Goal: Task Accomplishment & Management: Manage account settings

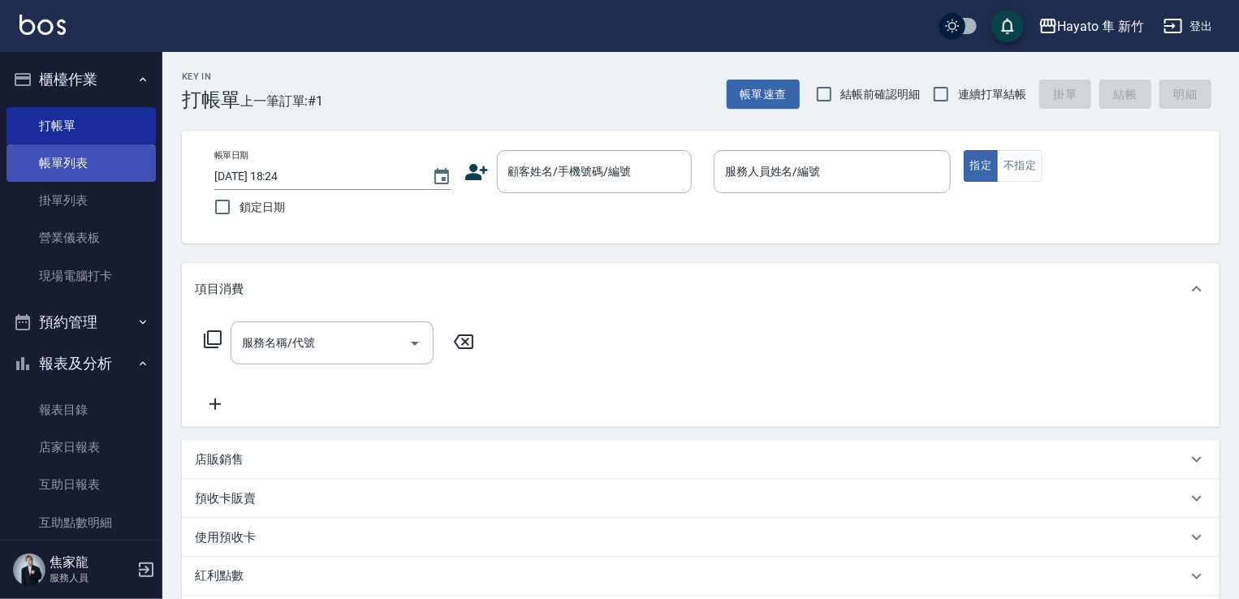
click at [68, 167] on link "帳單列表" at bounding box center [80, 162] width 149 height 37
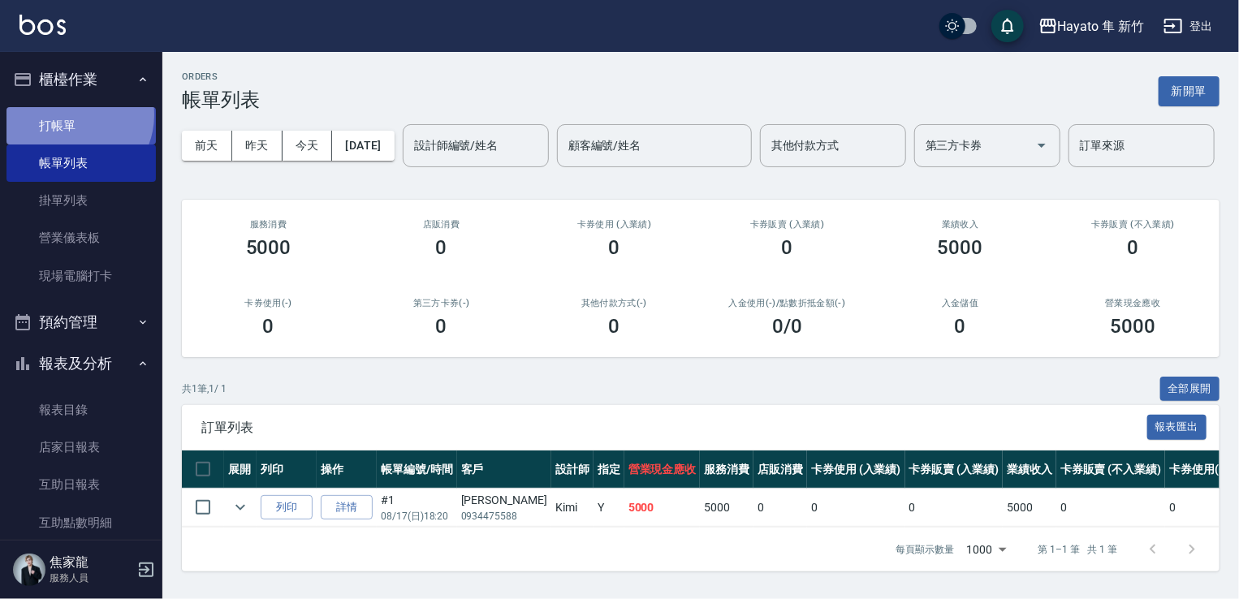
click at [72, 114] on link "打帳單" at bounding box center [80, 125] width 149 height 37
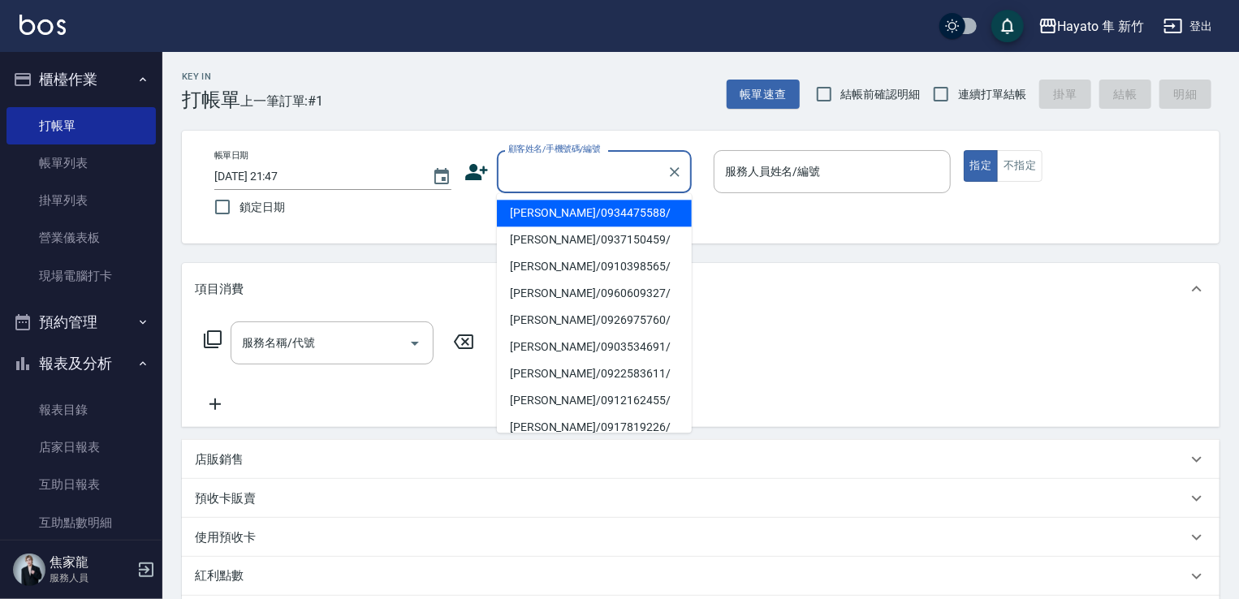
click at [550, 165] on input "顧客姓名/手機號碼/編號" at bounding box center [582, 171] width 156 height 28
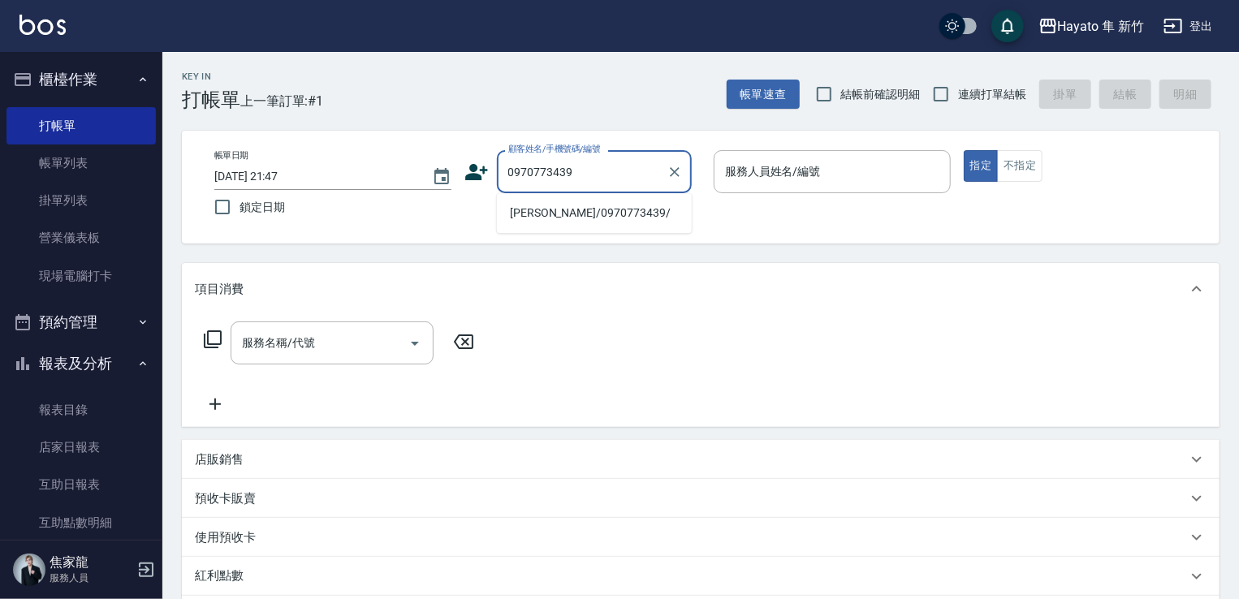
click at [561, 216] on li "[PERSON_NAME]/0970773439/" at bounding box center [594, 213] width 195 height 27
type input "[PERSON_NAME]/0970773439/"
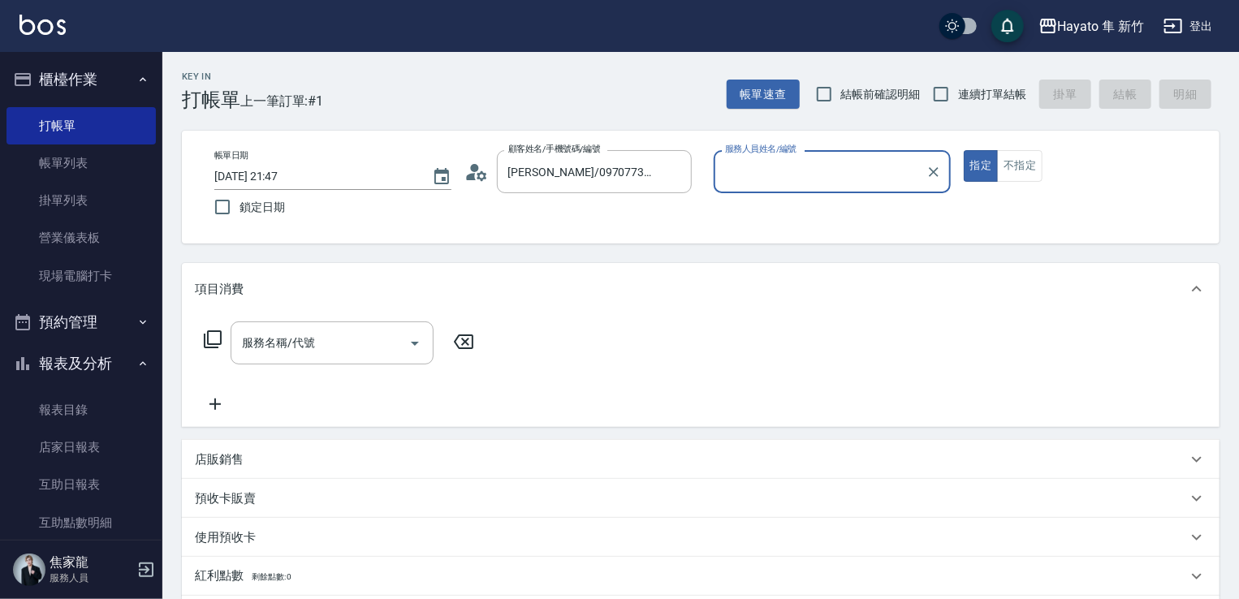
type input "[PERSON_NAME](無代號)"
click at [326, 348] on input "服務名稱/代號" at bounding box center [320, 343] width 164 height 28
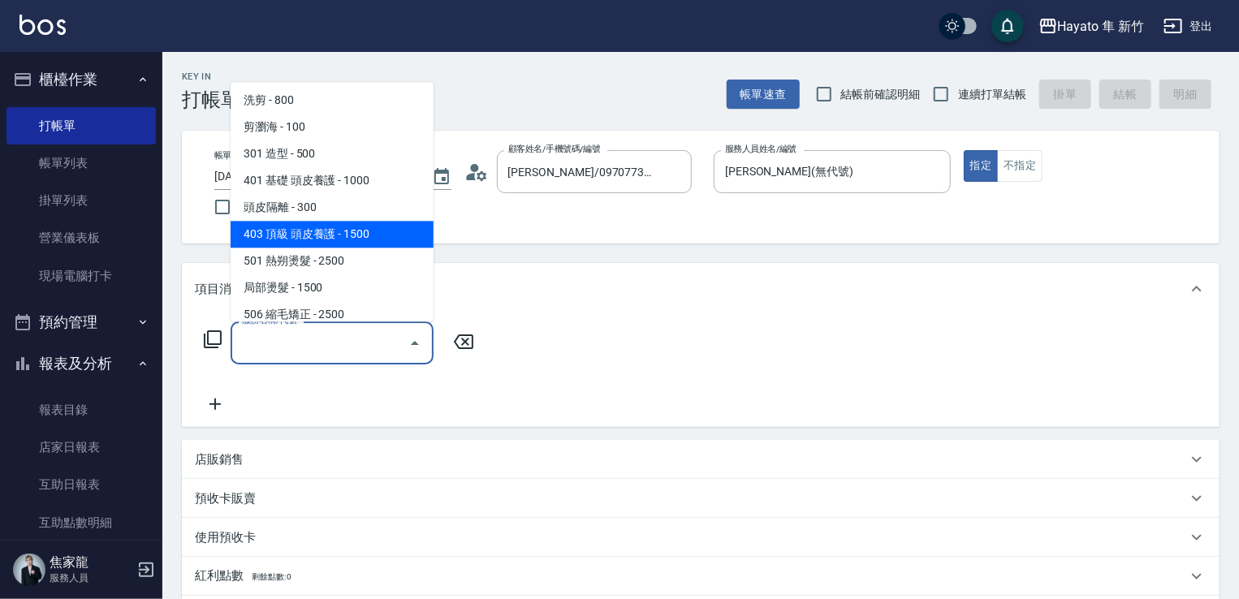
scroll to position [81, 0]
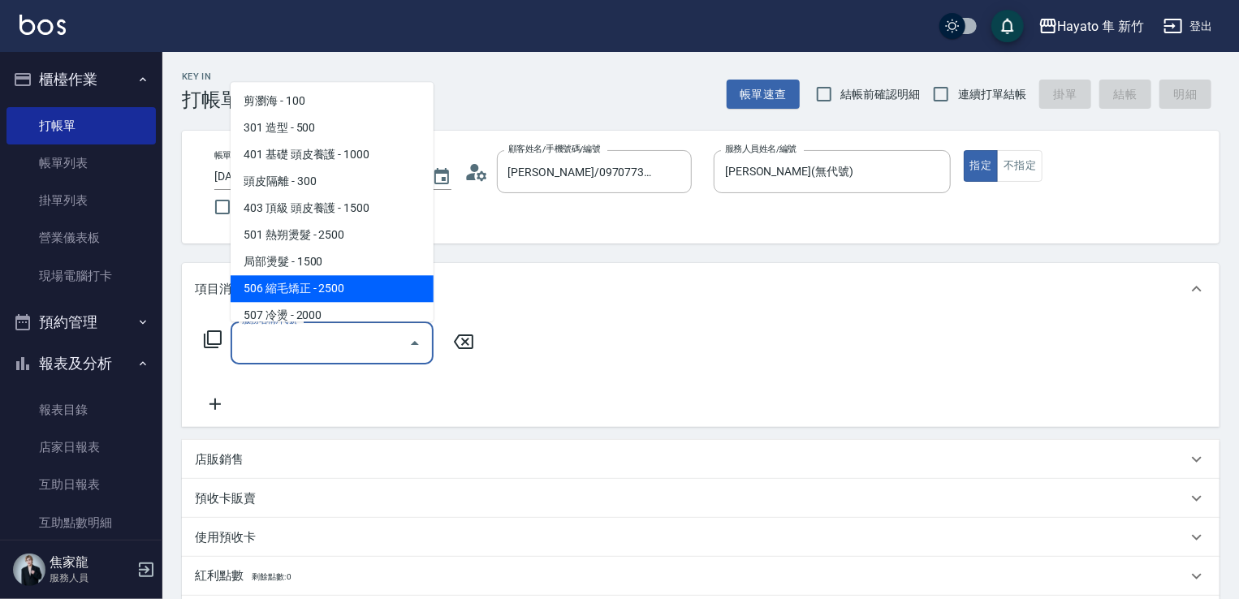
click at [318, 287] on span "506 縮毛矯正 - 2500" at bounding box center [332, 288] width 203 height 27
type input "506 縮毛矯正 (506)"
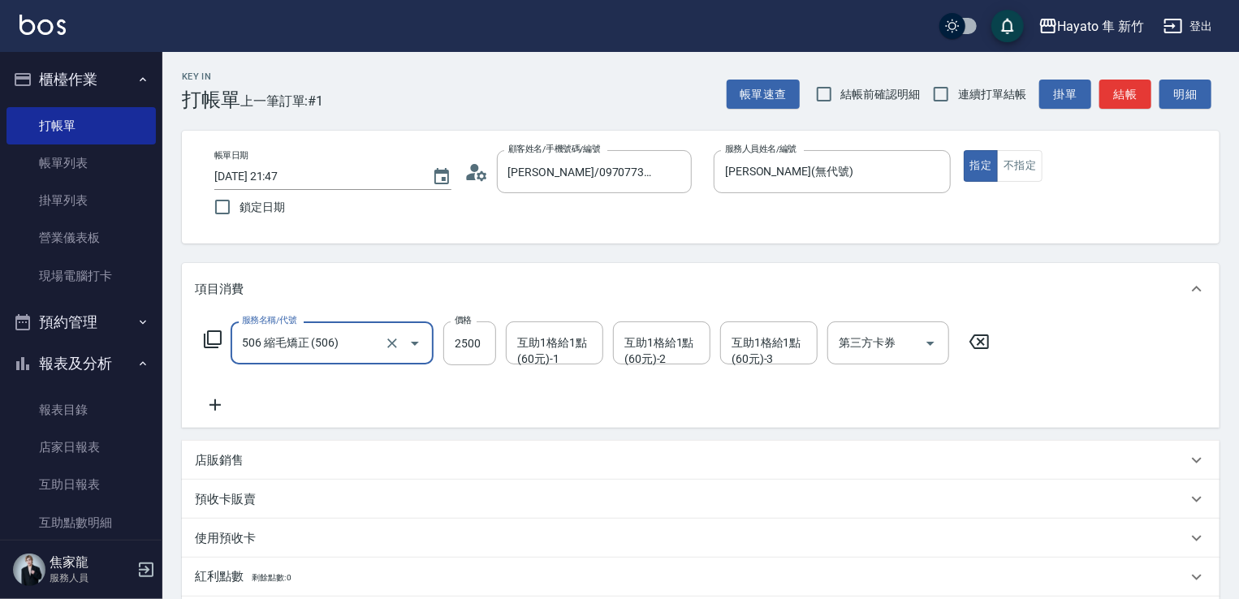
click at [228, 407] on icon at bounding box center [215, 404] width 41 height 19
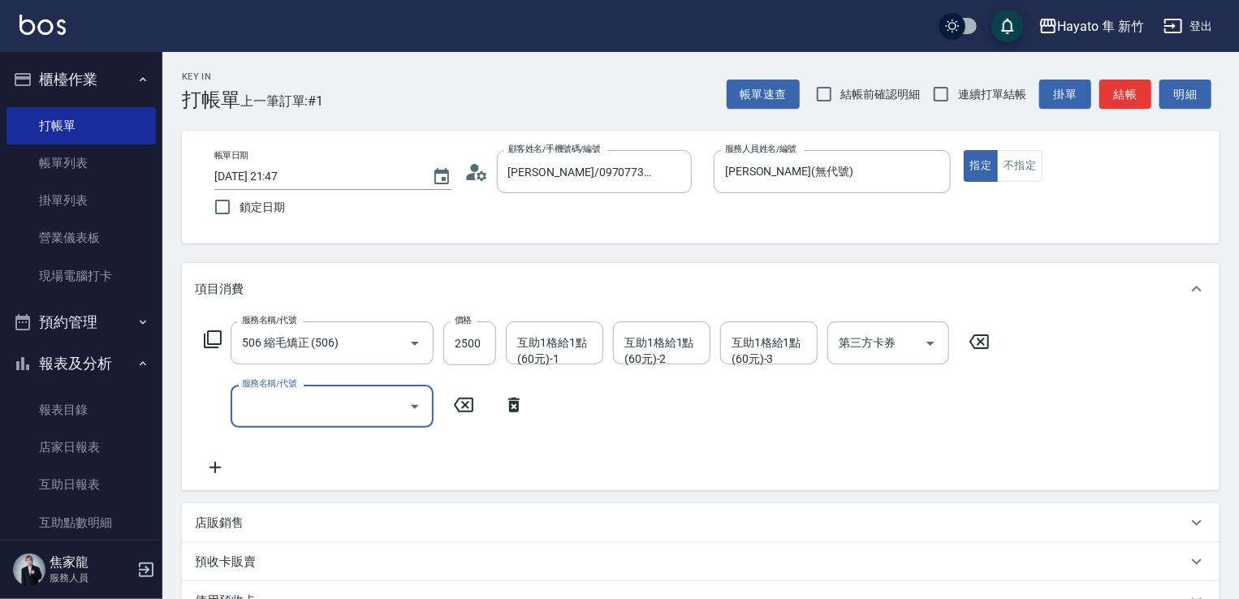
click at [271, 405] on input "服務名稱/代號" at bounding box center [320, 406] width 164 height 28
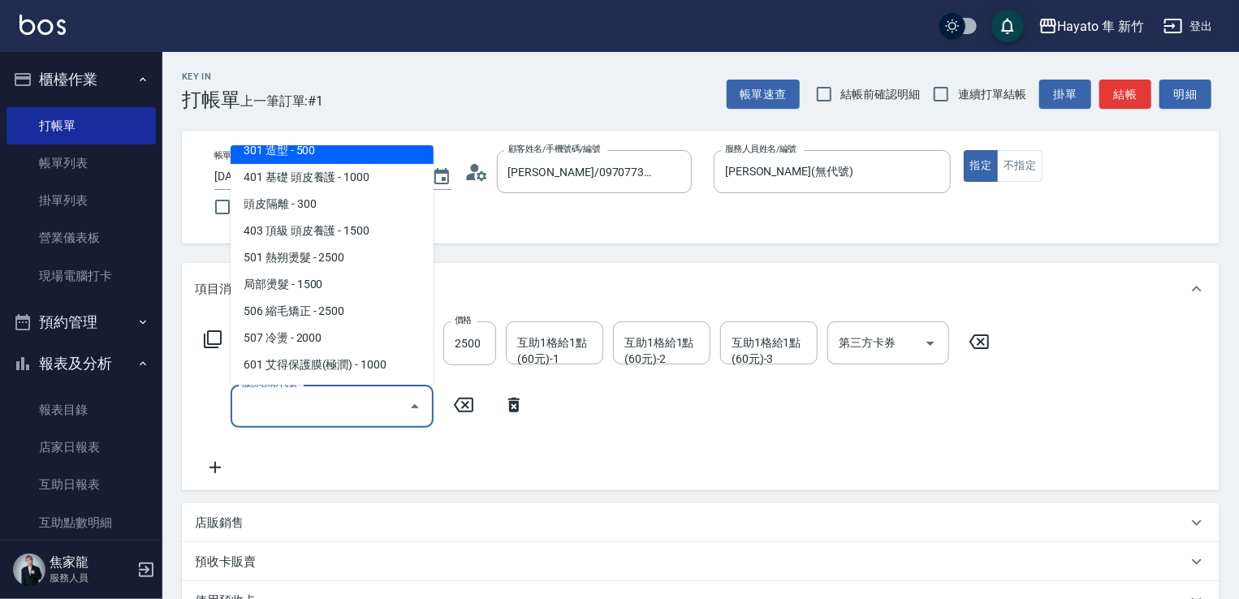
scroll to position [162, 0]
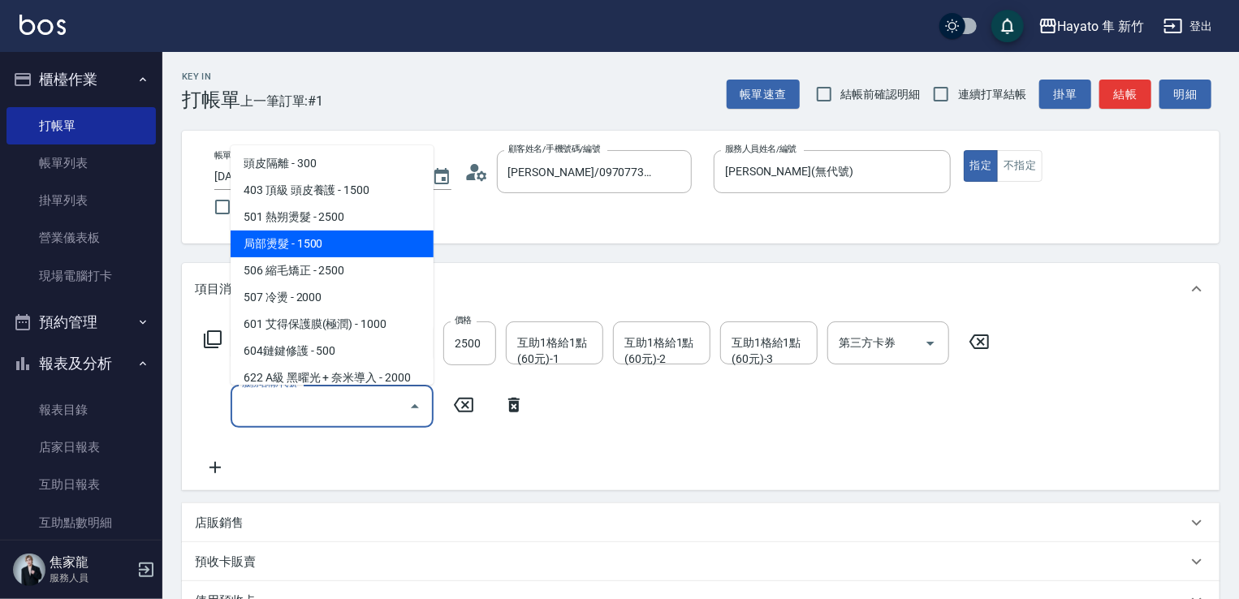
click at [312, 248] on span "局部燙髮 - 1500" at bounding box center [332, 244] width 203 height 27
type input "局部燙髮(502)"
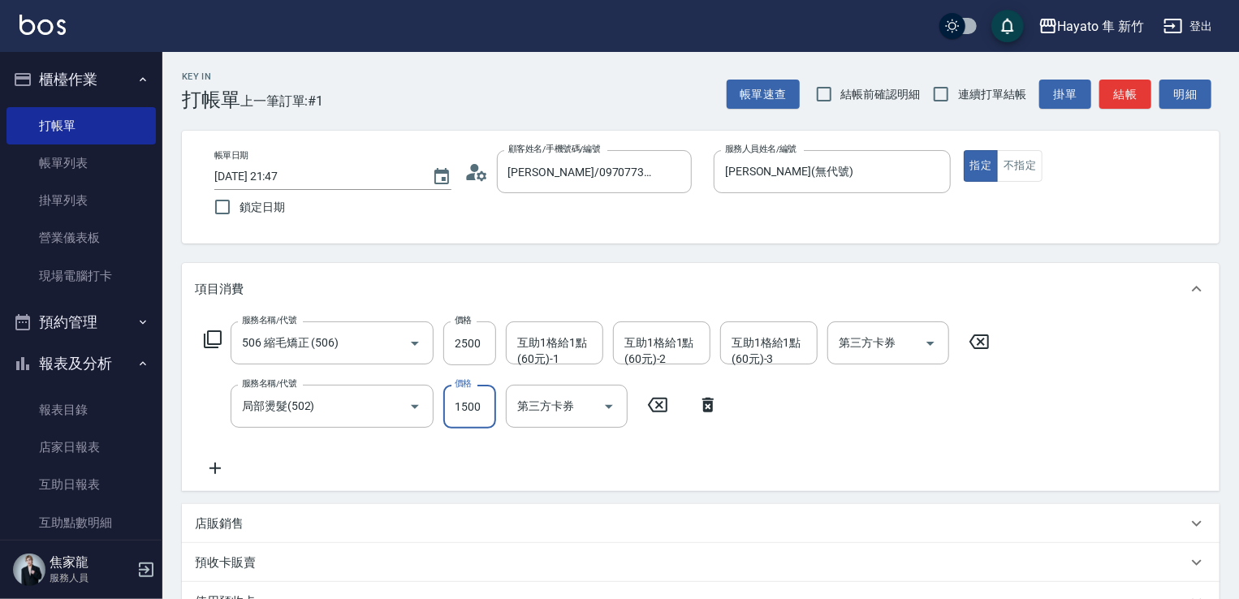
click at [458, 399] on input "1500" at bounding box center [469, 407] width 53 height 44
type input "500"
drag, startPoint x: 460, startPoint y: 443, endPoint x: 332, endPoint y: 508, distance: 143.8
click at [436, 462] on div "服務名稱/代號 506 縮毛矯正 (506) 服務名稱/代號 價格 2500 價格 互助1格給1點(60元)-1 互助1格給1點(60元)-1 互助1格給1點…" at bounding box center [597, 399] width 804 height 157
click at [217, 462] on icon at bounding box center [215, 468] width 41 height 19
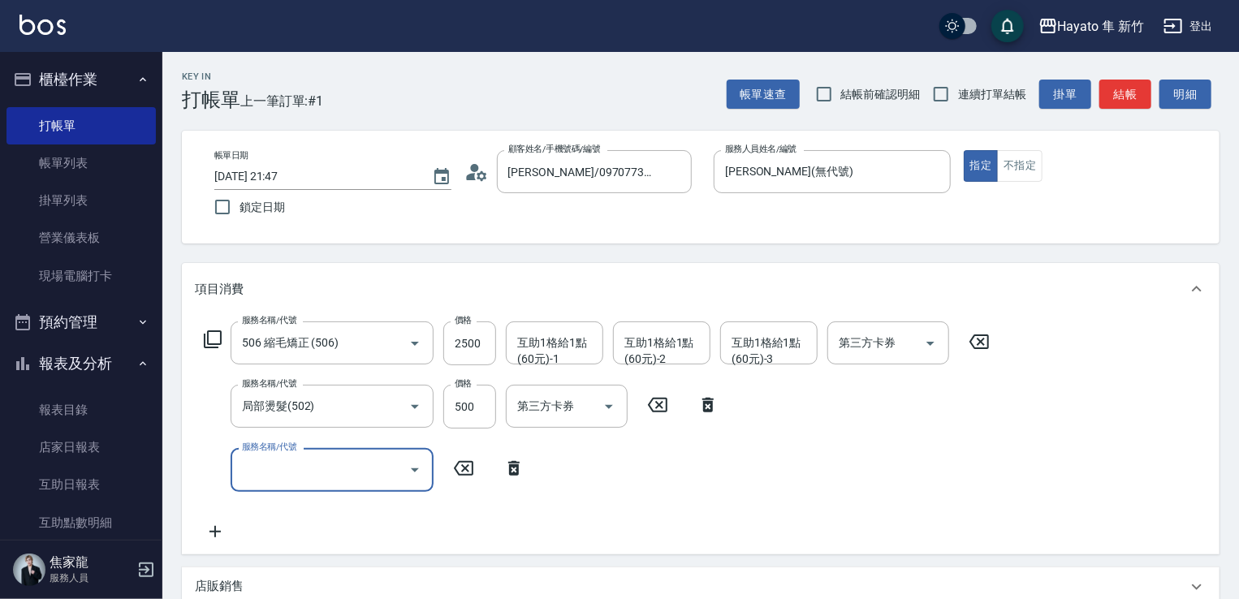
click at [275, 472] on input "服務名稱/代號" at bounding box center [320, 469] width 164 height 28
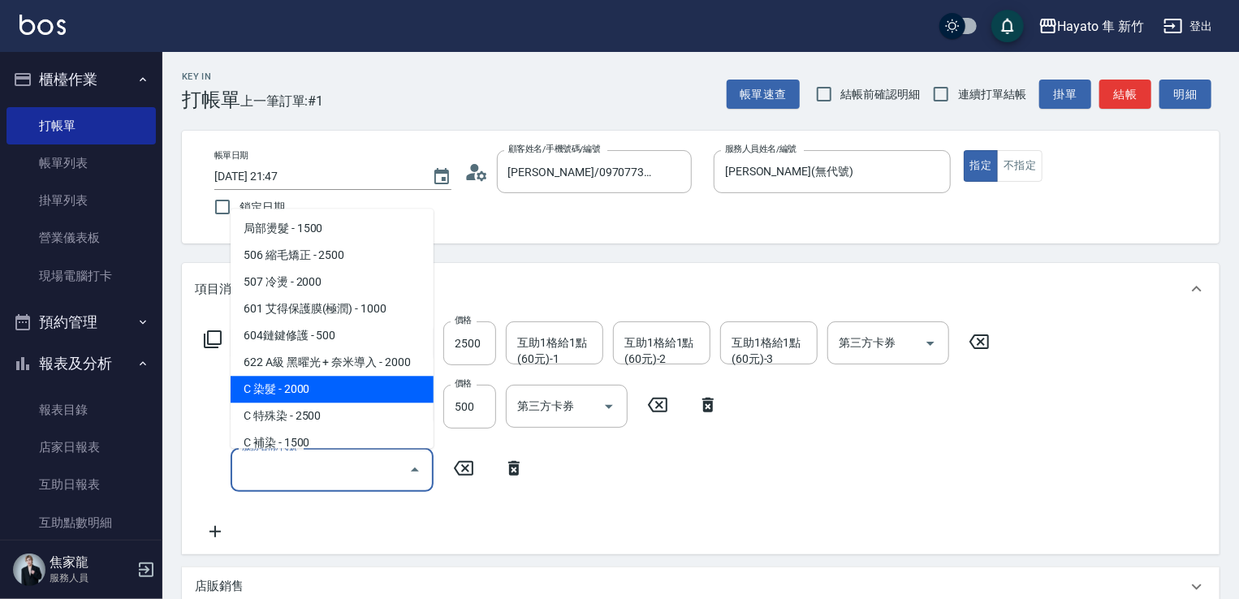
scroll to position [244, 0]
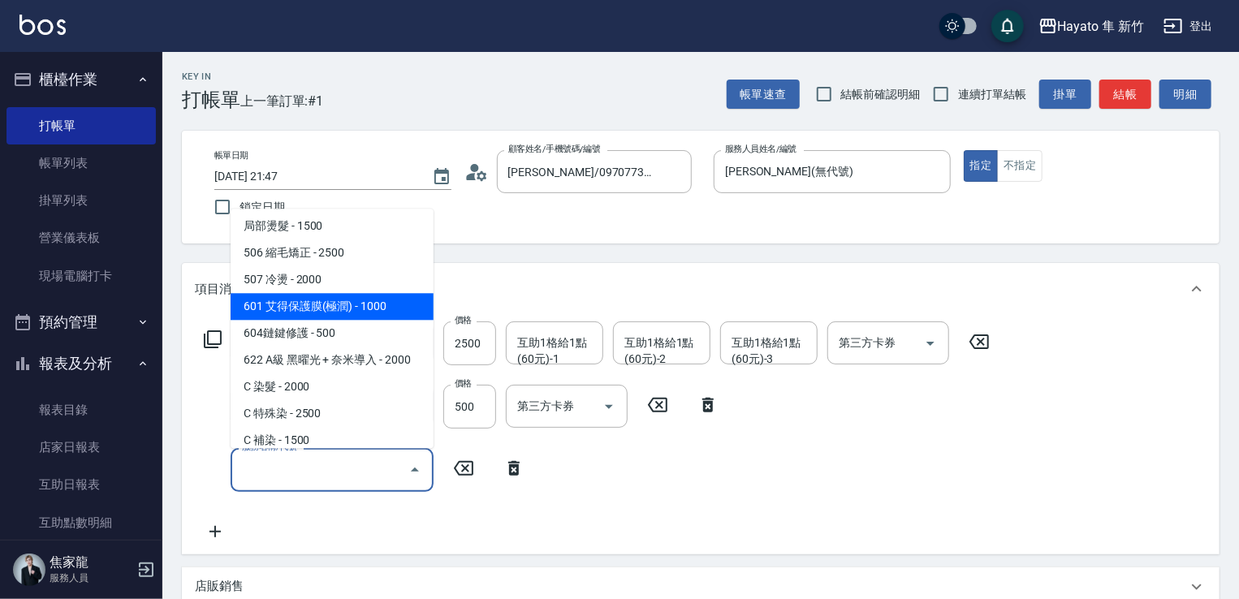
click at [316, 302] on span "601 艾得保護膜(極潤) - 1000" at bounding box center [332, 306] width 203 height 27
type input "601 艾得保護膜(極潤)(601)"
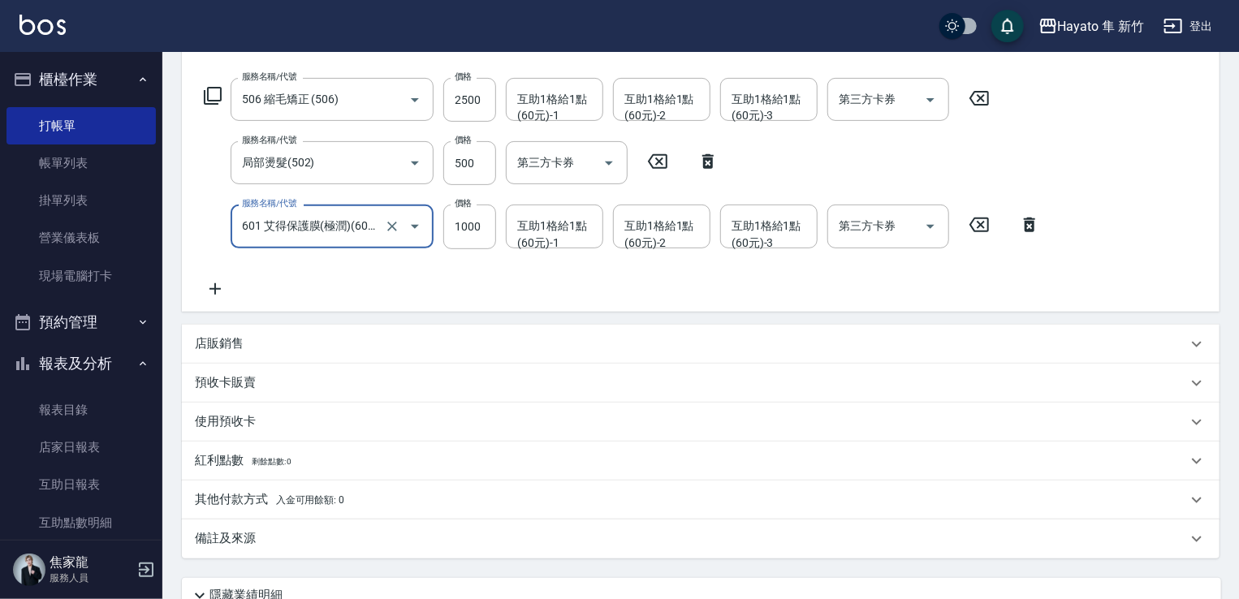
click at [282, 336] on div "店販銷售" at bounding box center [691, 343] width 992 height 17
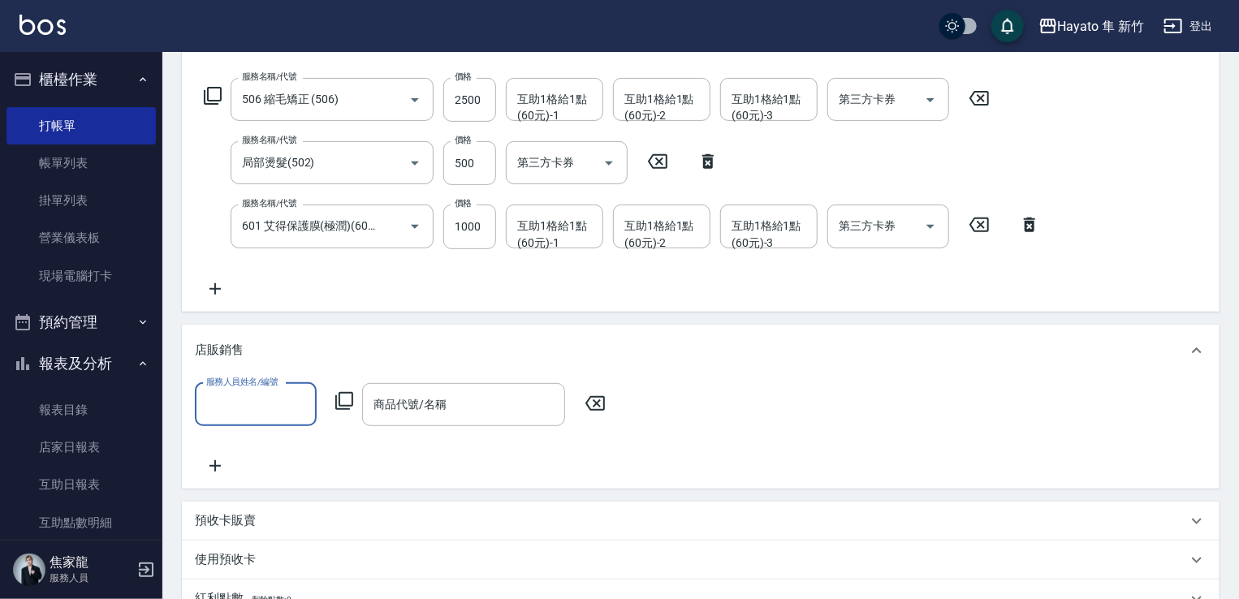
scroll to position [0, 0]
click at [279, 397] on input "服務人員姓名/編號" at bounding box center [255, 404] width 107 height 28
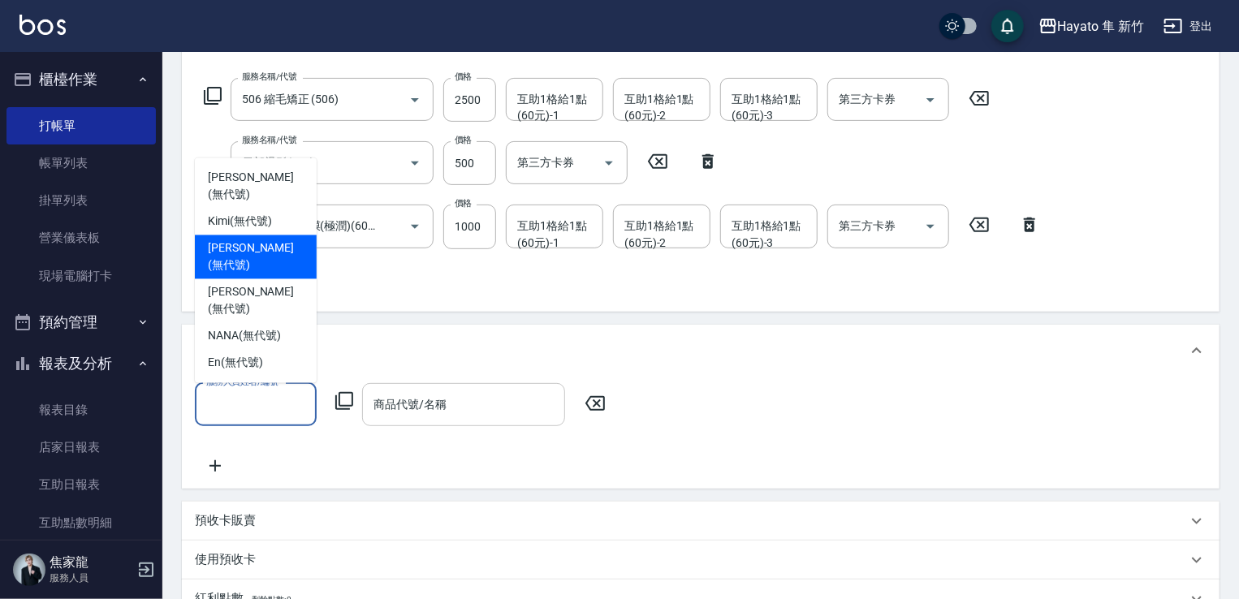
drag, startPoint x: 250, startPoint y: 279, endPoint x: 427, endPoint y: 390, distance: 209.0
click at [257, 274] on span "[PERSON_NAME] (無代號)" at bounding box center [256, 257] width 96 height 34
type input "[PERSON_NAME](無代號)"
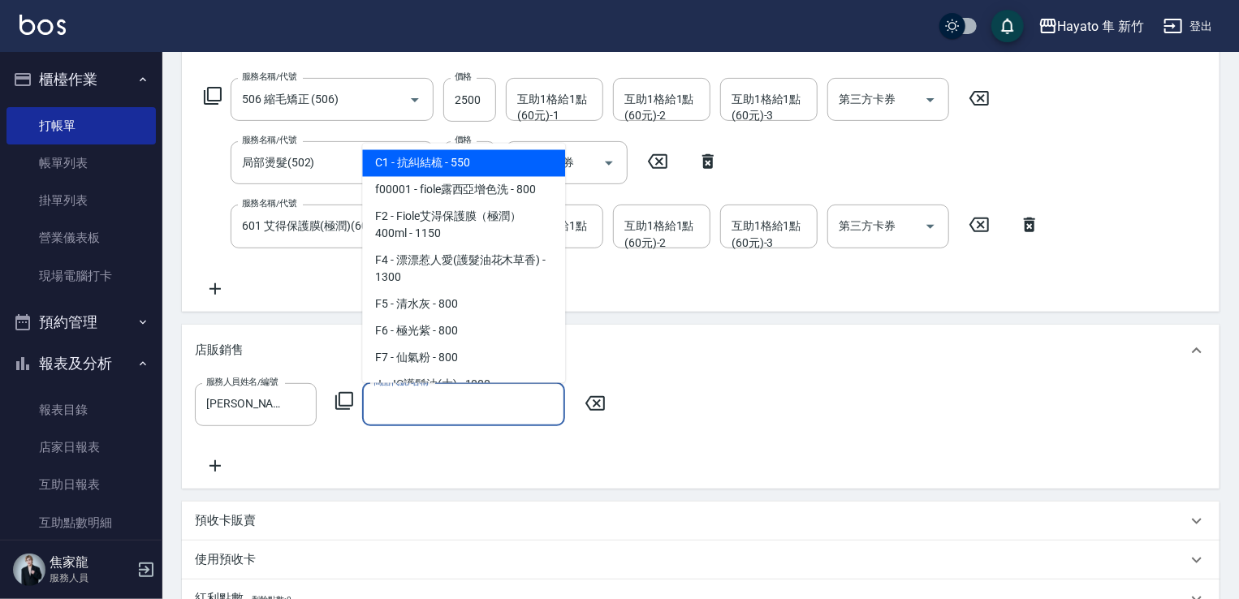
click at [458, 411] on input "商品代號/名稱" at bounding box center [463, 404] width 188 height 28
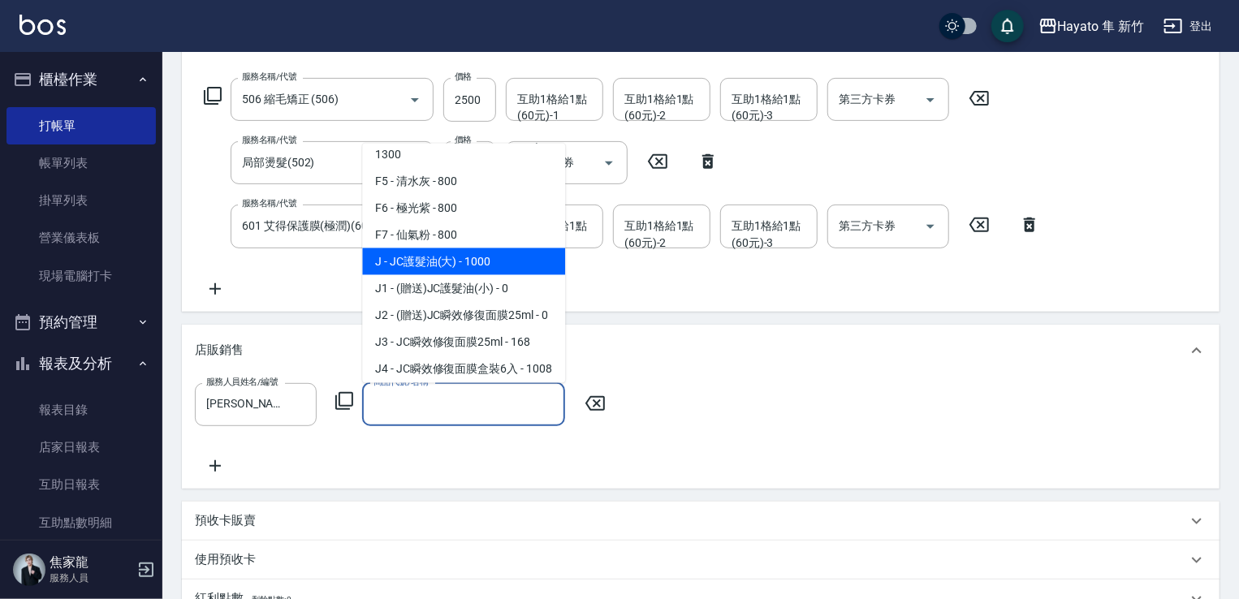
scroll to position [162, 0]
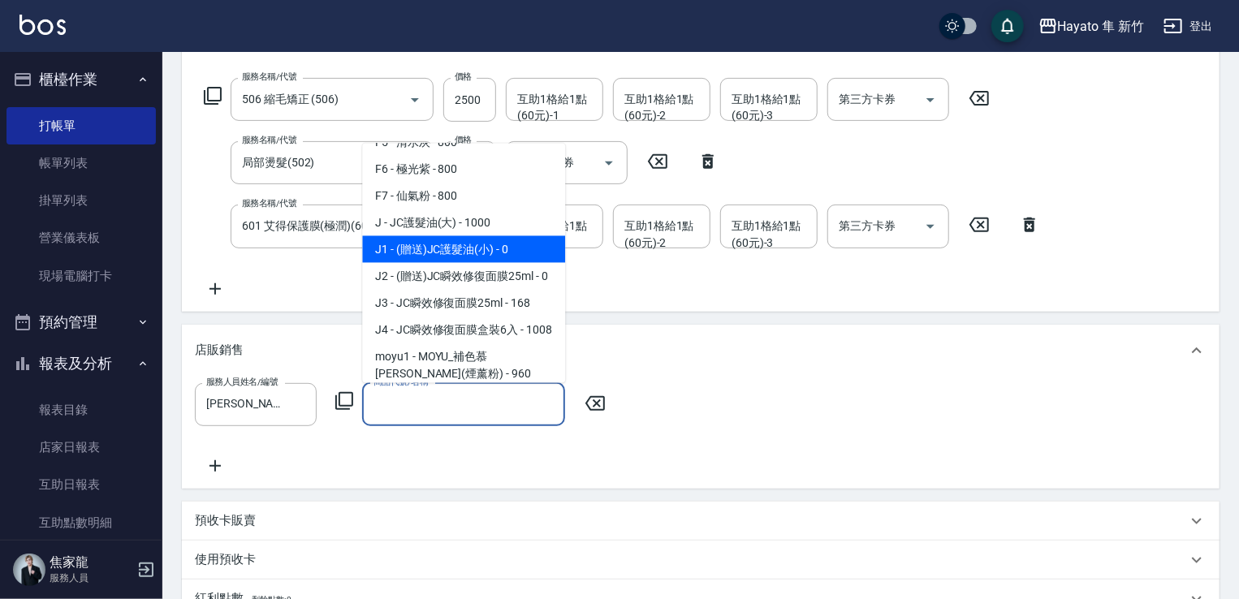
click at [433, 242] on span "J1 - (贈送)JC護髮油(小) - 0" at bounding box center [463, 248] width 203 height 27
type input "(贈送)JC護髮油(小)"
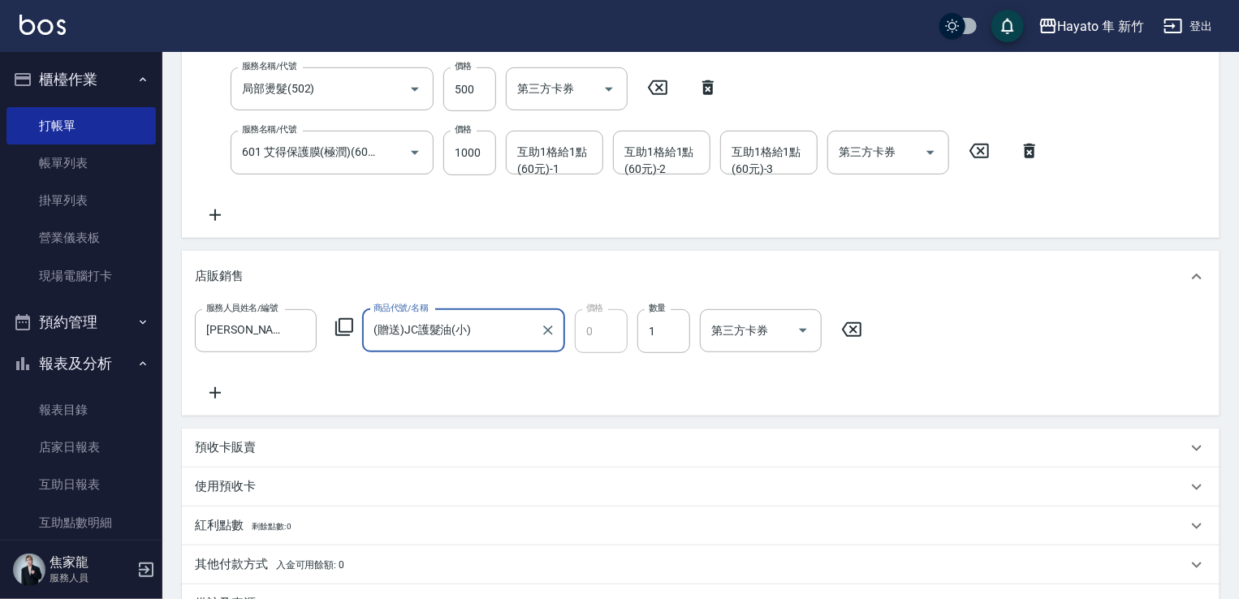
scroll to position [487, 0]
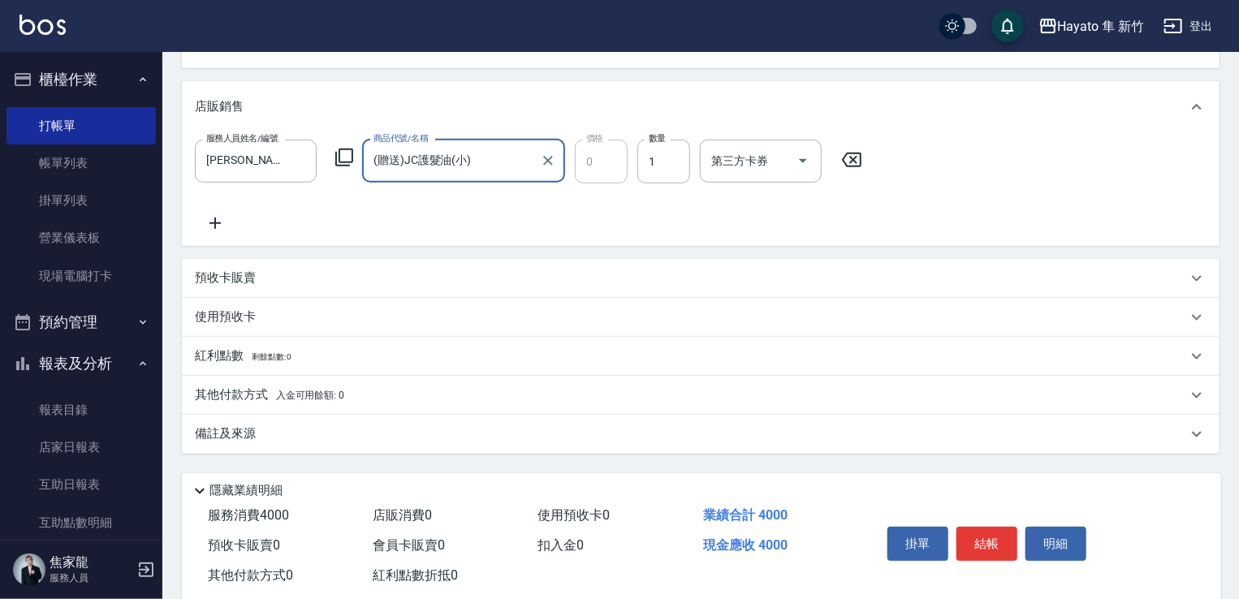
click at [298, 429] on div "備註及來源" at bounding box center [691, 433] width 992 height 17
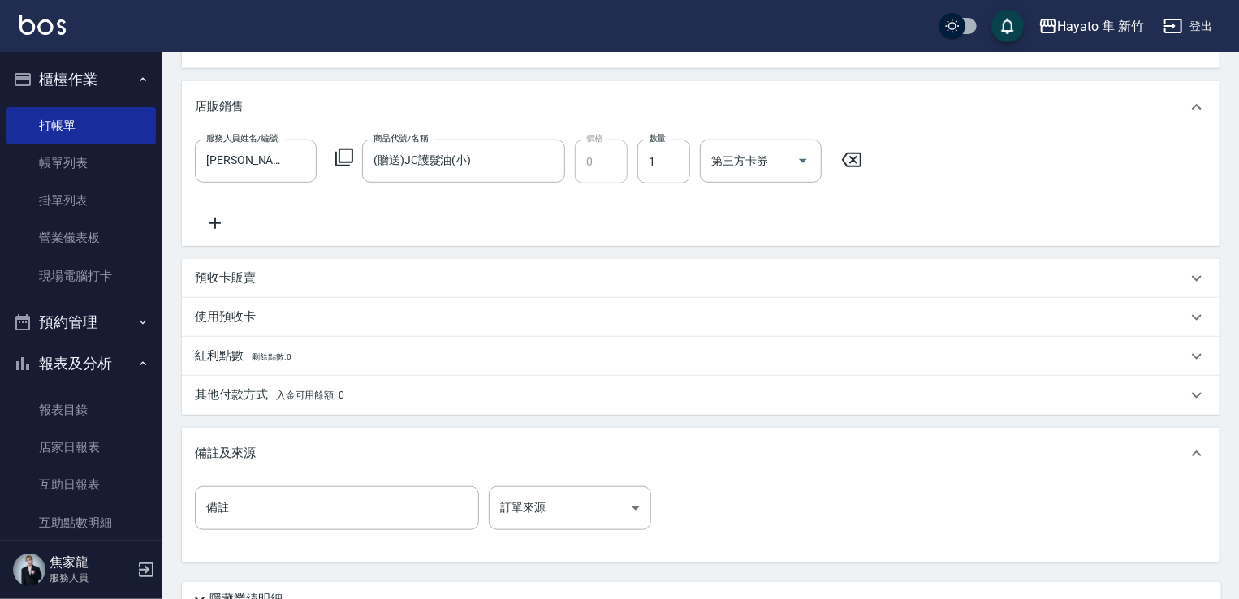
click at [591, 533] on div "備註 備註 訂單來源 ​ 訂單來源" at bounding box center [700, 517] width 1011 height 63
click at [567, 504] on body "Hayato 隼 新竹 登出 櫃檯作業 打帳單 帳單列表 掛單列表 營業儀表板 現場電腦打卡 預約管理 預約管理 報表及分析 報表目錄 店家日報表 互助日報表…" at bounding box center [619, 126] width 1239 height 1226
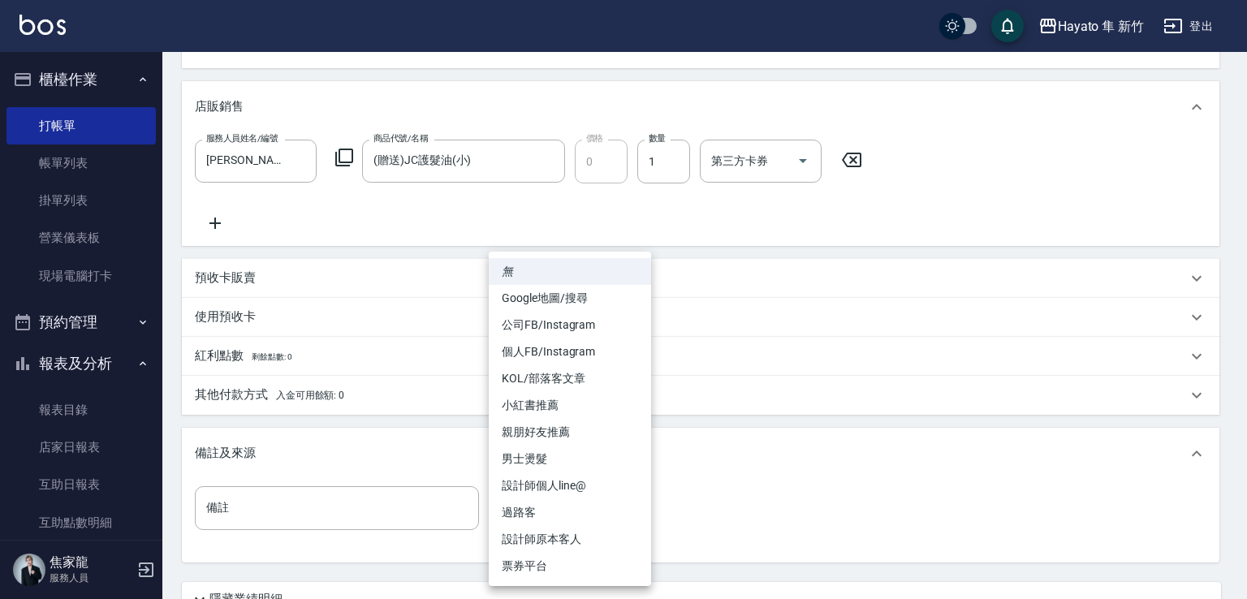
click at [547, 531] on li "設計師原本客人" at bounding box center [570, 539] width 162 height 27
type input "設計師原本客人"
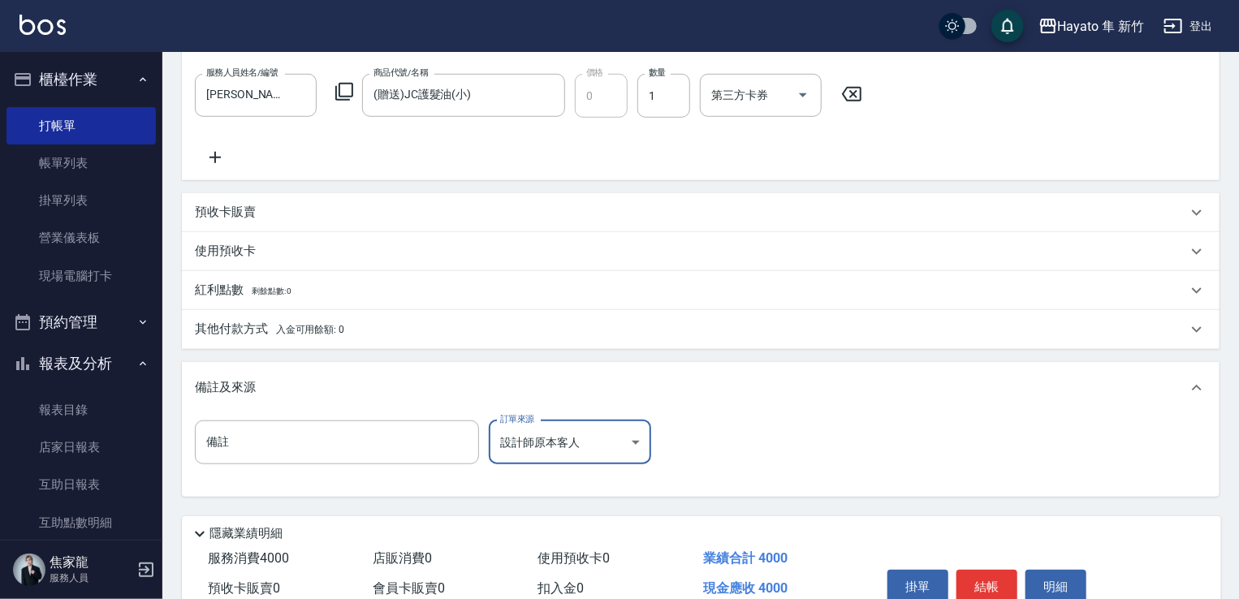
scroll to position [632, 0]
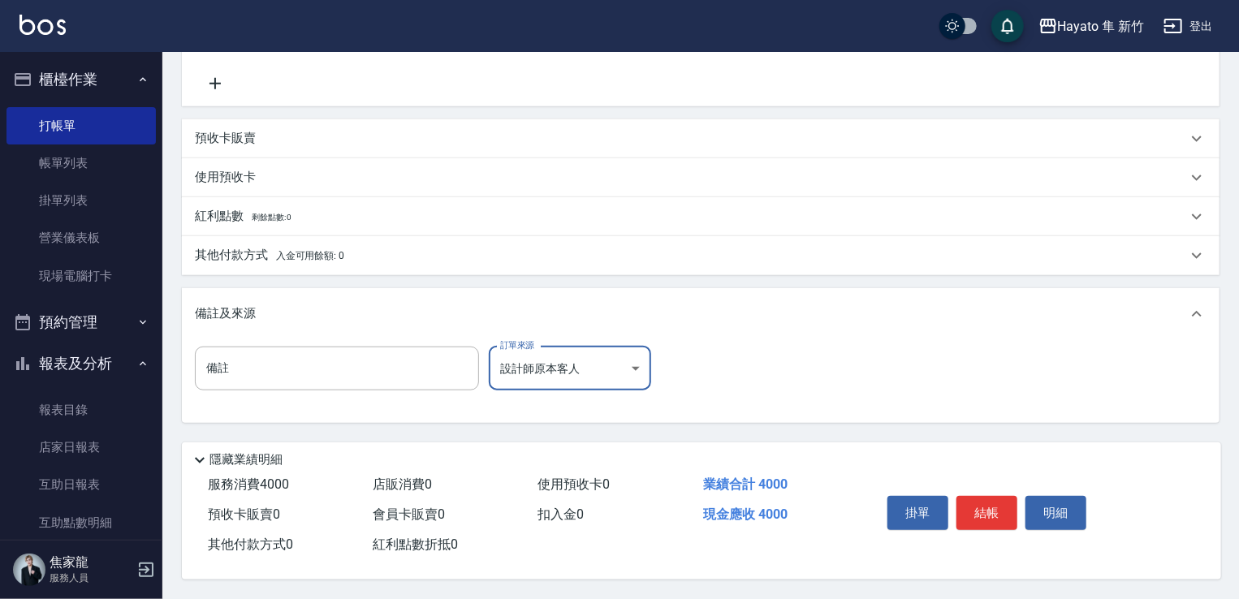
click at [269, 248] on p "其他付款方式 入金可用餘額: 0" at bounding box center [269, 256] width 149 height 18
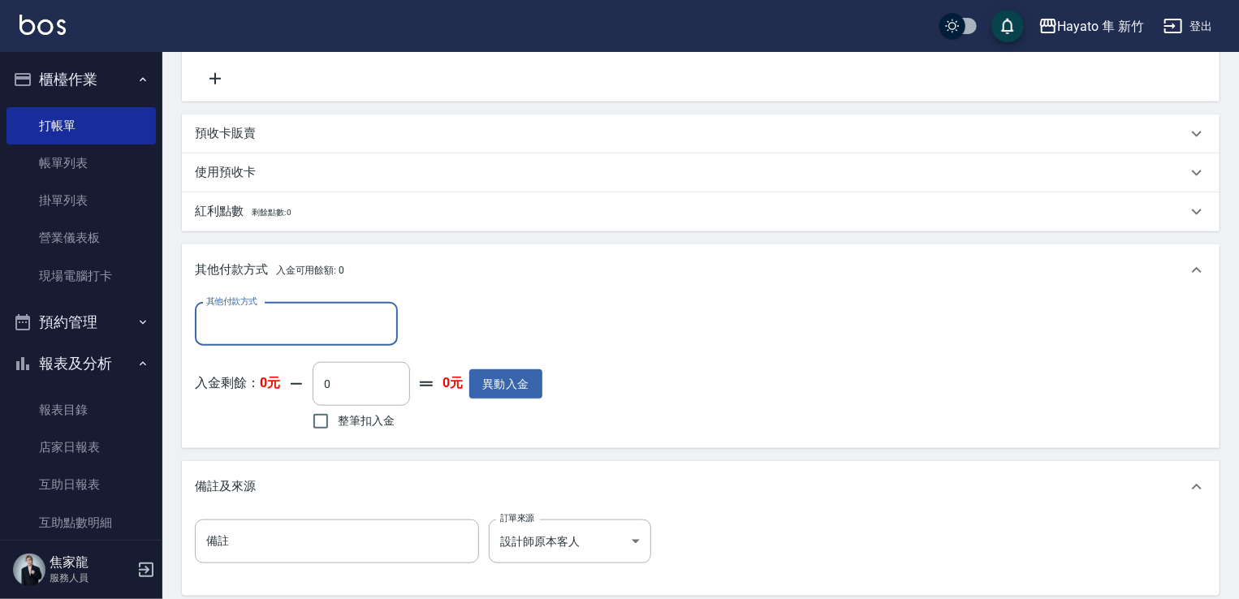
scroll to position [0, 0]
click at [279, 332] on input "其他付款方式" at bounding box center [296, 324] width 188 height 28
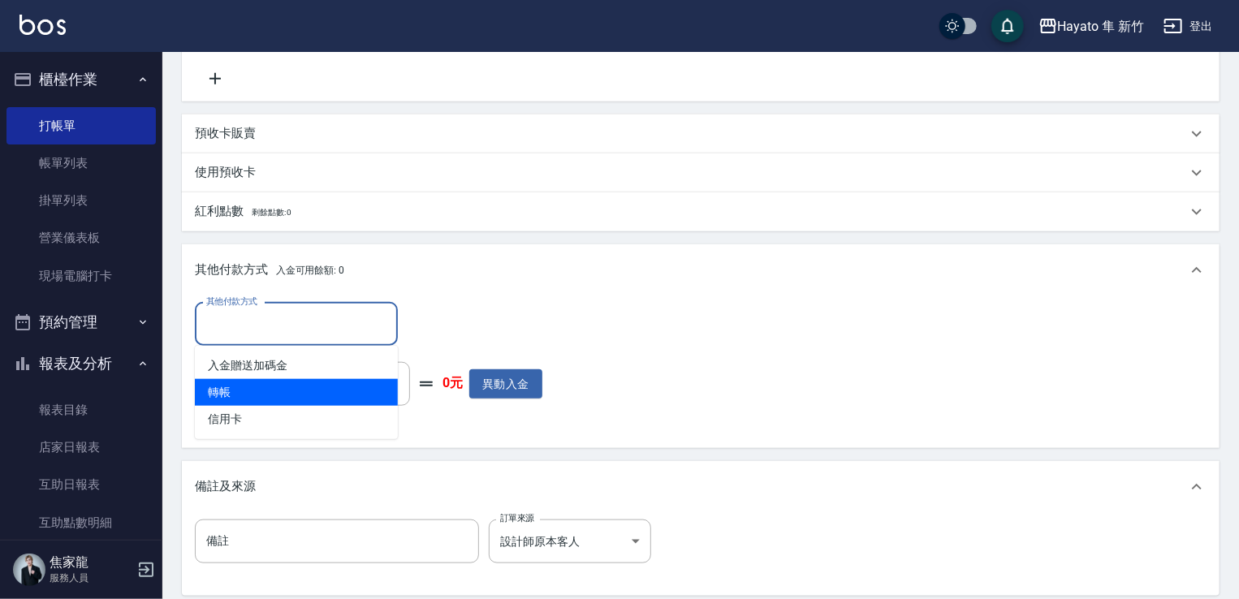
click at [251, 390] on span "轉帳" at bounding box center [296, 392] width 203 height 27
type input "轉帳"
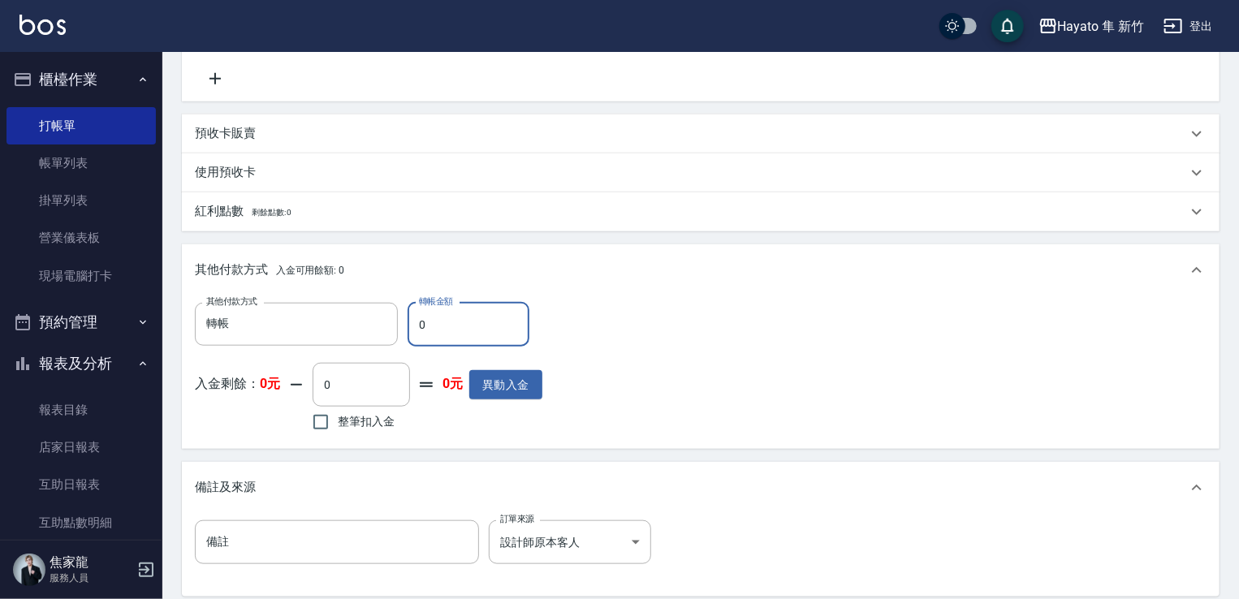
click at [474, 326] on input "0" at bounding box center [468, 325] width 122 height 44
type input "4000"
click at [632, 356] on div "其他付款方式 轉帳 其他付款方式 轉帳金額 4000 轉帳金額 入金剩餘： 0元 0 ​ 整筆扣入金 0元 異動入金" at bounding box center [700, 369] width 1011 height 133
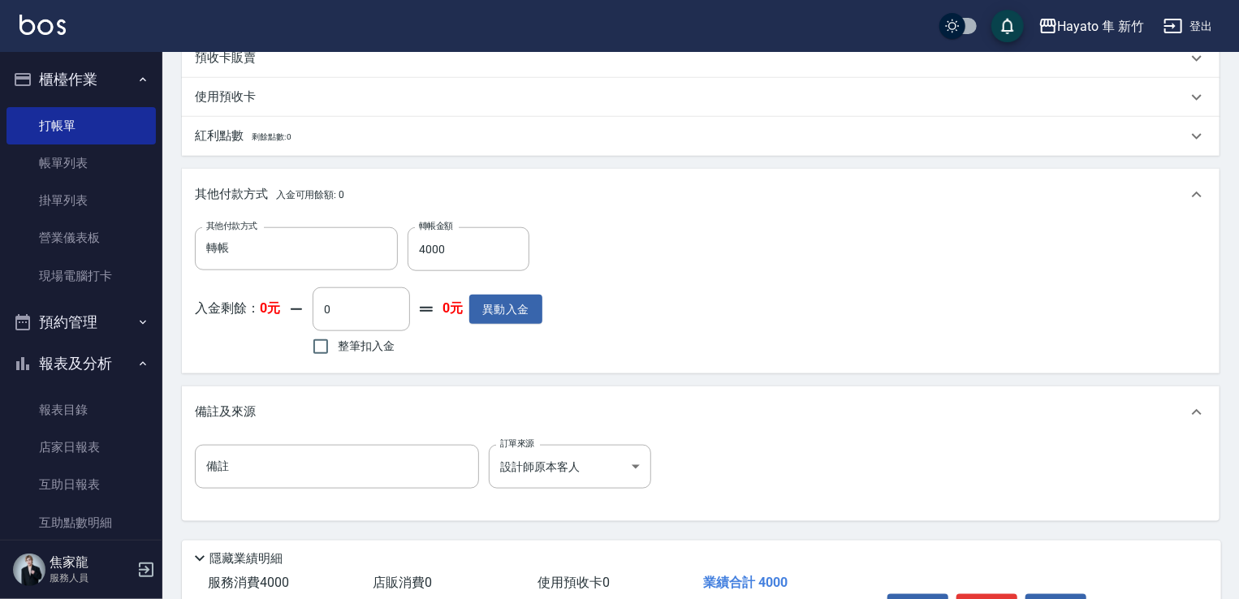
scroll to position [811, 0]
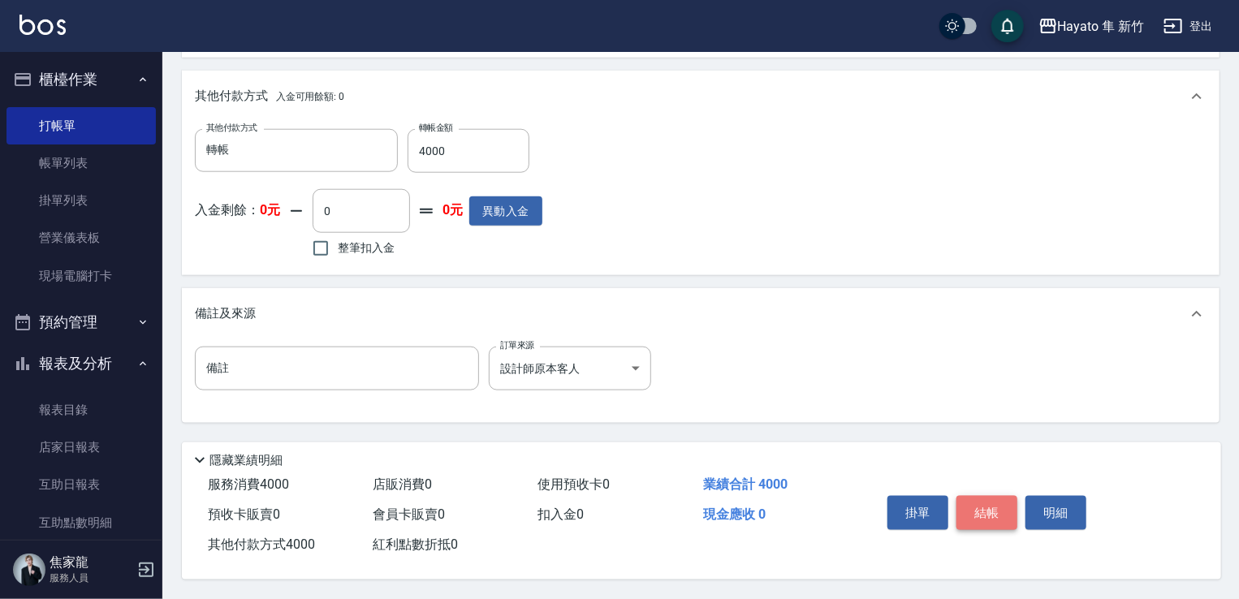
click at [990, 498] on button "結帳" at bounding box center [986, 513] width 61 height 34
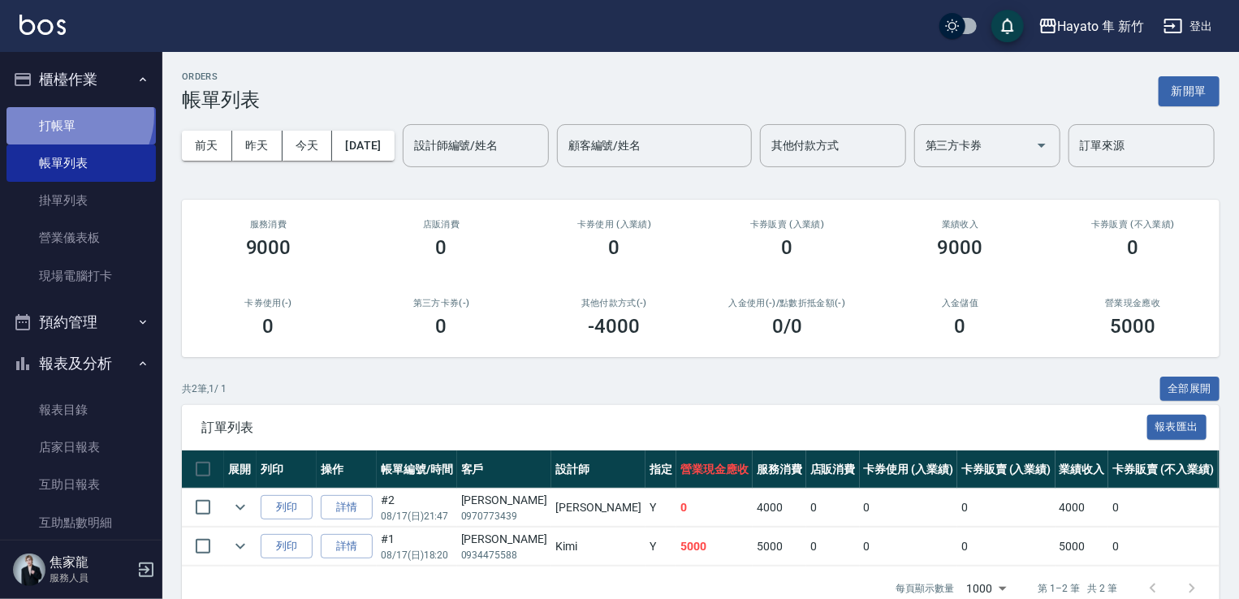
click at [68, 114] on link "打帳單" at bounding box center [80, 125] width 149 height 37
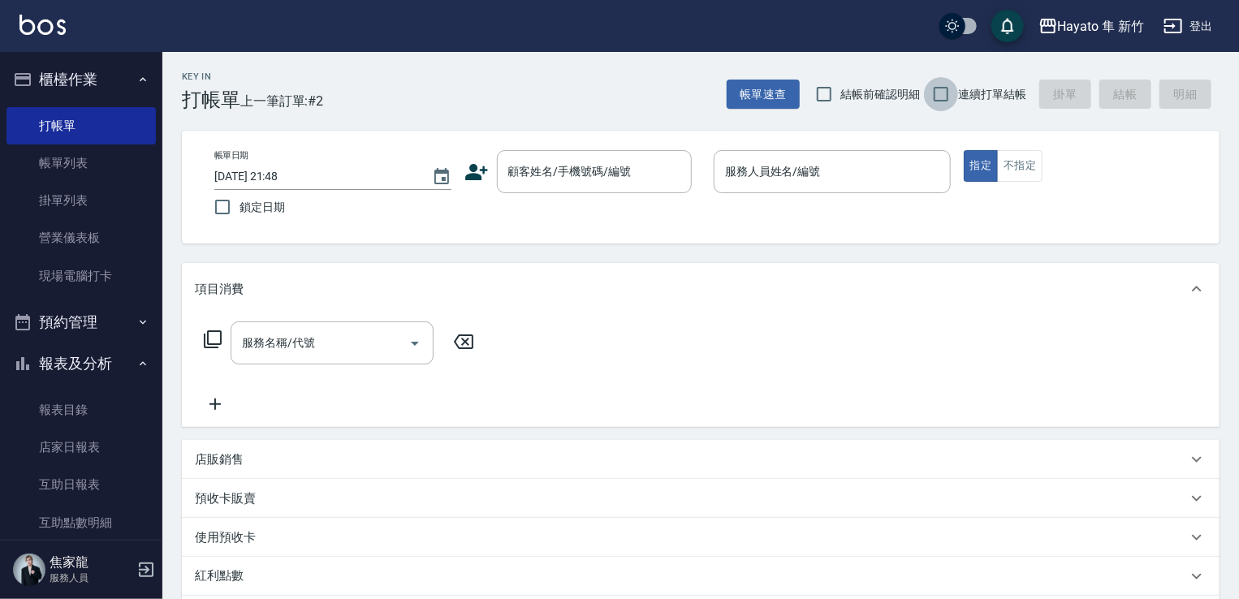
click at [938, 96] on input "連續打單結帳" at bounding box center [941, 94] width 34 height 34
checkbox input "true"
click at [826, 93] on input "結帳前確認明細" at bounding box center [824, 94] width 34 height 34
checkbox input "true"
drag, startPoint x: 659, startPoint y: 179, endPoint x: 631, endPoint y: 179, distance: 28.4
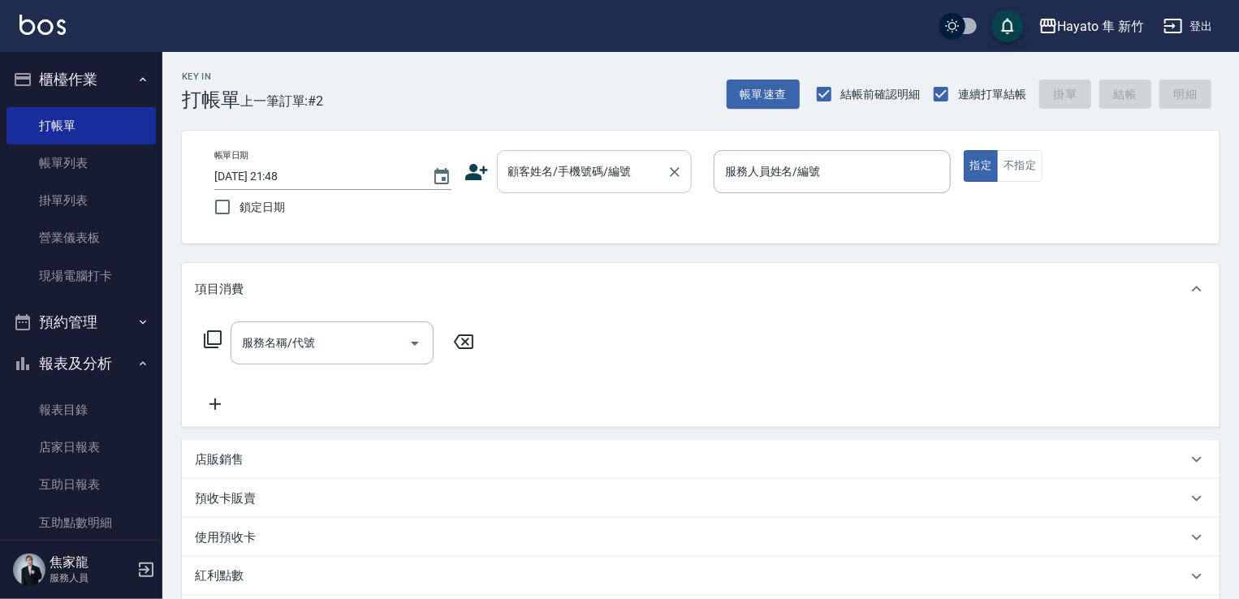
click at [657, 178] on input "顧客姓名/手機號碼/編號" at bounding box center [582, 171] width 156 height 28
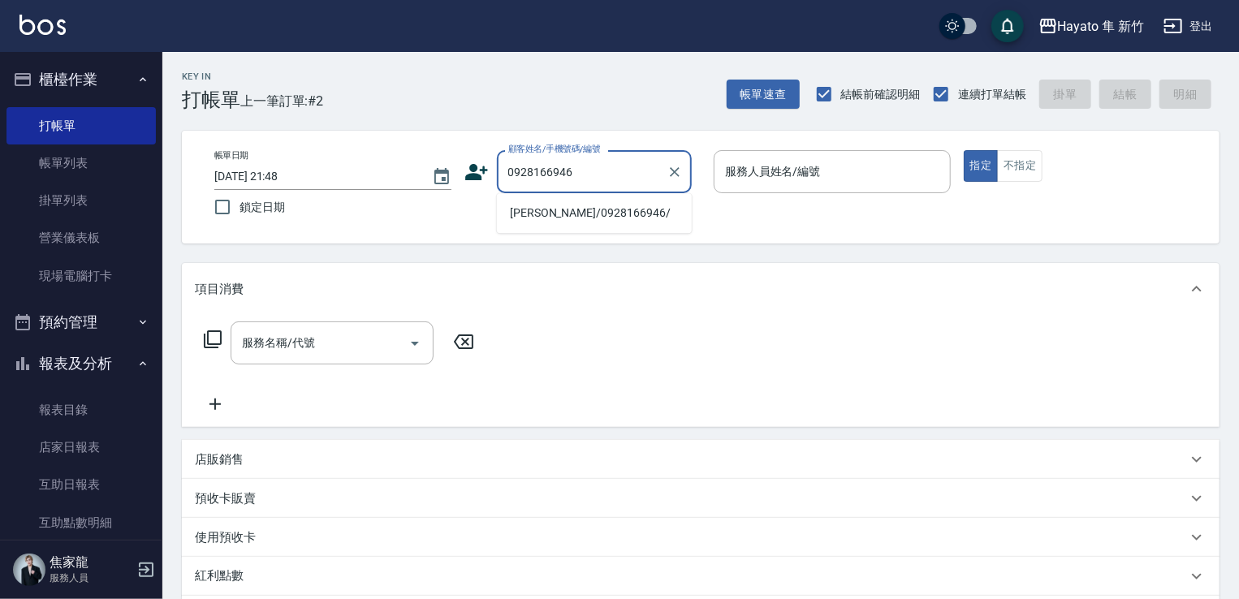
click at [604, 218] on li "[PERSON_NAME]/0928166946/" at bounding box center [594, 213] width 195 height 27
type input "[PERSON_NAME]/0928166946/"
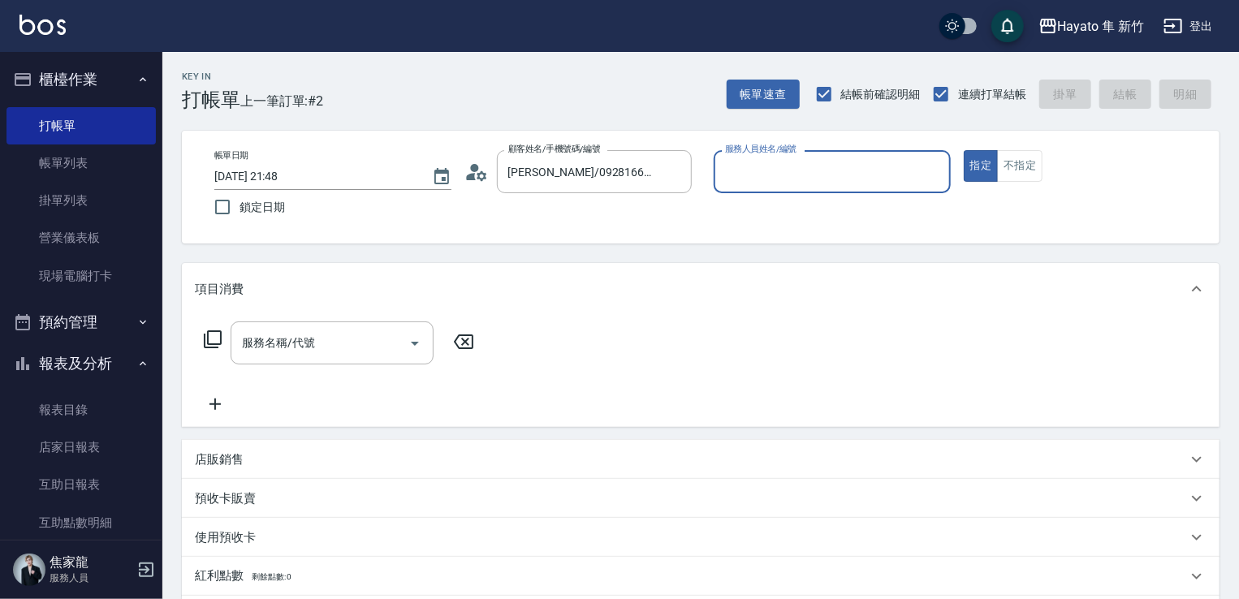
type input "[PERSON_NAME](無代號)"
click at [273, 362] on div "服務名稱/代號" at bounding box center [332, 342] width 203 height 43
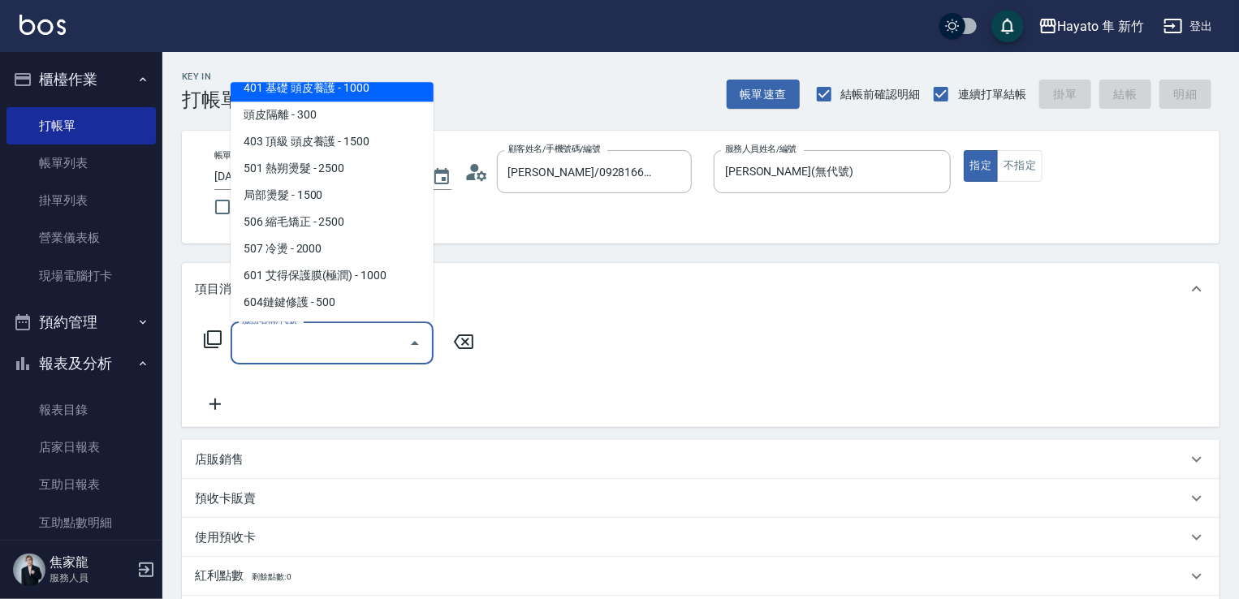
scroll to position [162, 0]
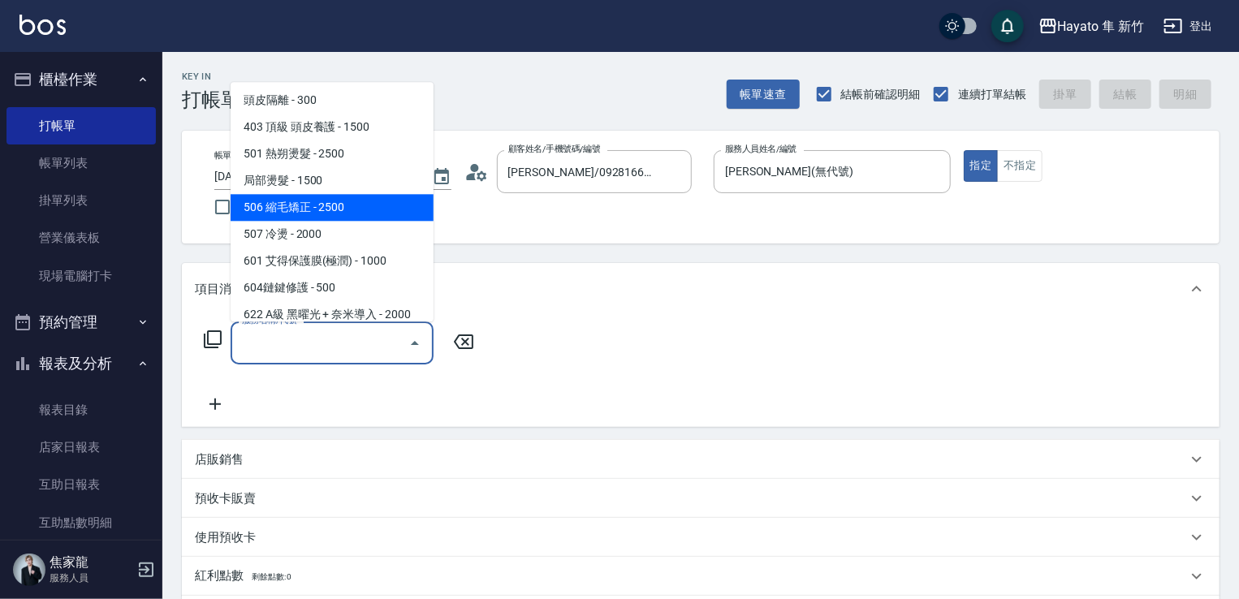
click at [318, 205] on span "506 縮毛矯正 - 2500" at bounding box center [332, 207] width 203 height 27
type input "506 縮毛矯正 (506)"
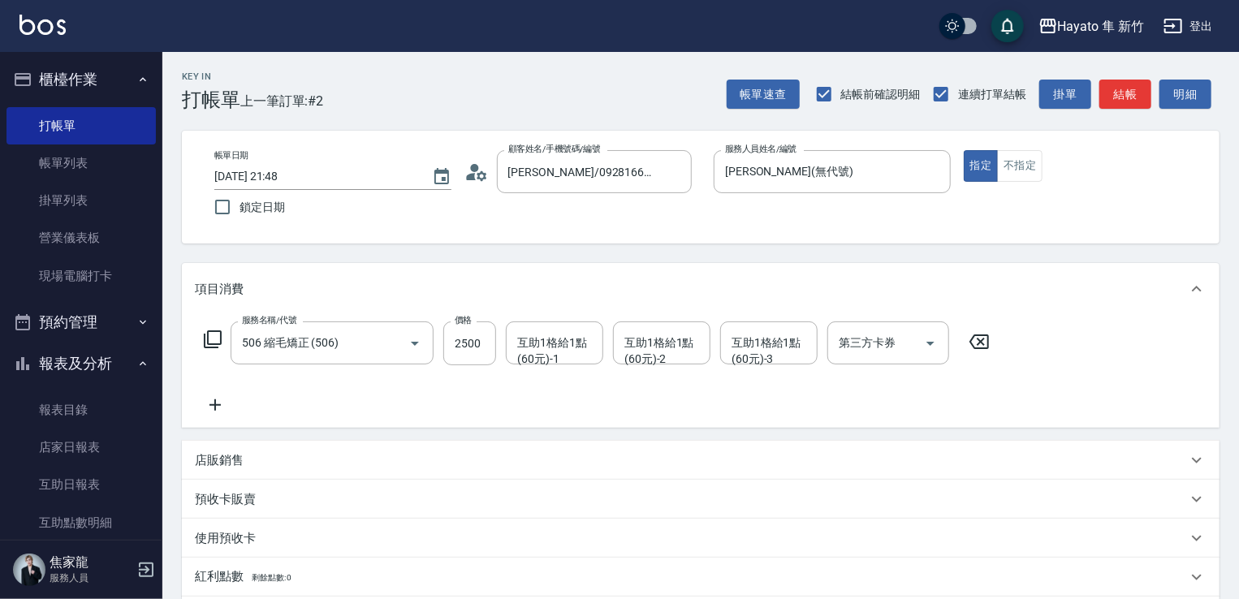
click at [217, 407] on icon at bounding box center [215, 404] width 41 height 19
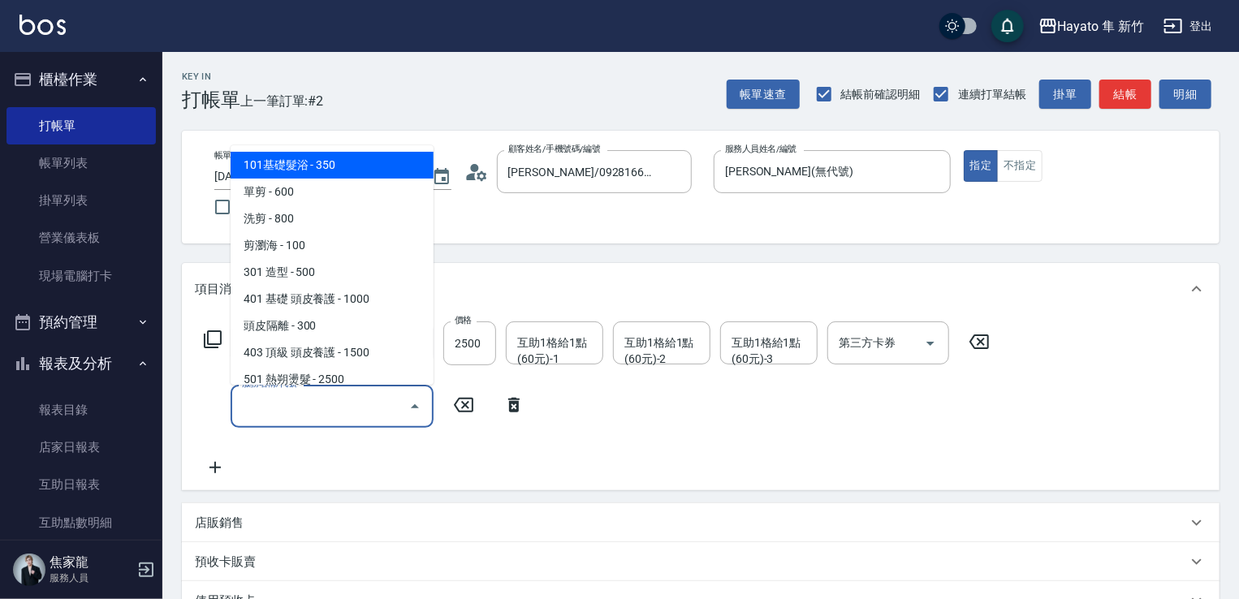
click at [342, 405] on input "服務名稱/代號" at bounding box center [320, 406] width 164 height 28
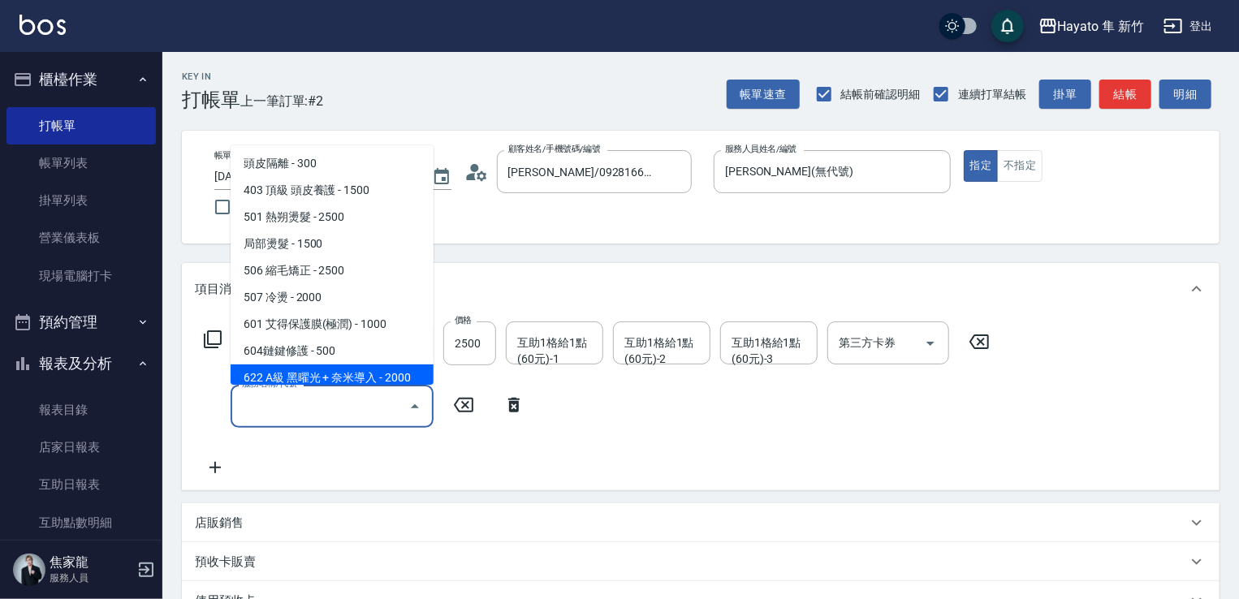
click at [334, 390] on div "服務名稱/代號" at bounding box center [332, 406] width 203 height 43
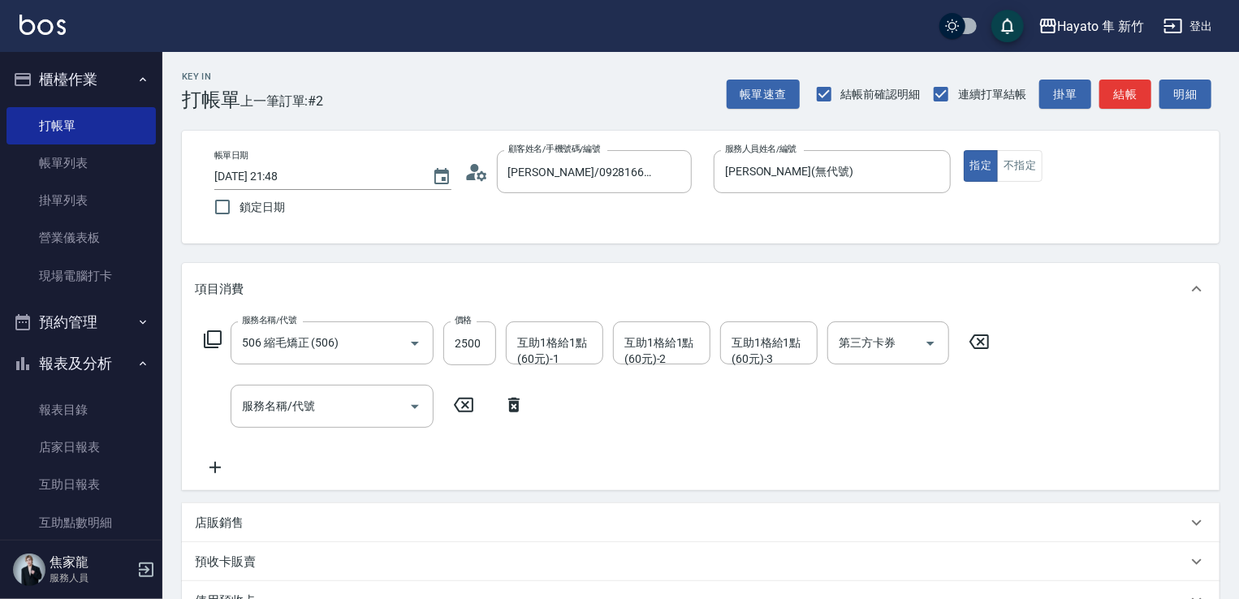
click at [348, 433] on div "服務名稱/代號 506 縮毛矯正 (506) 服務名稱/代號 價格 2500 價格 互助1格給1點(60元)-1 互助1格給1點(60元)-1 互助1格給1點…" at bounding box center [597, 399] width 804 height 156
drag, startPoint x: 322, startPoint y: 425, endPoint x: 331, endPoint y: 397, distance: 29.0
click at [326, 417] on div "服務名稱/代號" at bounding box center [332, 406] width 203 height 43
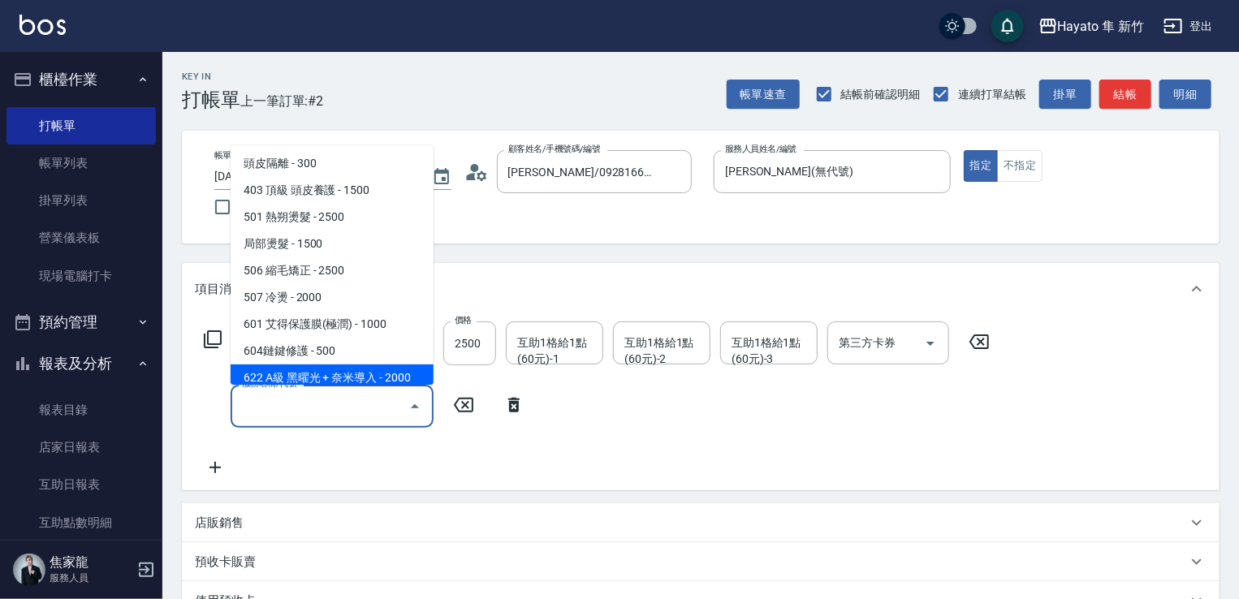
click at [360, 364] on span "622 A級 黑曜光 + 奈米導入 - 2000" at bounding box center [332, 377] width 203 height 27
type input "622 A級 黑曜光 + 奈米導入(622)"
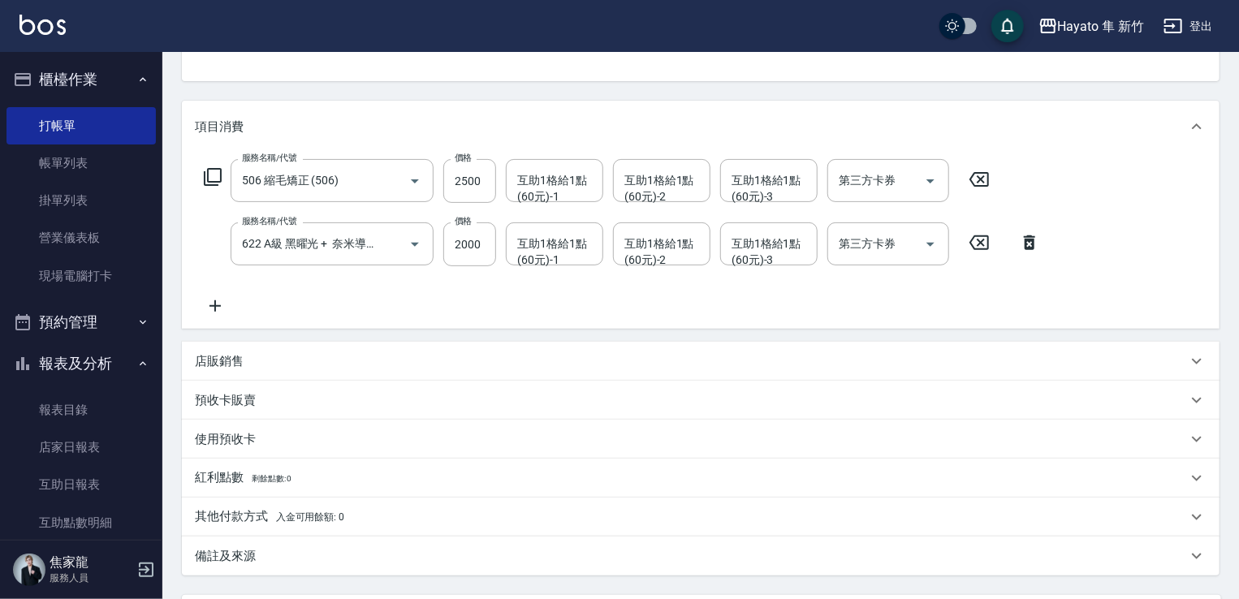
click at [295, 360] on div "店販銷售" at bounding box center [691, 361] width 992 height 17
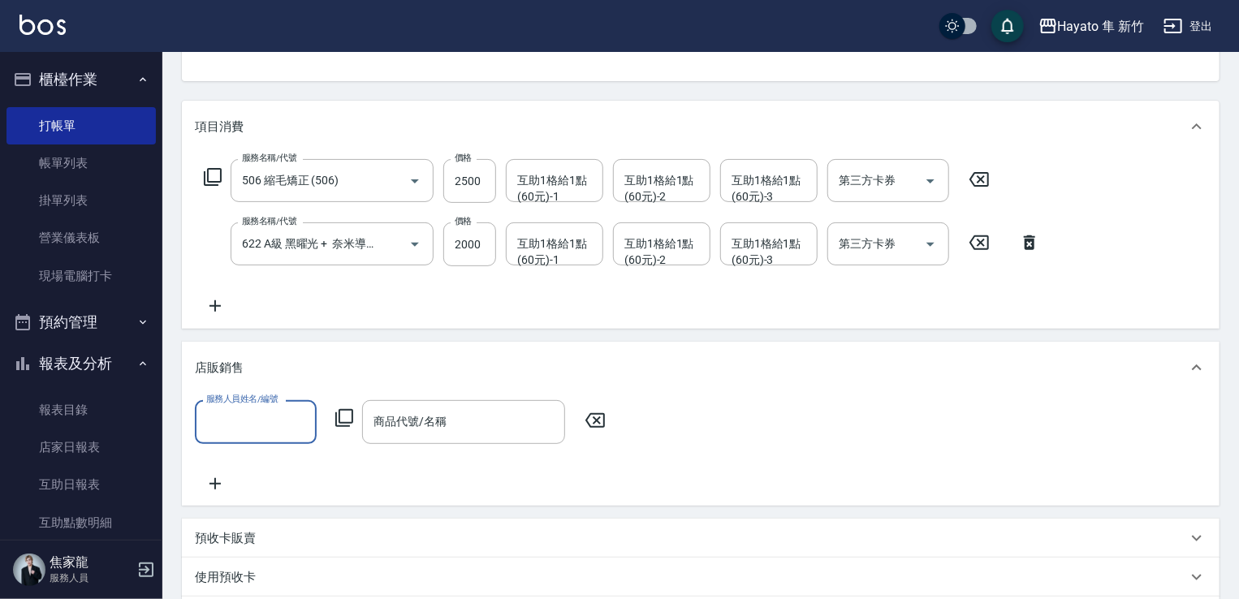
scroll to position [0, 0]
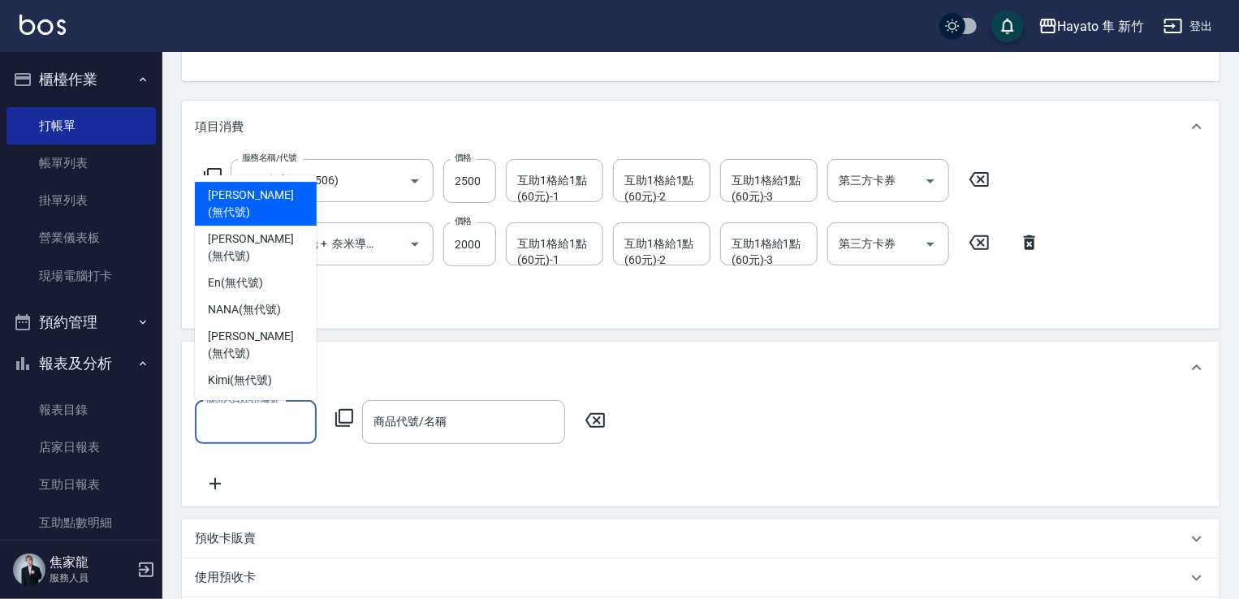
click at [295, 419] on input "服務人員姓名/編號" at bounding box center [255, 421] width 107 height 28
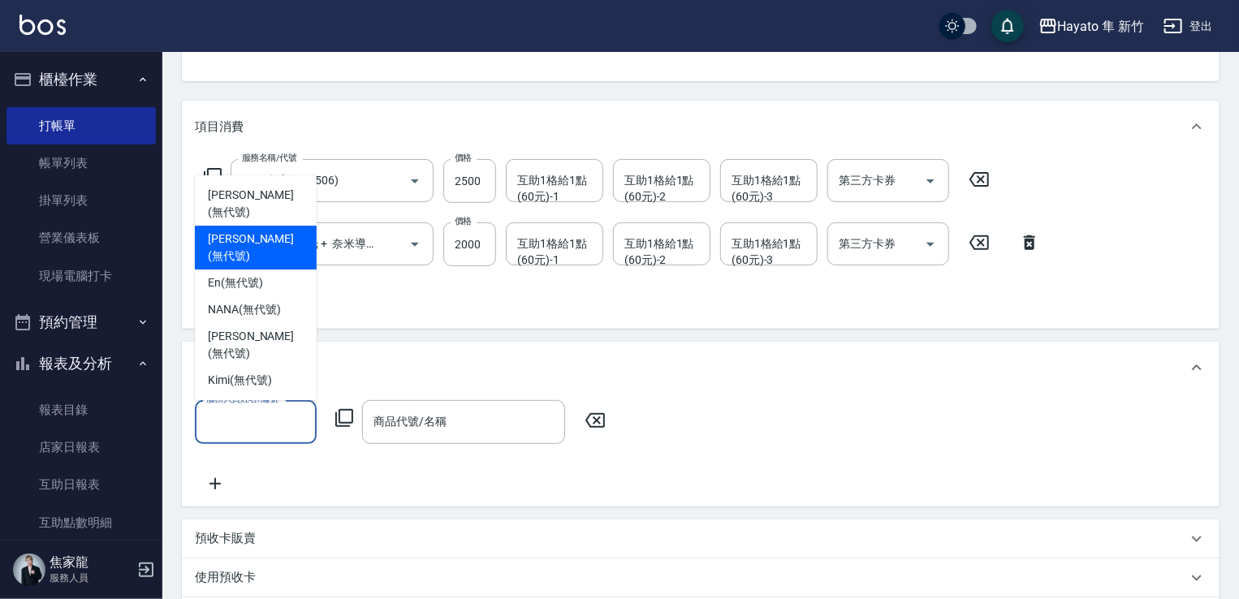
click at [266, 265] on span "[PERSON_NAME] (無代號)" at bounding box center [256, 248] width 96 height 34
type input "[PERSON_NAME](無代號)"
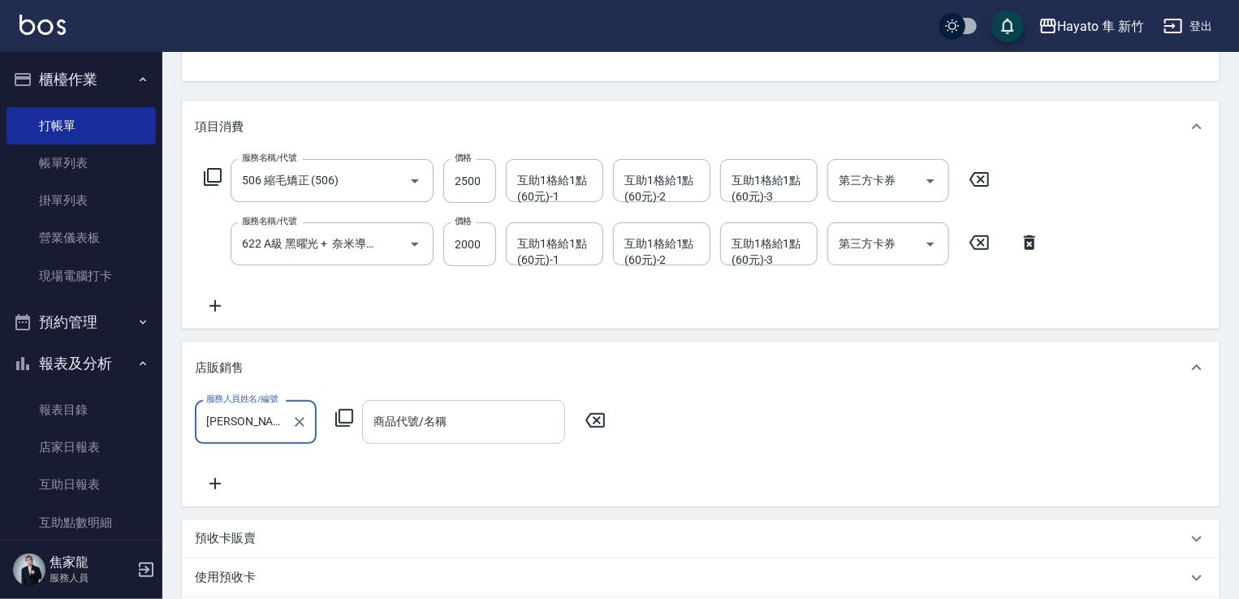
click at [433, 417] on input "商品代號/名稱" at bounding box center [463, 421] width 188 height 28
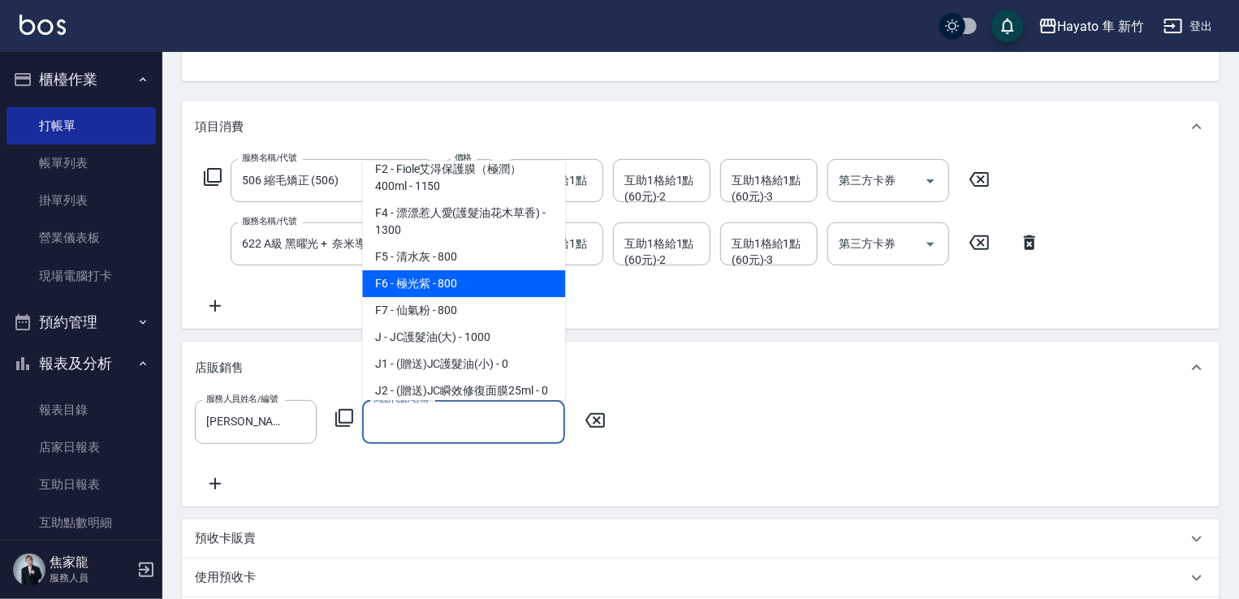
scroll to position [244, 0]
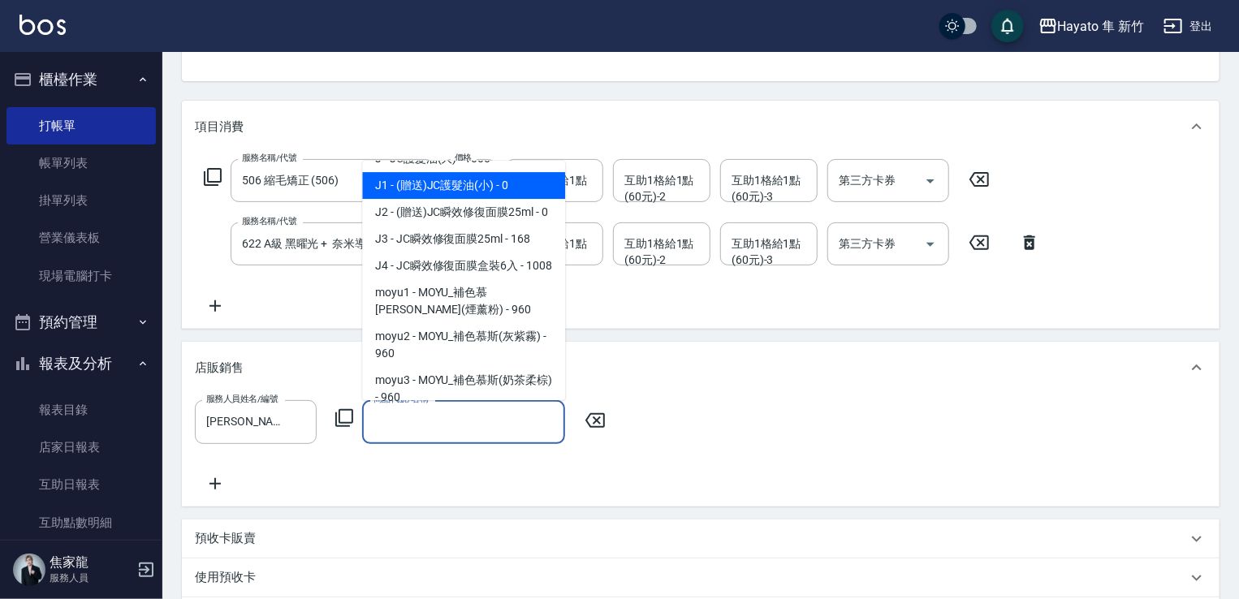
drag, startPoint x: 431, startPoint y: 179, endPoint x: 531, endPoint y: 350, distance: 197.6
click at [433, 178] on span "J1 - (贈送)JC護髮油(小) - 0" at bounding box center [463, 185] width 203 height 27
type input "(贈送)JC護髮油(小)"
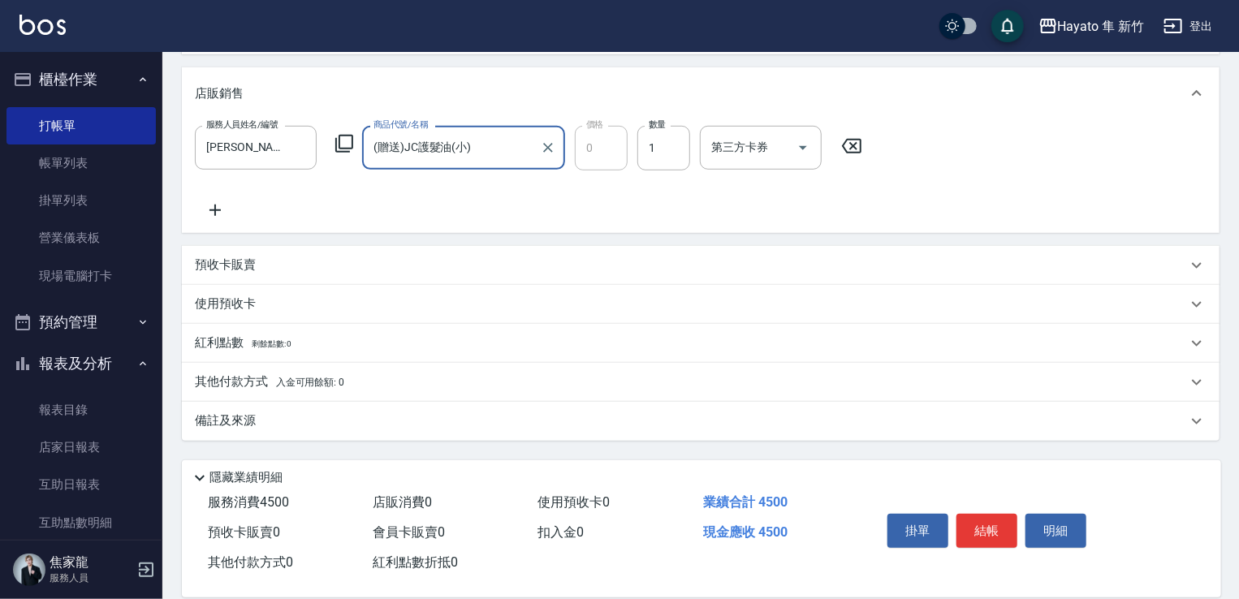
scroll to position [459, 0]
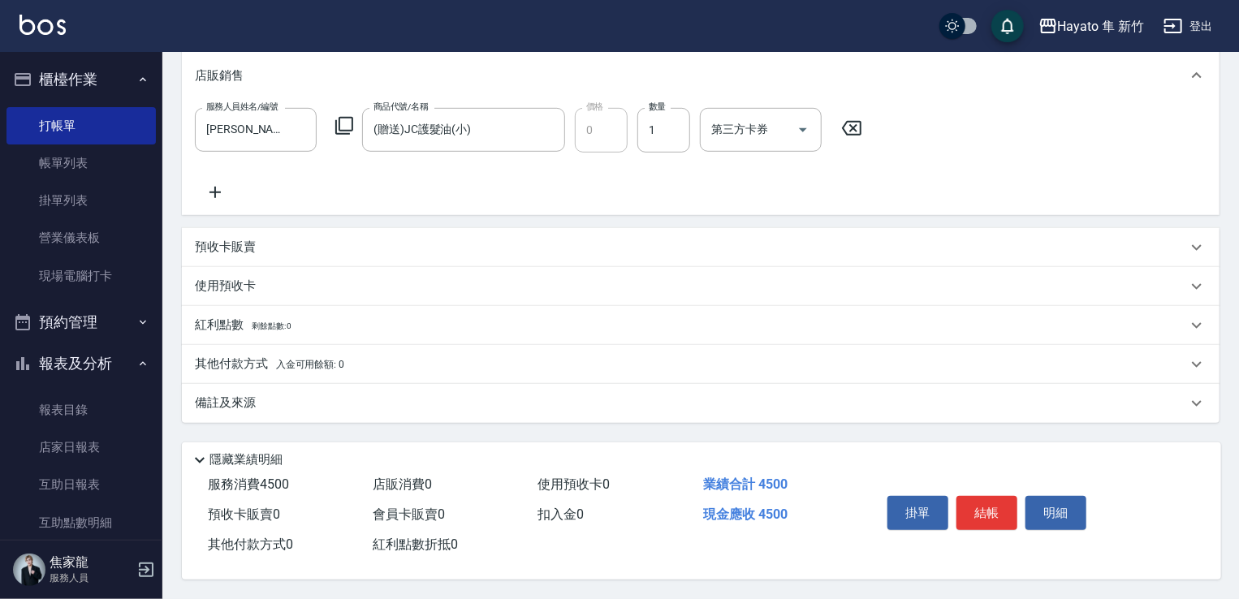
click at [355, 401] on div "備註及來源" at bounding box center [691, 403] width 992 height 17
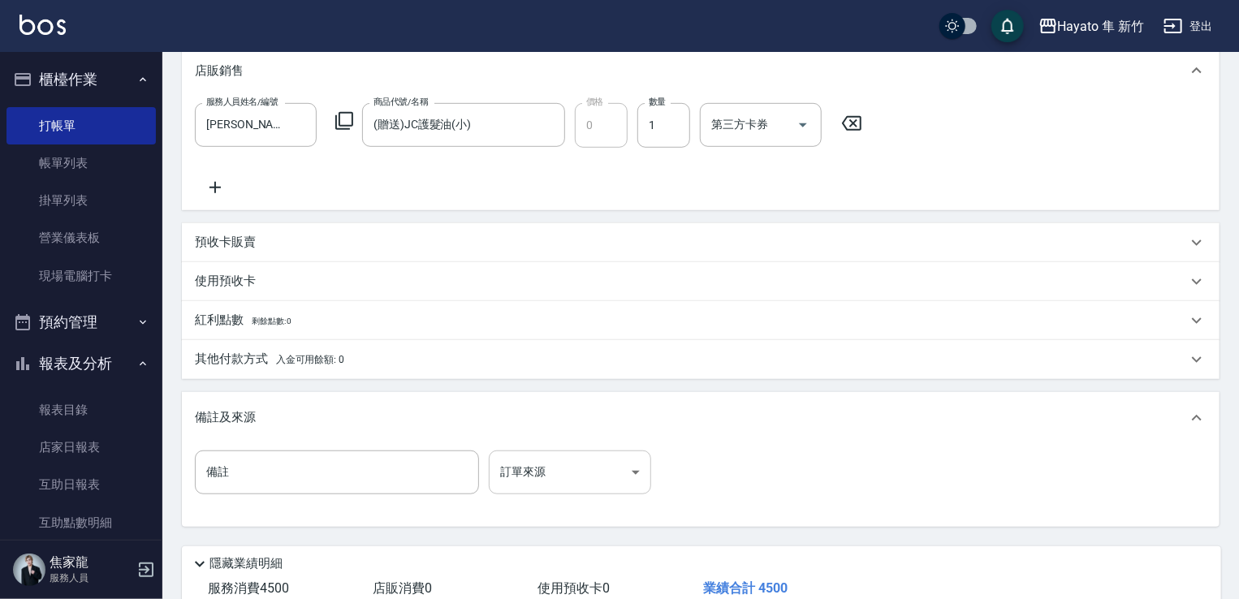
click at [584, 470] on body "Hayato 隼 新竹 登出 櫃檯作業 打帳單 帳單列表 掛單列表 營業儀表板 現場電腦打卡 預約管理 預約管理 報表及分析 報表目錄 店家日報表 互助日報表…" at bounding box center [619, 122] width 1239 height 1162
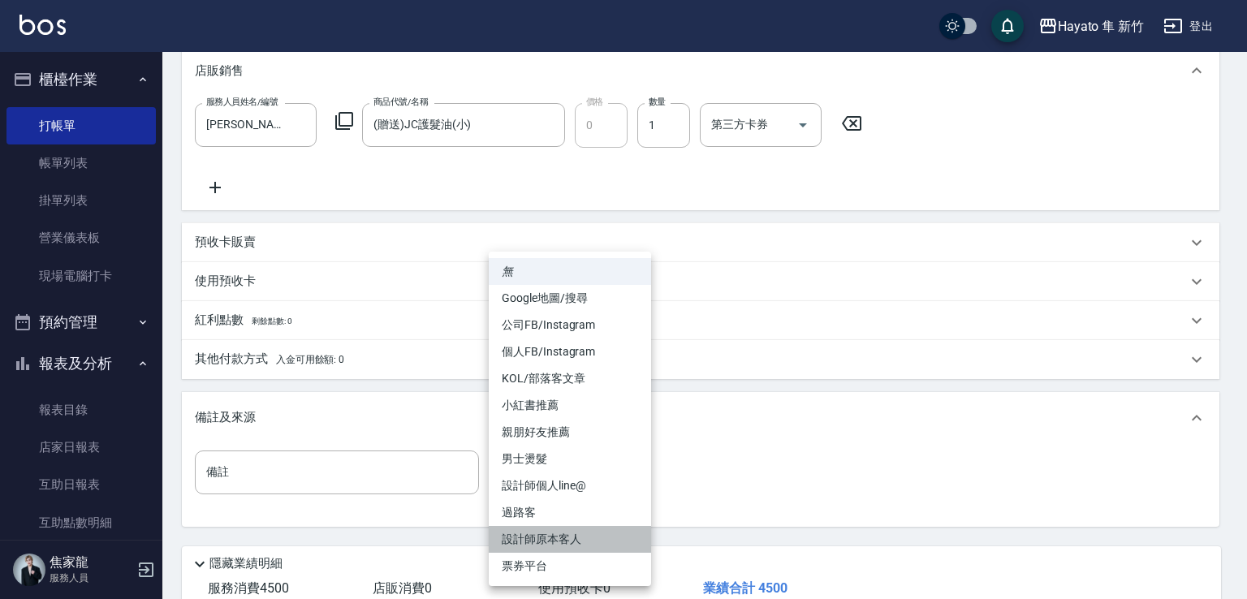
click at [531, 545] on li "設計師原本客人" at bounding box center [570, 539] width 162 height 27
type input "設計師原本客人"
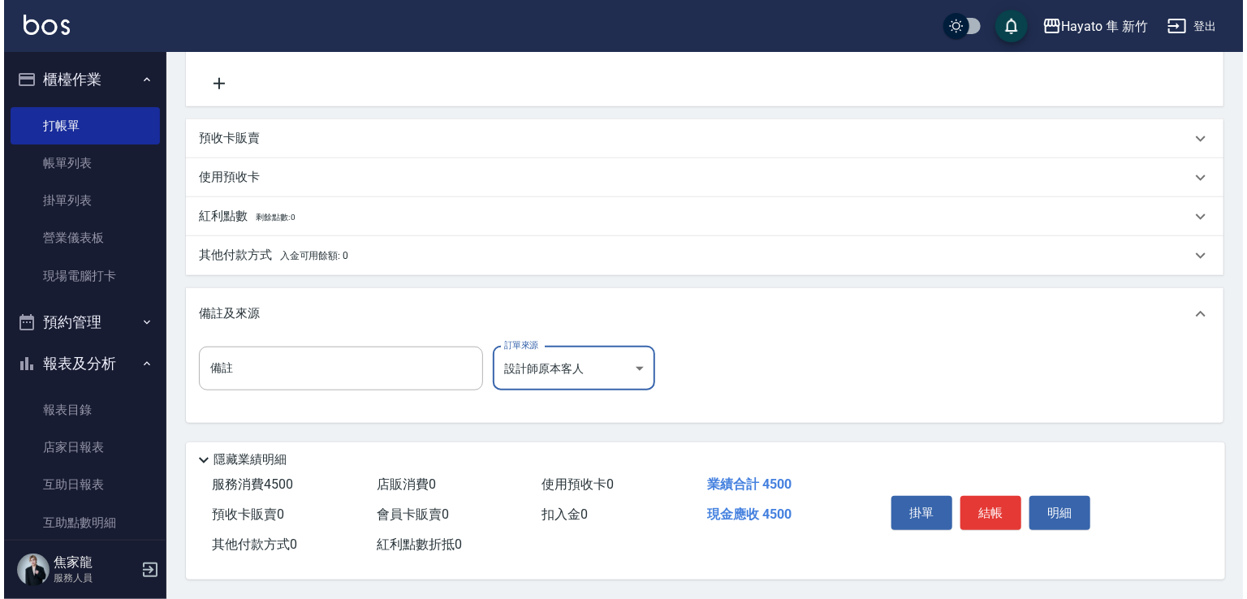
scroll to position [568, 0]
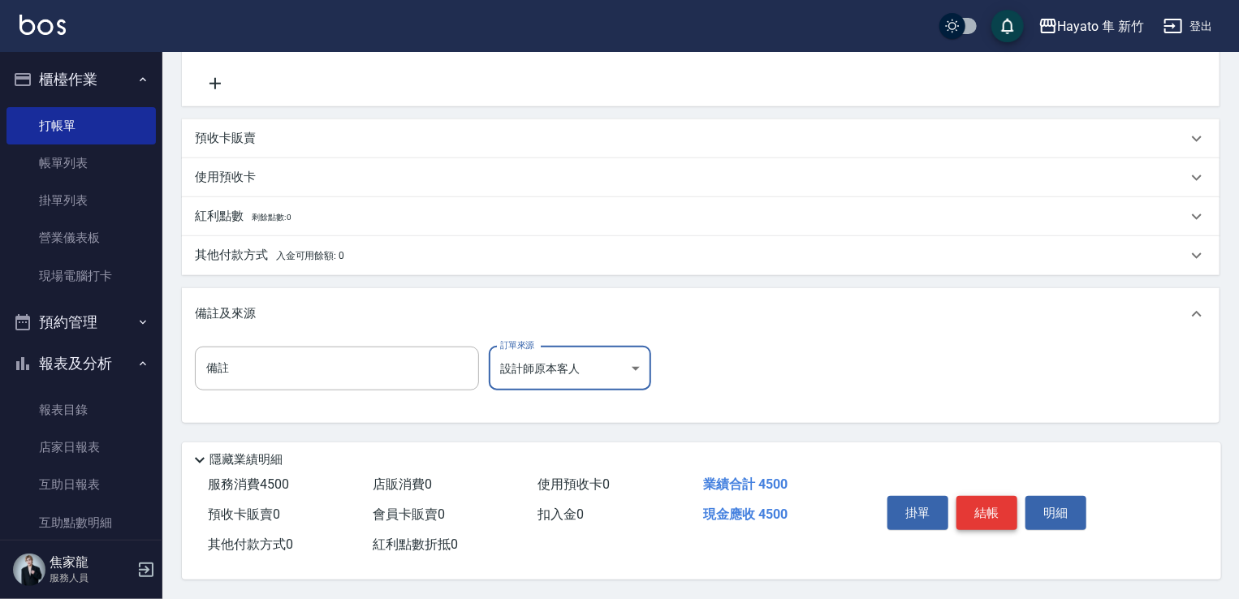
click at [985, 498] on button "結帳" at bounding box center [986, 513] width 61 height 34
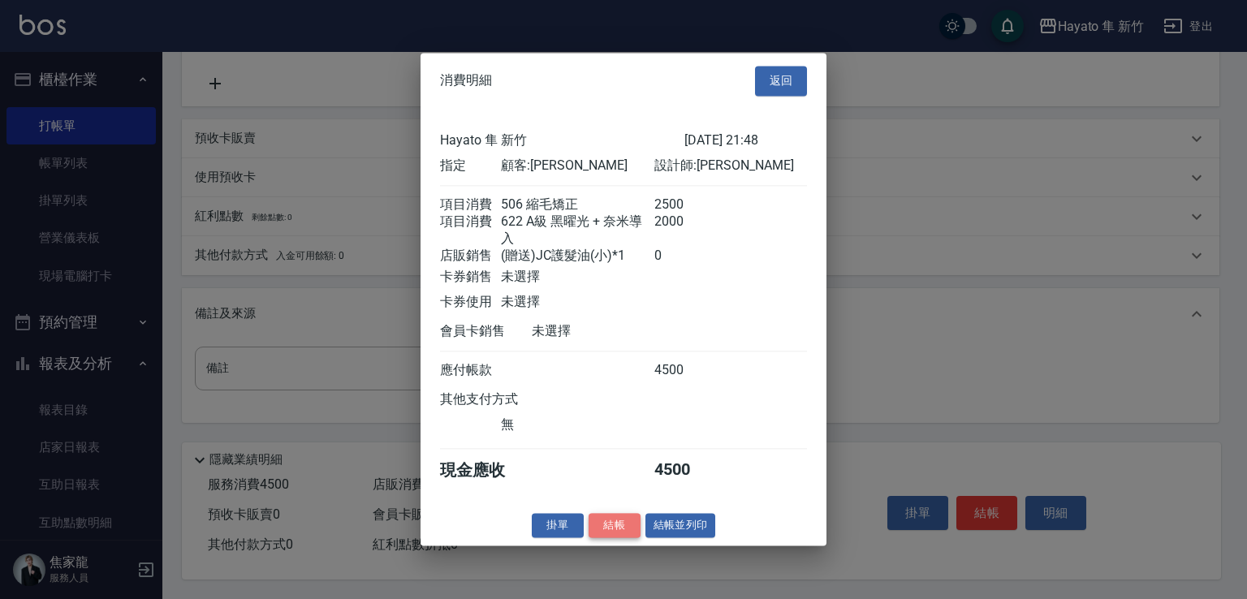
click at [631, 537] on button "結帳" at bounding box center [615, 525] width 52 height 25
type input "[DATE] 21:49"
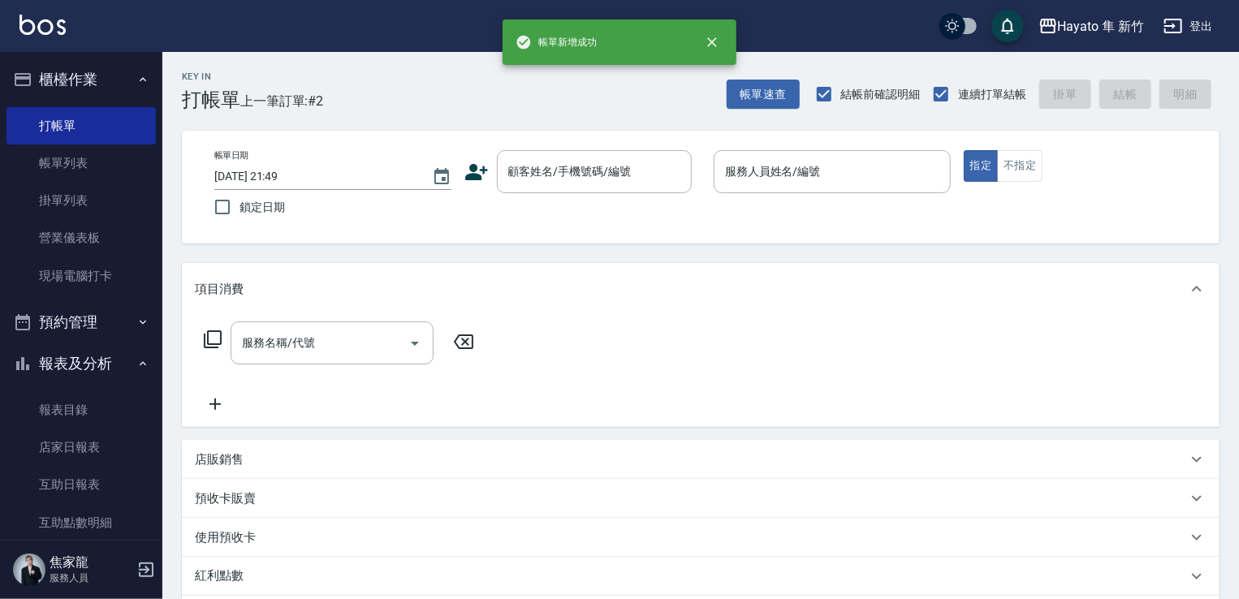
scroll to position [0, 0]
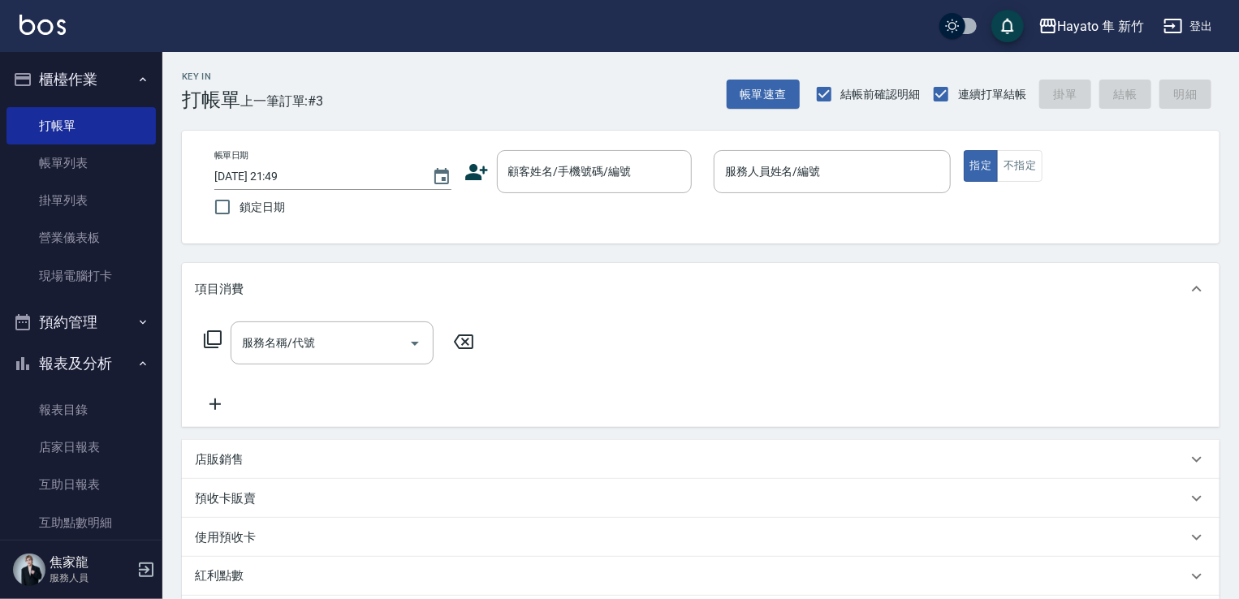
click at [478, 170] on icon at bounding box center [476, 172] width 24 height 24
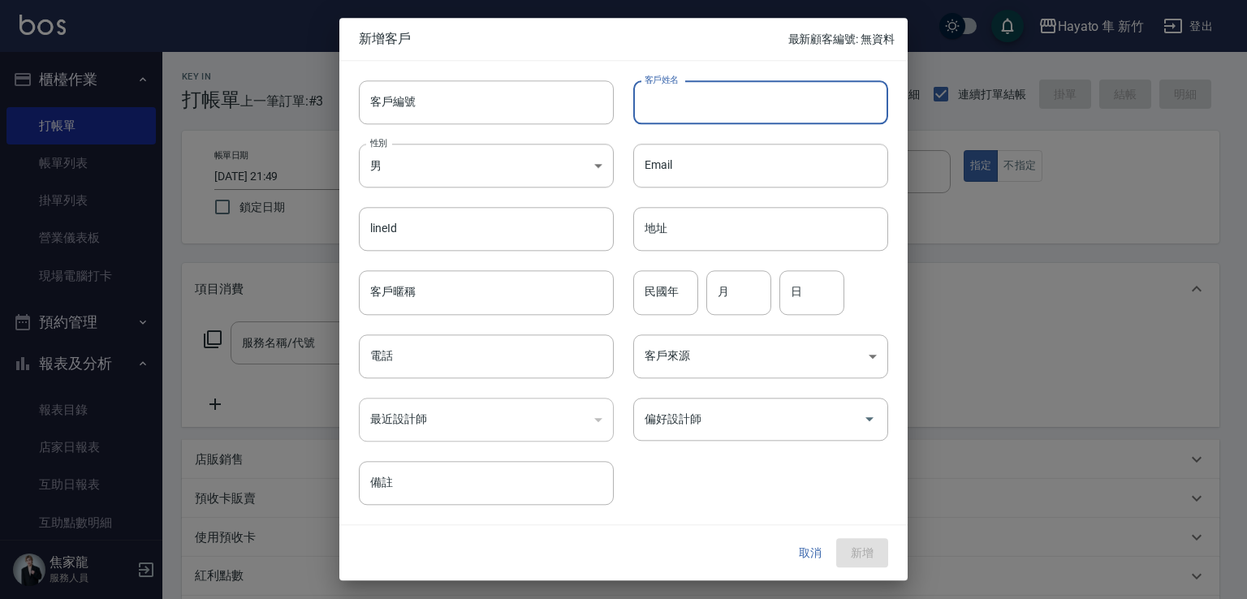
click at [699, 97] on input "客戶姓名" at bounding box center [760, 102] width 255 height 44
type input "諄"
drag, startPoint x: 639, startPoint y: 101, endPoint x: 770, endPoint y: 111, distance: 131.9
click at [770, 111] on input "[PERSON_NAME]" at bounding box center [760, 102] width 255 height 44
type input "[PERSON_NAME]"
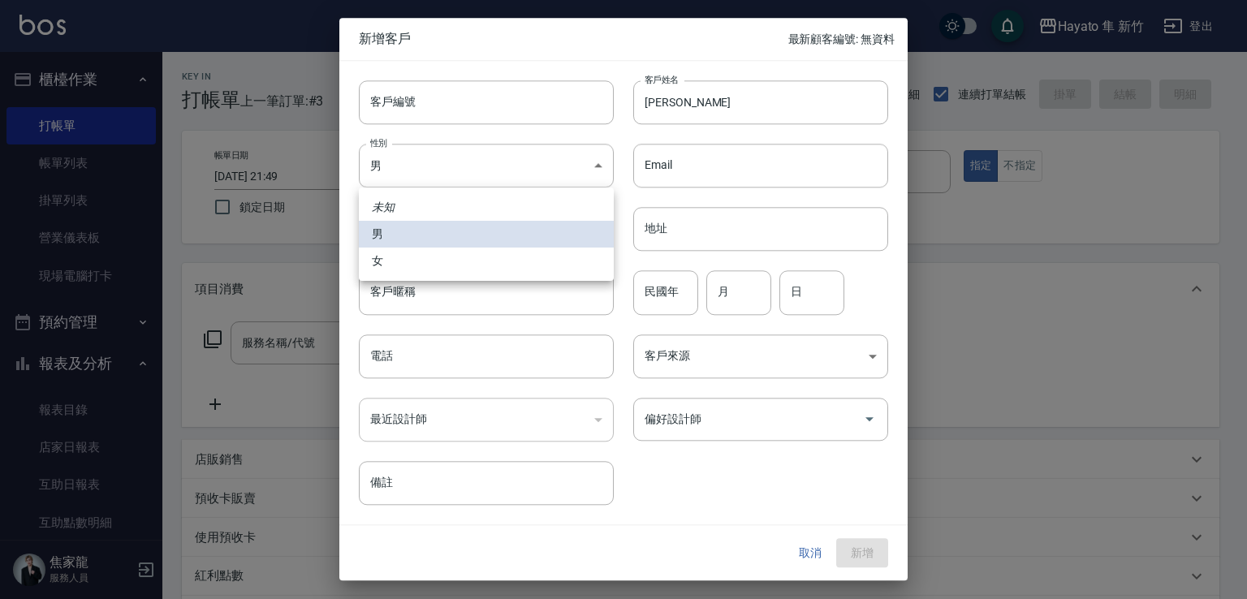
drag, startPoint x: 529, startPoint y: 153, endPoint x: 520, endPoint y: 190, distance: 37.8
click at [524, 152] on body "Hayato 隼 新竹 登出 櫃檯作業 打帳單 帳單列表 掛單列表 營業儀表板 現場電腦打卡 預約管理 預約管理 報表及分析 報表目錄 店家日報表 互助日報表…" at bounding box center [623, 425] width 1247 height 850
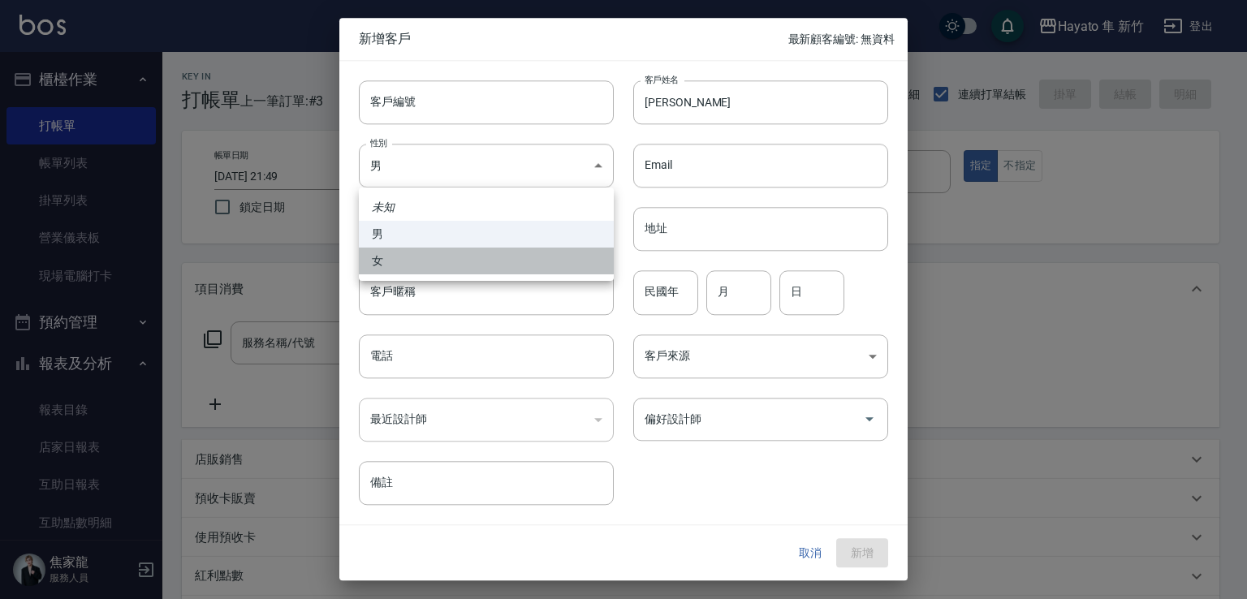
drag, startPoint x: 516, startPoint y: 251, endPoint x: 495, endPoint y: 342, distance: 93.3
click at [513, 257] on li "女" at bounding box center [486, 261] width 255 height 27
type input "[DEMOGRAPHIC_DATA]"
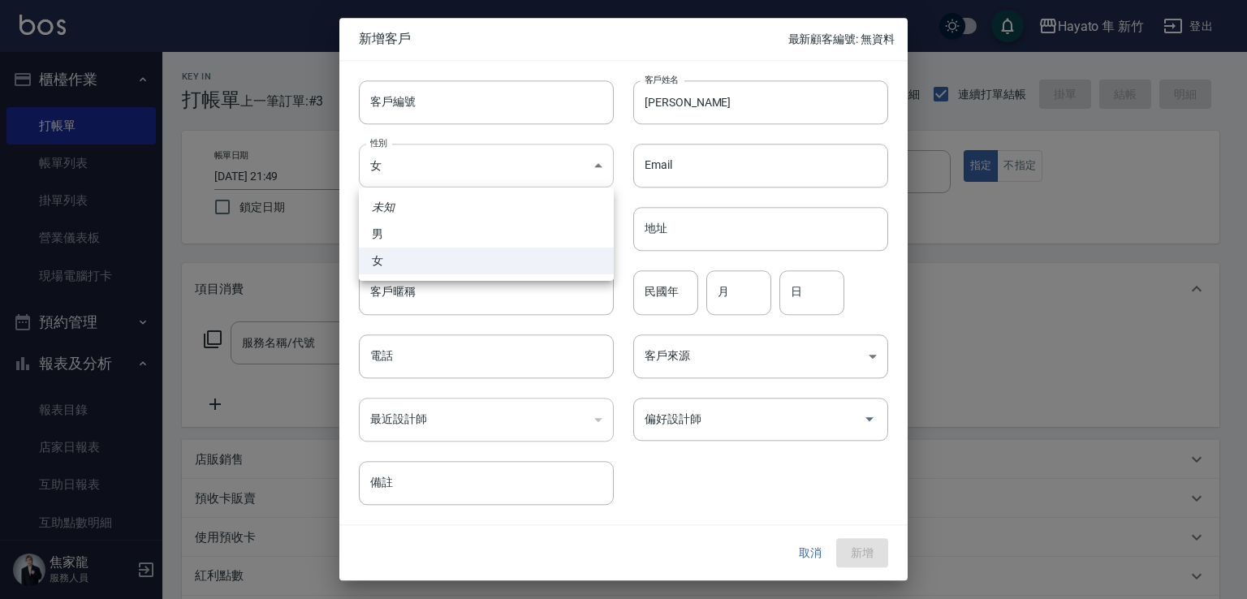
click at [505, 173] on body "Hayato 隼 新竹 登出 櫃檯作業 打帳單 帳單列表 掛單列表 營業儀表板 現場電腦打卡 預約管理 預約管理 報表及分析 報表目錄 店家日報表 互助日報表…" at bounding box center [623, 425] width 1247 height 850
click at [485, 298] on div at bounding box center [623, 299] width 1247 height 599
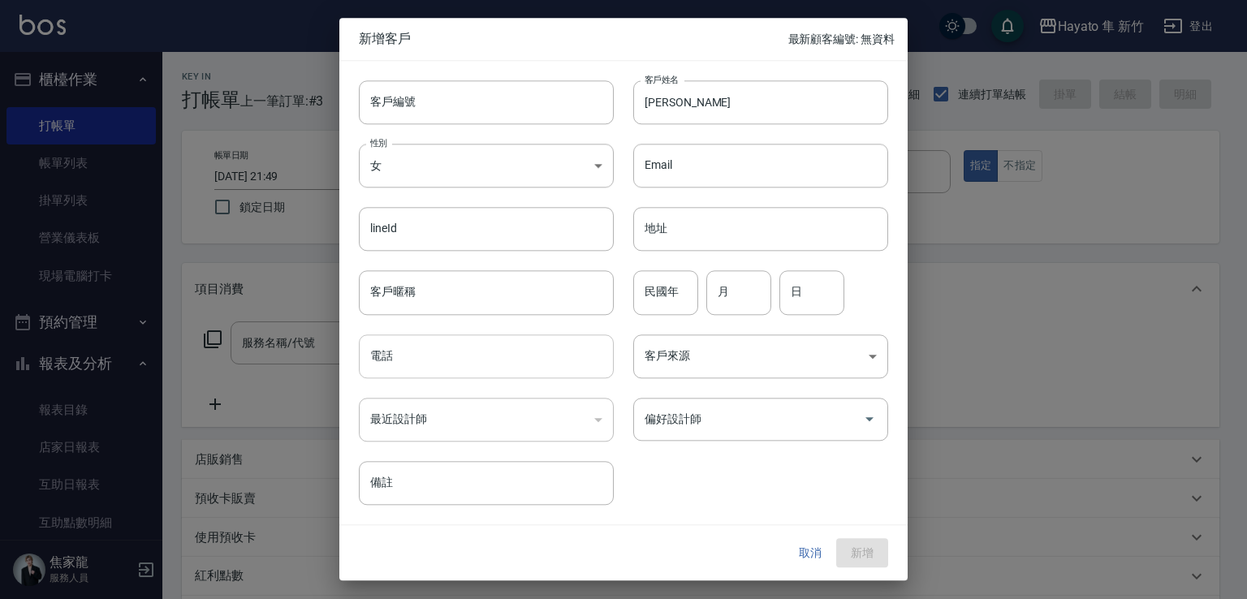
drag, startPoint x: 469, startPoint y: 348, endPoint x: 469, endPoint y: 362, distance: 13.8
click at [469, 348] on input "電話" at bounding box center [486, 356] width 255 height 44
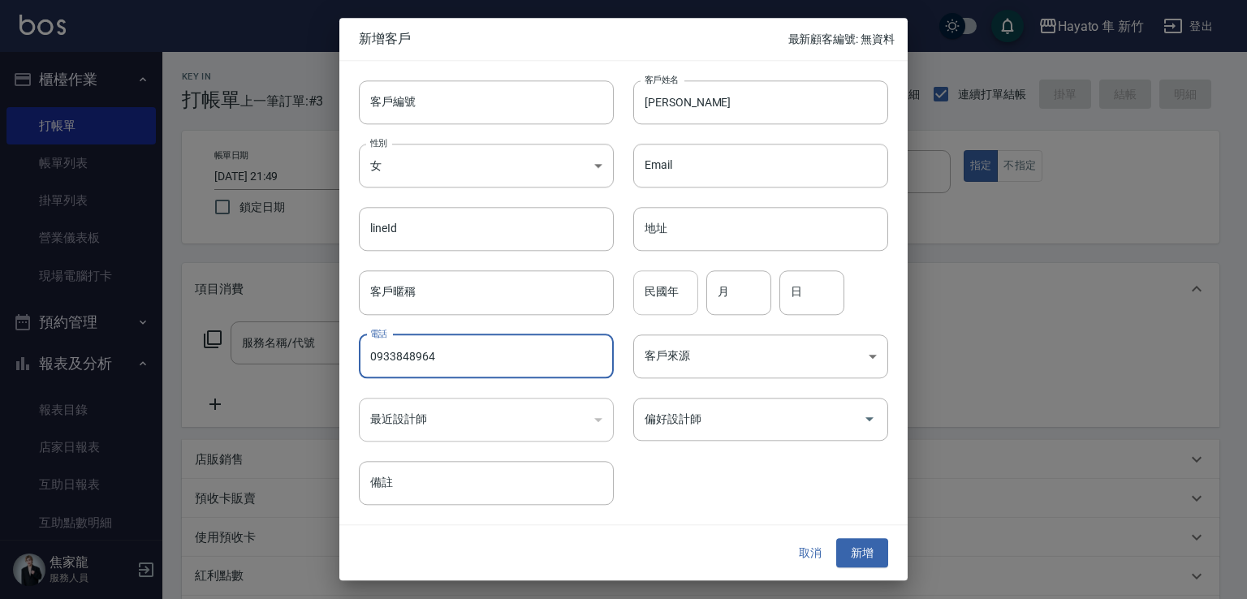
type input "0933848964"
click at [659, 294] on input "民國年" at bounding box center [665, 293] width 65 height 44
type input "79"
click at [735, 290] on input "月" at bounding box center [738, 293] width 65 height 44
type input "12"
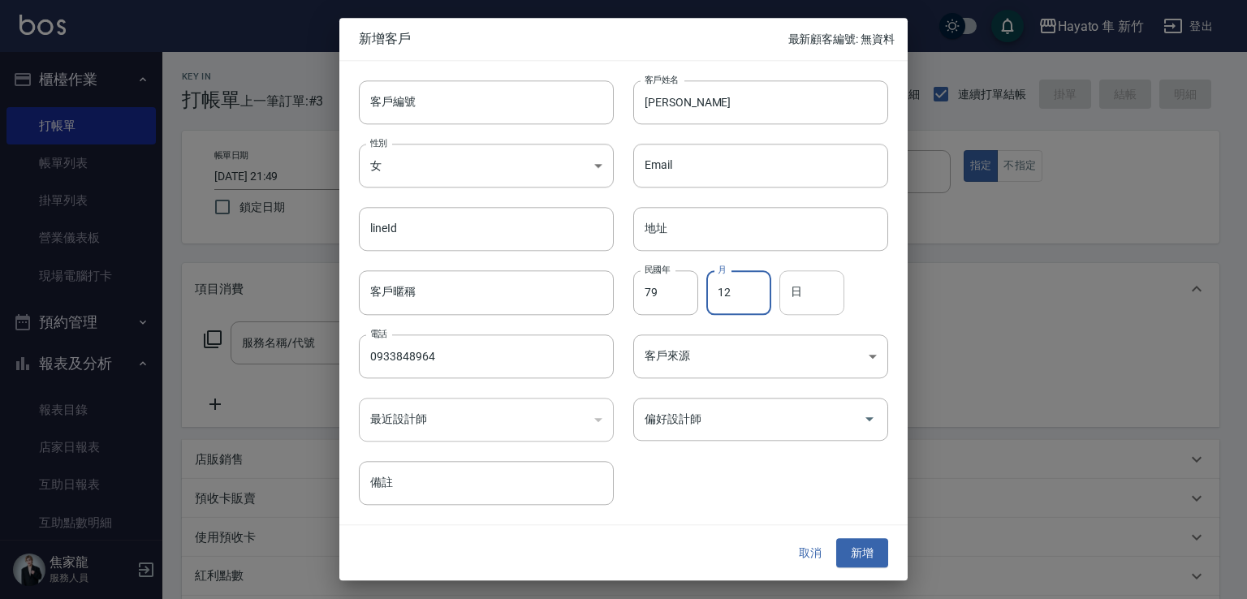
click at [832, 274] on input "日" at bounding box center [811, 293] width 65 height 44
type input "17"
click at [838, 338] on body "Hayato 隼 新竹 登出 櫃檯作業 打帳單 帳單列表 掛單列表 營業儀表板 現場電腦打卡 預約管理 預約管理 報表及分析 報表目錄 店家日報表 互助日報表…" at bounding box center [623, 425] width 1247 height 850
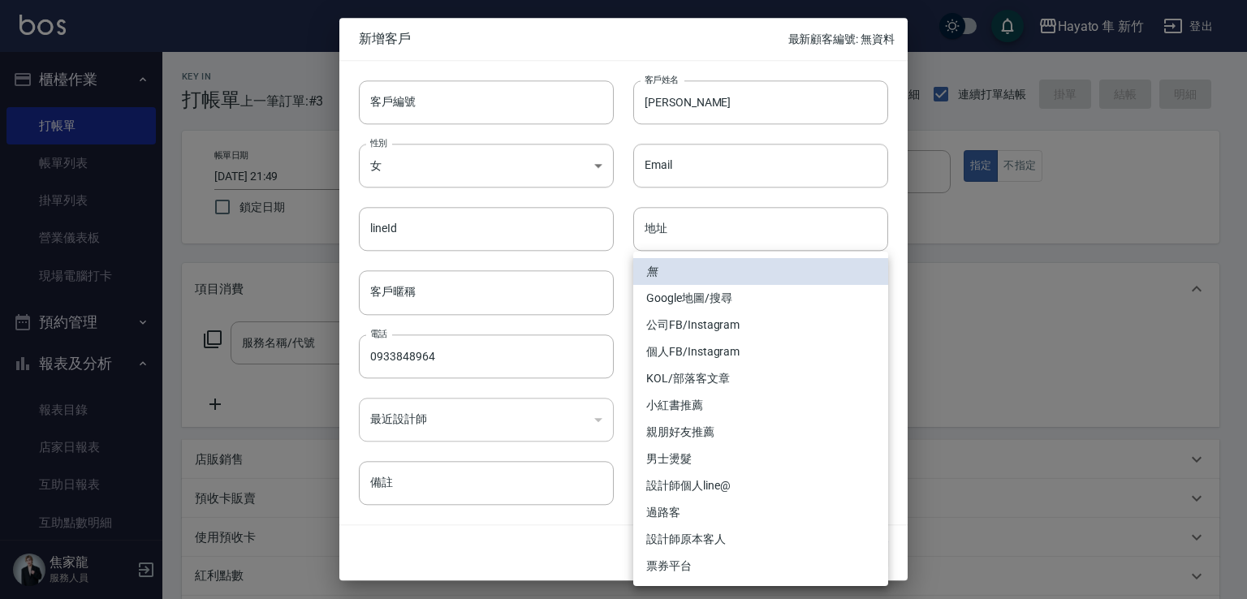
click at [688, 341] on li "個人FB/Instagram" at bounding box center [760, 351] width 255 height 27
type input "個人FB/Instagram"
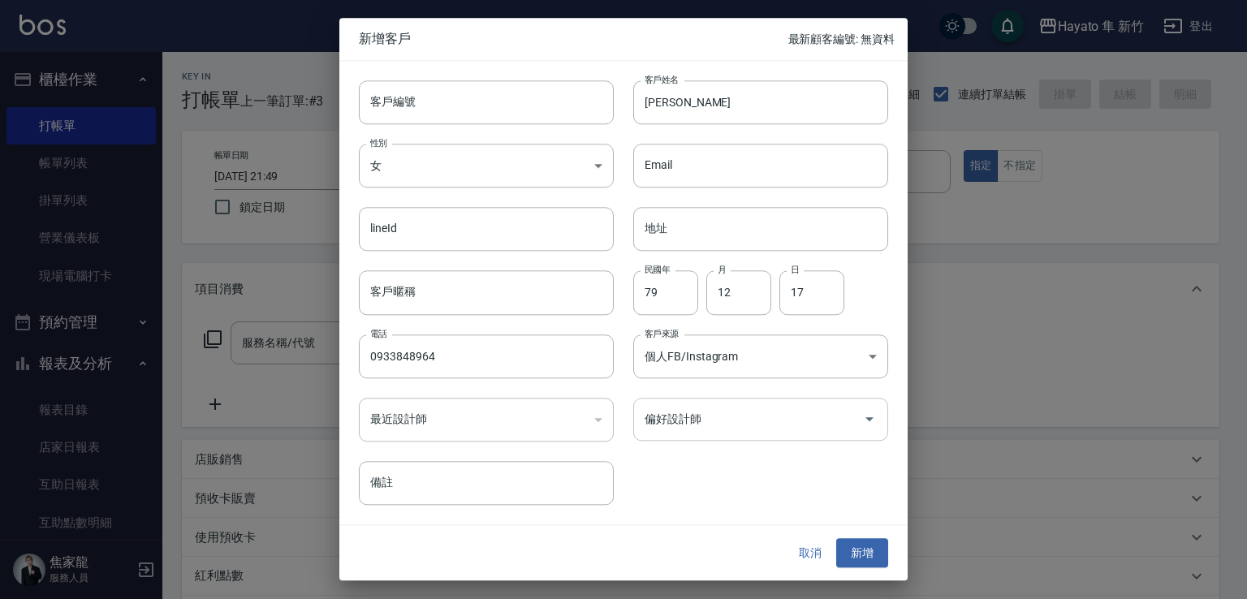
click at [668, 432] on input "偏好設計師" at bounding box center [748, 419] width 216 height 28
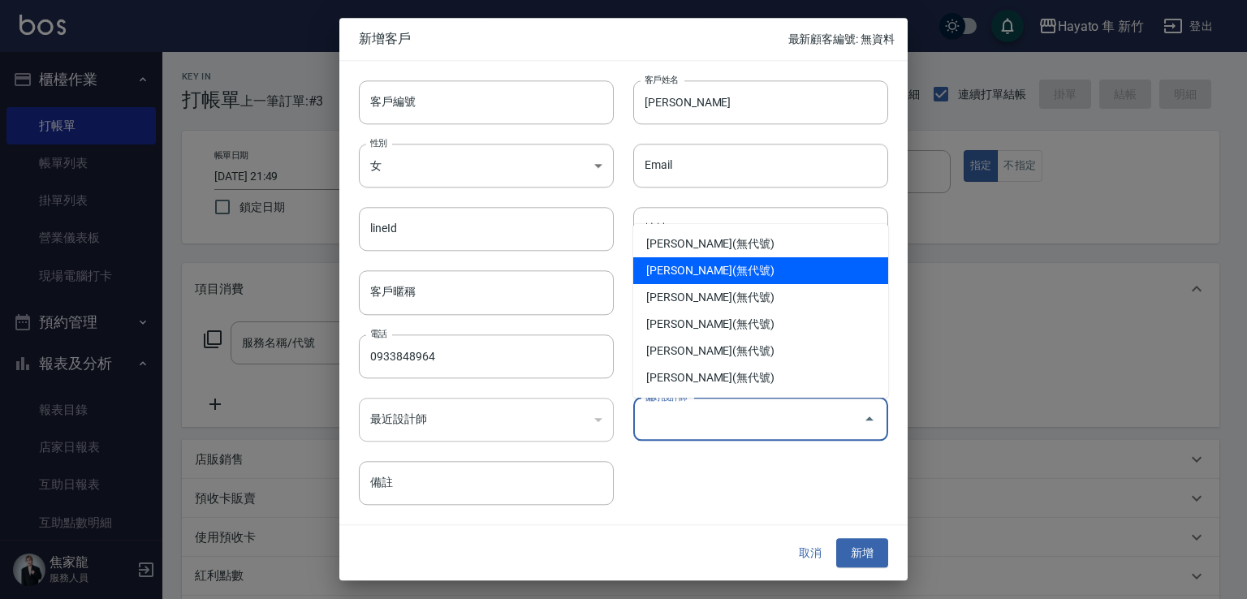
click at [682, 265] on li "[PERSON_NAME](無代號)" at bounding box center [760, 270] width 255 height 27
type input "李仕芬"
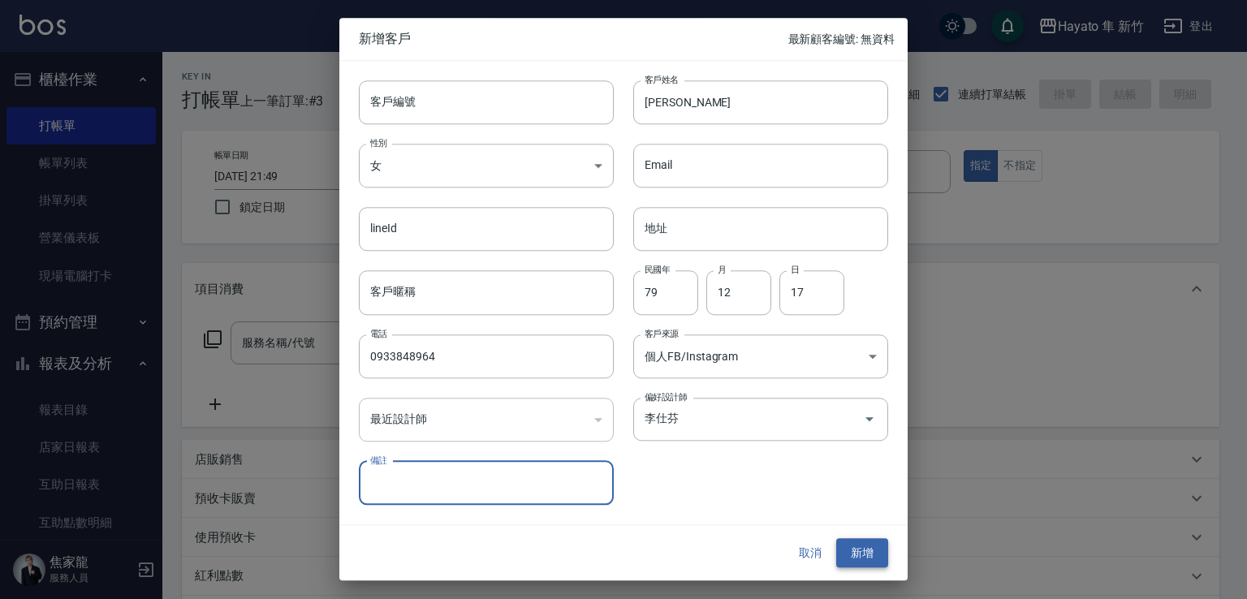
click at [866, 551] on button "新增" at bounding box center [862, 553] width 52 height 30
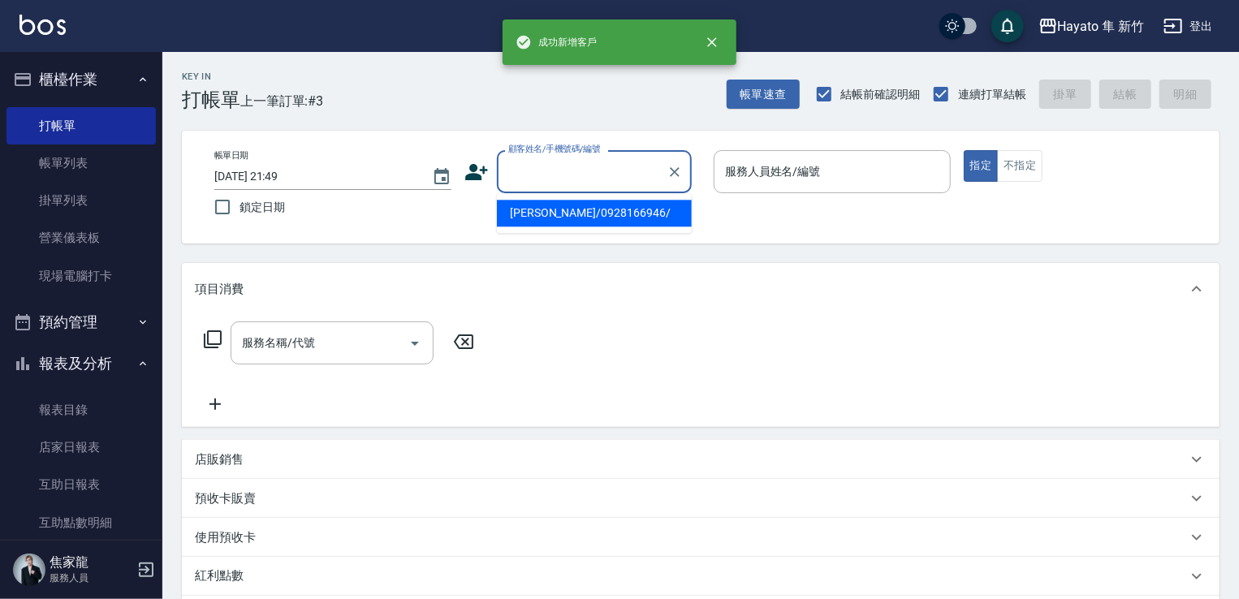
click at [614, 179] on input "顧客姓名/手機號碼/編號" at bounding box center [582, 171] width 156 height 28
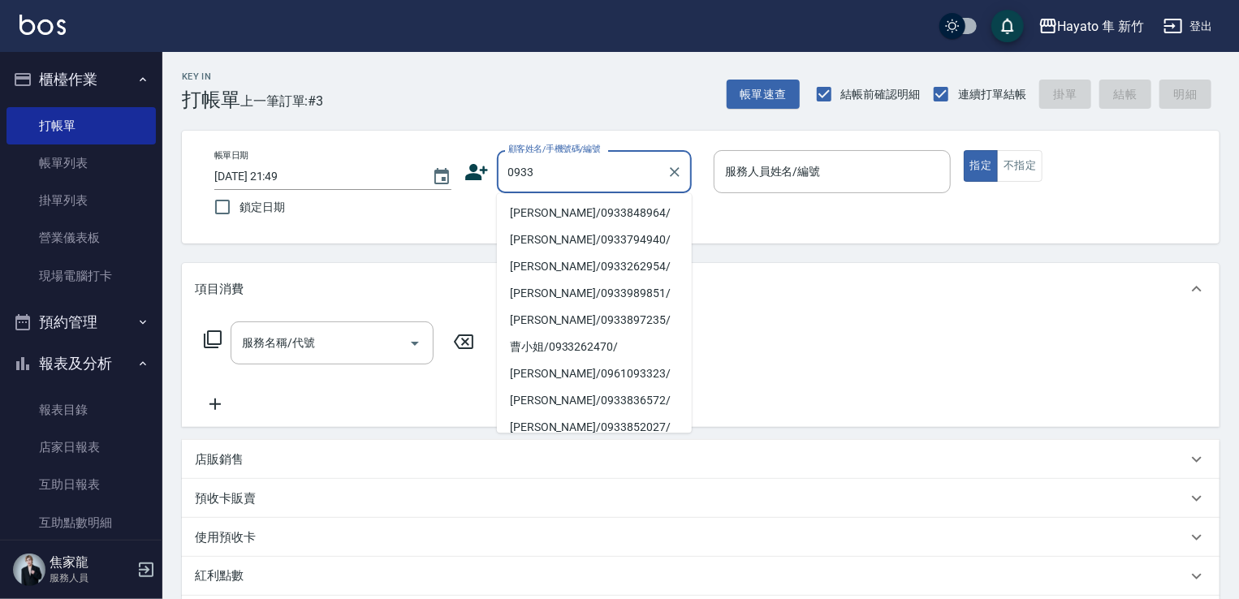
click at [537, 212] on li "[PERSON_NAME]/0933848964/" at bounding box center [594, 213] width 195 height 27
type input "[PERSON_NAME]/0933848964/"
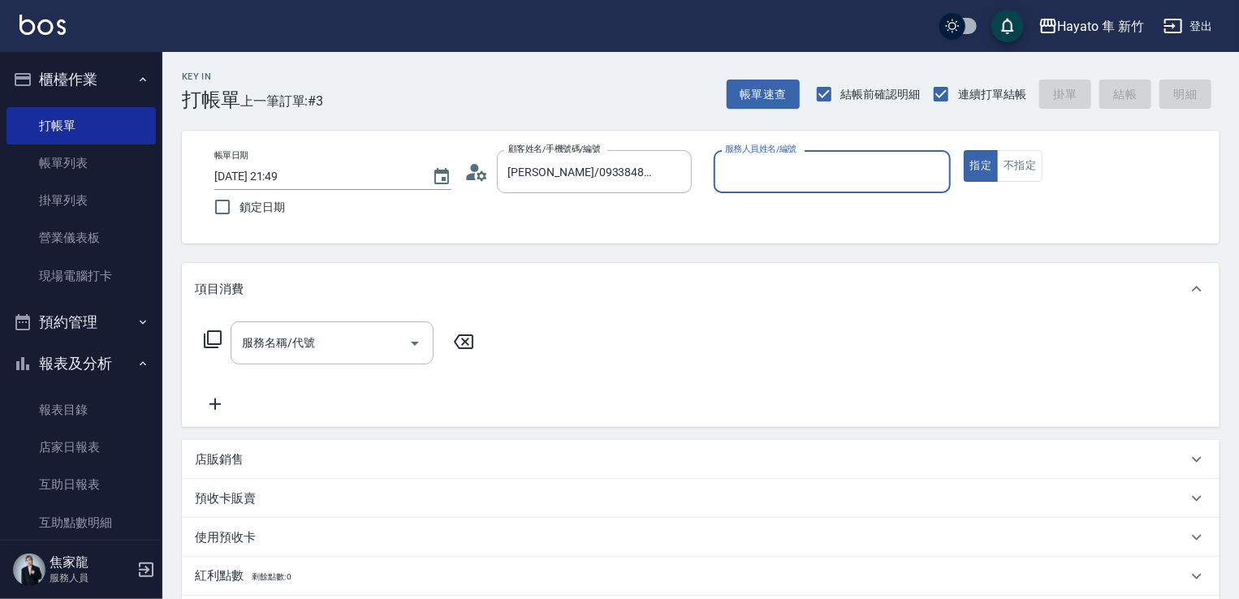
type input "[PERSON_NAME](無代號)"
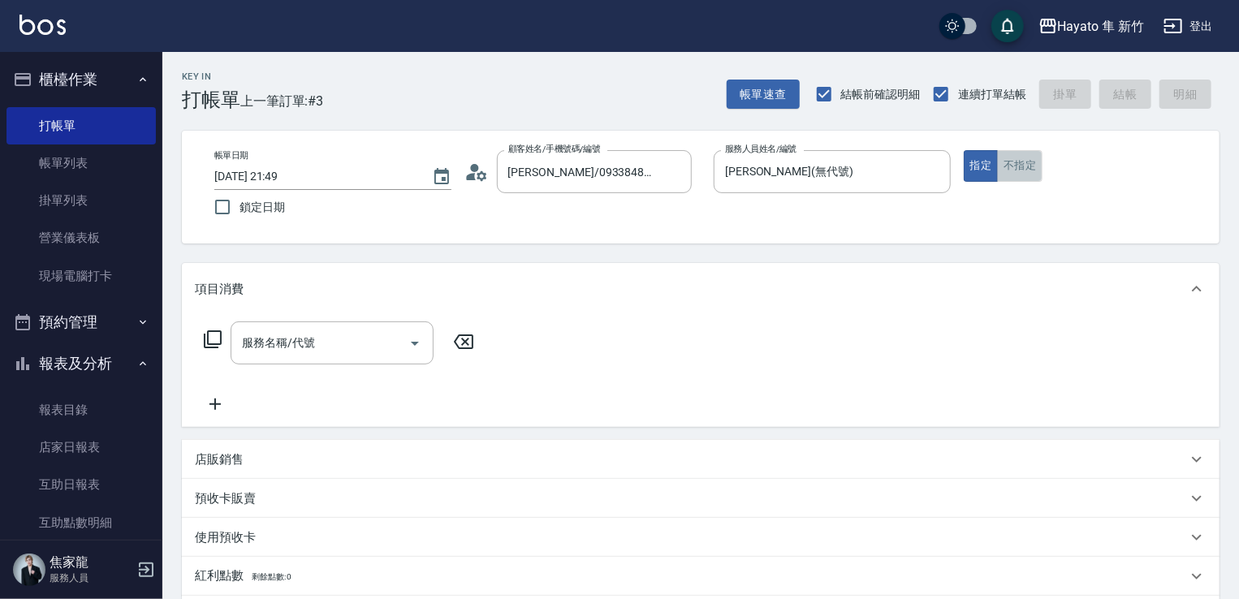
click at [1004, 162] on button "不指定" at bounding box center [1019, 166] width 45 height 32
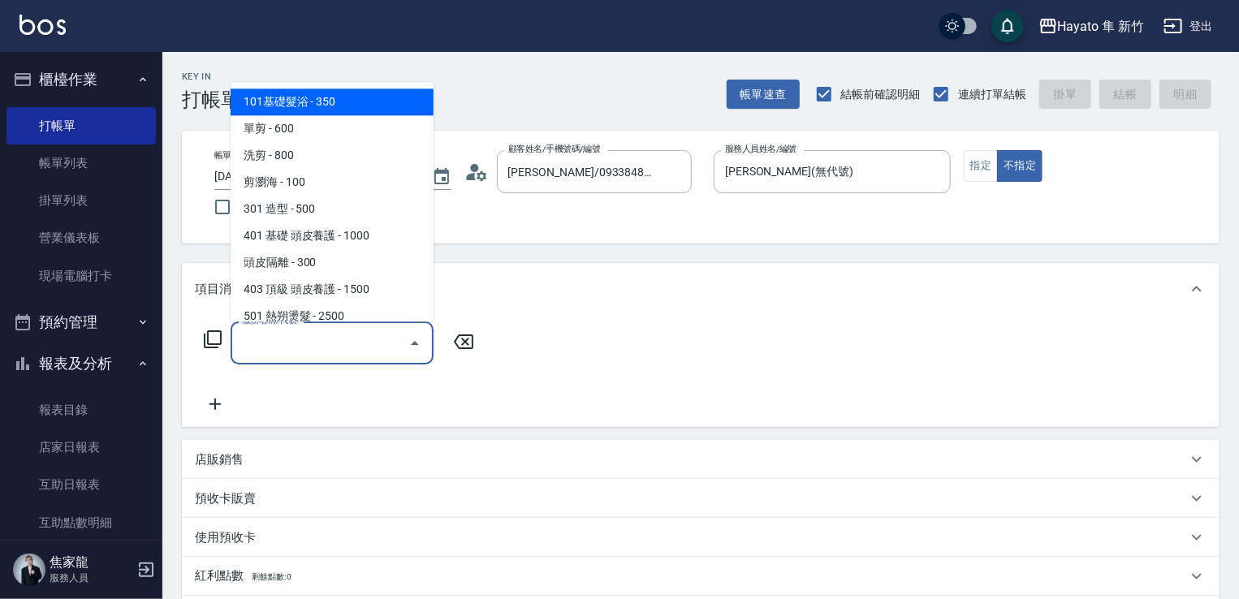
click at [308, 348] on input "服務名稱/代號" at bounding box center [320, 343] width 164 height 28
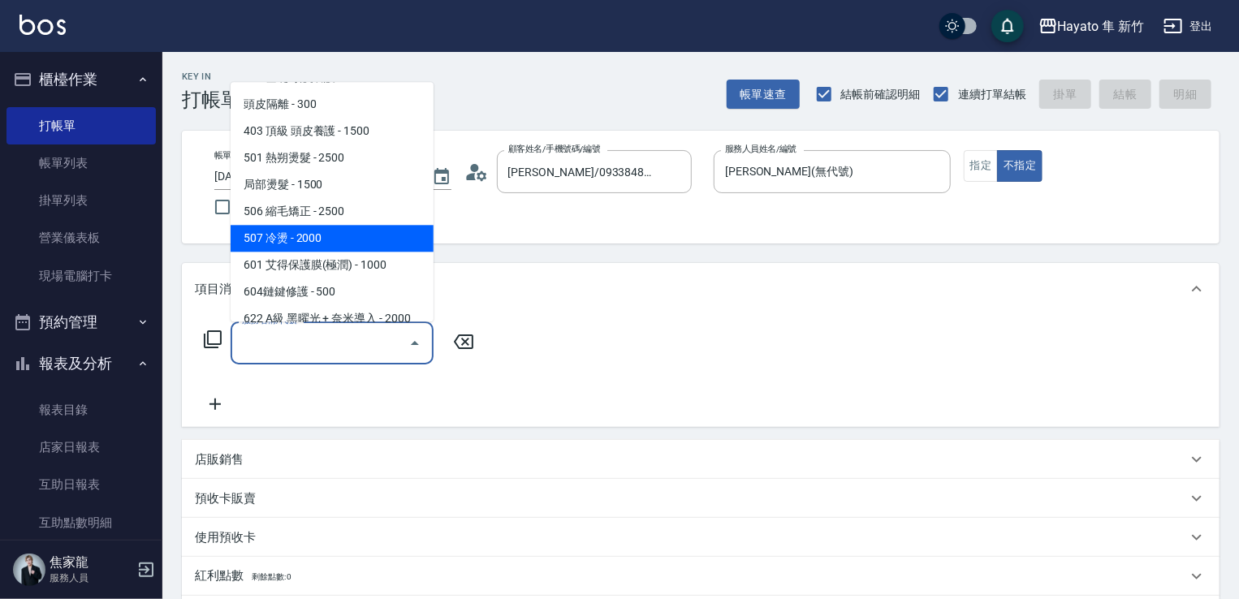
scroll to position [120, 0]
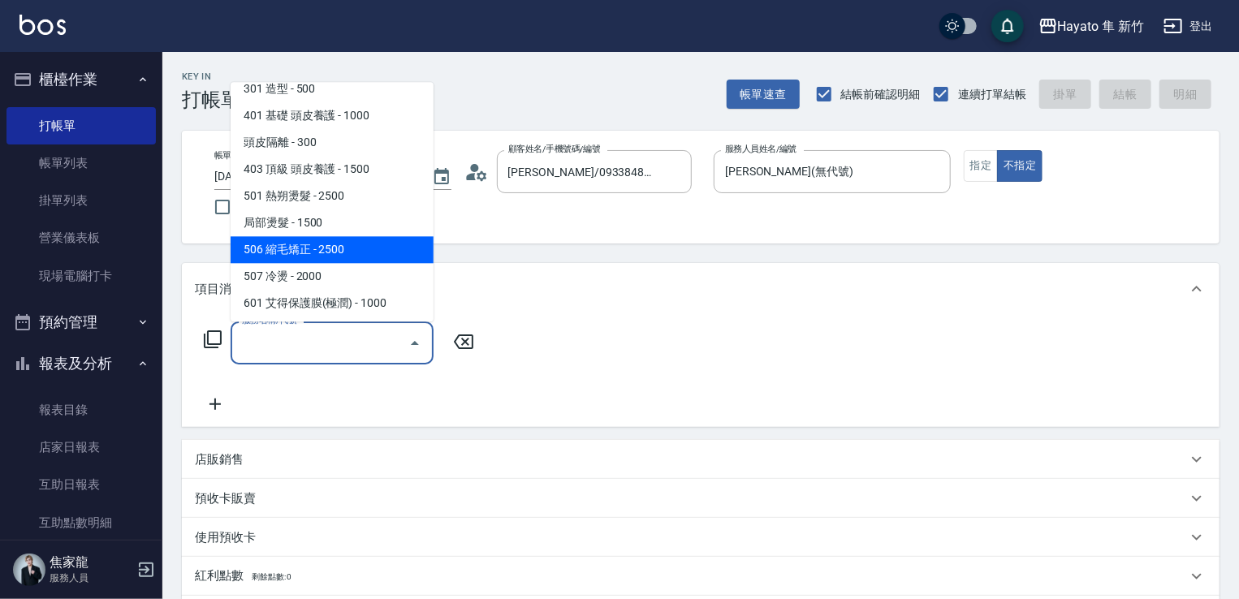
click at [315, 248] on span "506 縮毛矯正 - 2500" at bounding box center [332, 249] width 203 height 27
type input "506 縮毛矯正 (506)"
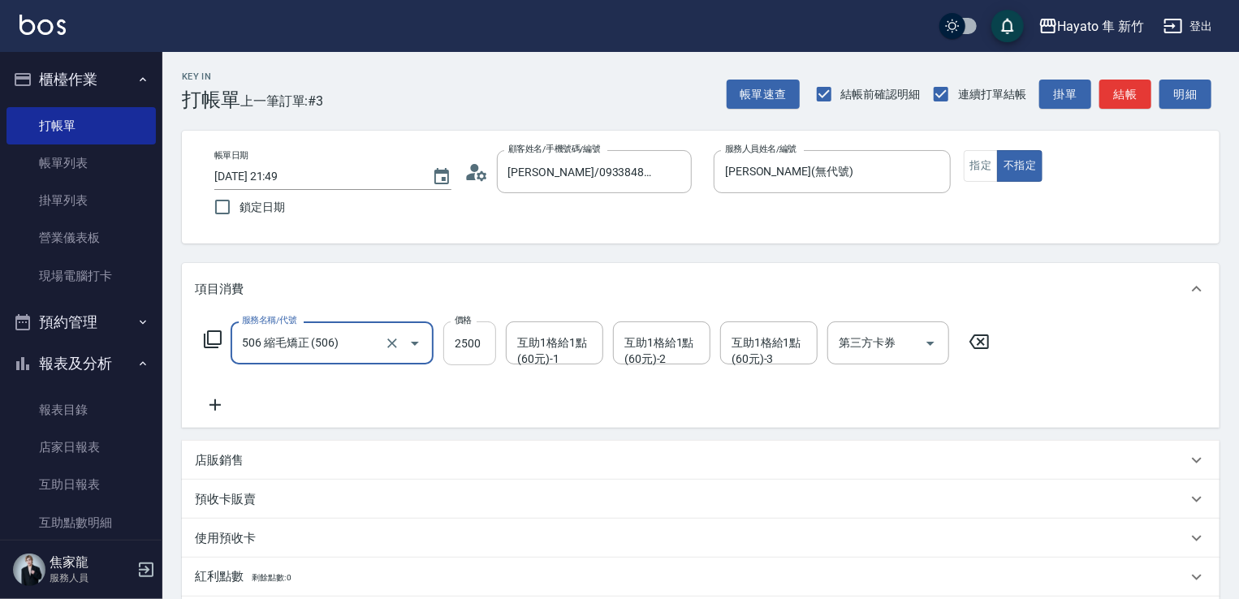
click at [474, 351] on input "2500" at bounding box center [469, 343] width 53 height 44
type input "1980"
drag, startPoint x: 404, startPoint y: 406, endPoint x: 380, endPoint y: 407, distance: 24.4
click at [394, 407] on div "服務名稱/代號 506 縮毛矯正 (506) 服務名稱/代號 價格 1980 價格 互助1格給1點(60元)-1 互助1格給1點(60元)-1 互助1格給1點…" at bounding box center [597, 367] width 804 height 93
drag, startPoint x: 208, startPoint y: 422, endPoint x: 276, endPoint y: 418, distance: 68.3
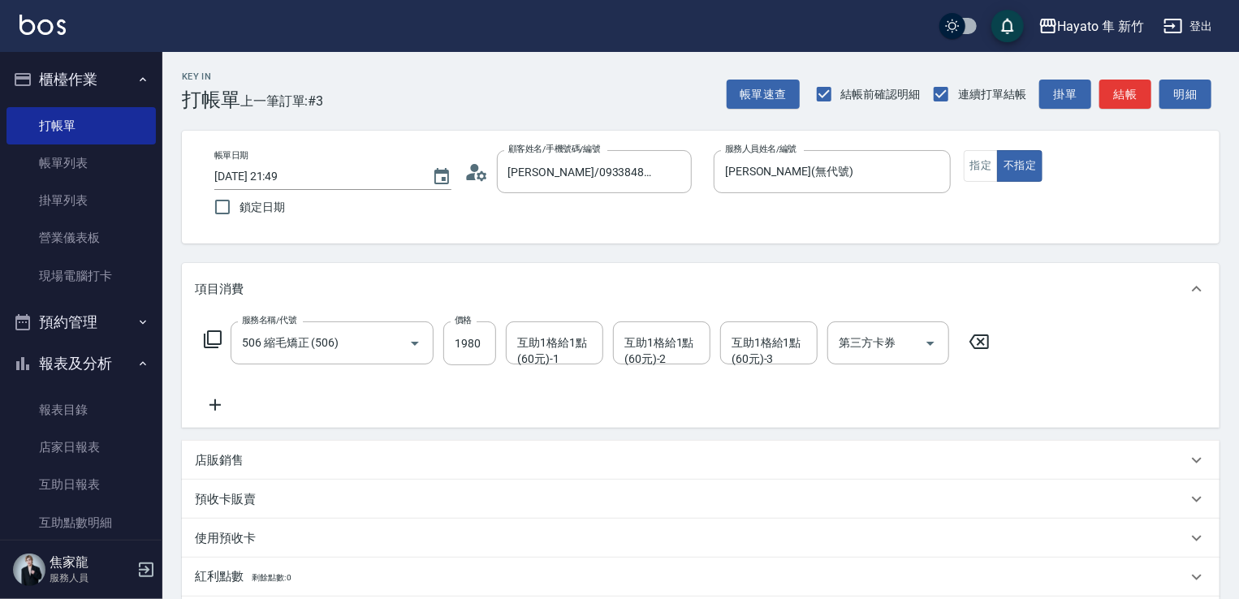
click at [209, 420] on div "服務名稱/代號 506 縮毛矯正 (506) 服務名稱/代號 價格 1980 價格 互助1格給1點(60元)-1 互助1格給1點(60元)-1 互助1格給1點…" at bounding box center [700, 371] width 1037 height 113
click at [221, 397] on icon at bounding box center [215, 404] width 41 height 19
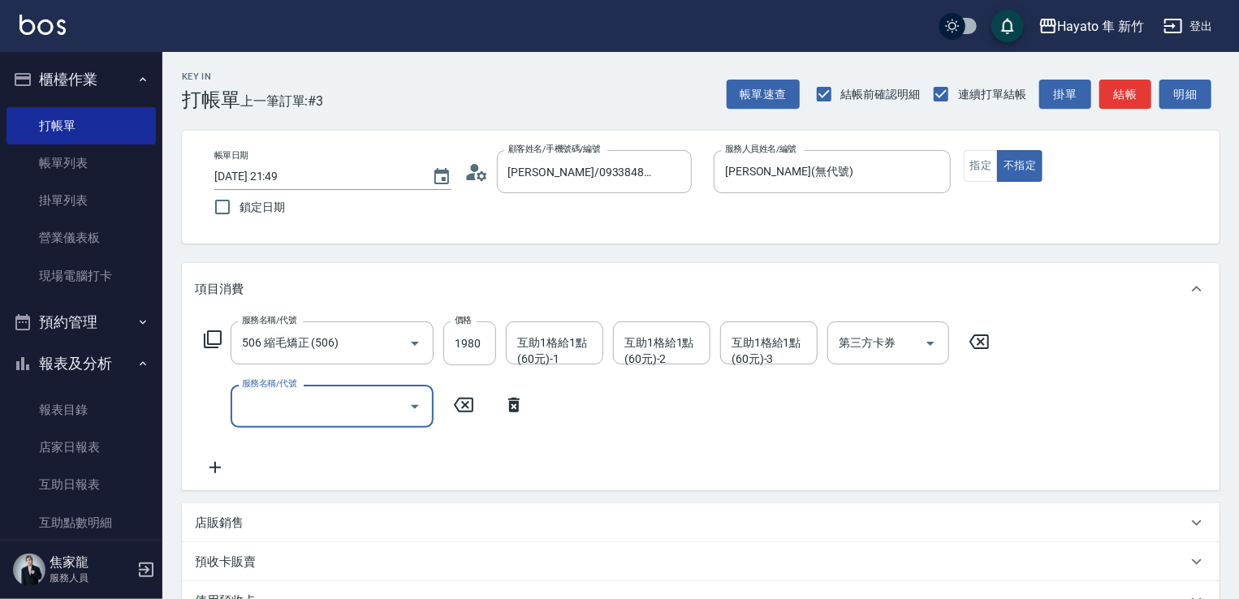
click at [304, 416] on input "服務名稱/代號" at bounding box center [320, 406] width 164 height 28
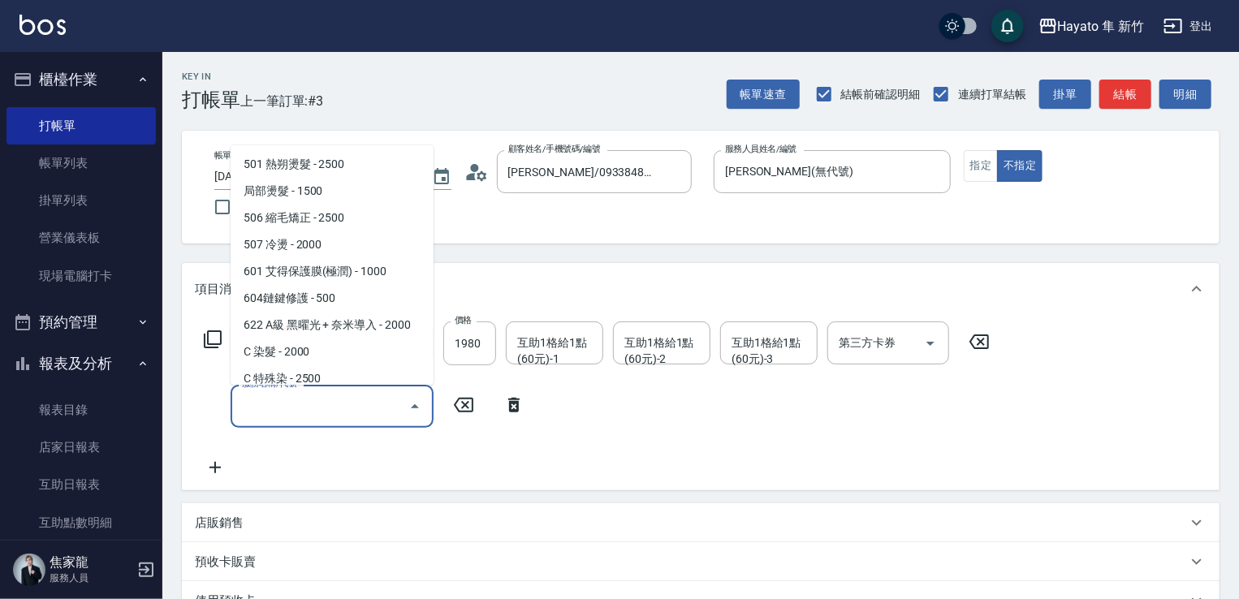
scroll to position [244, 0]
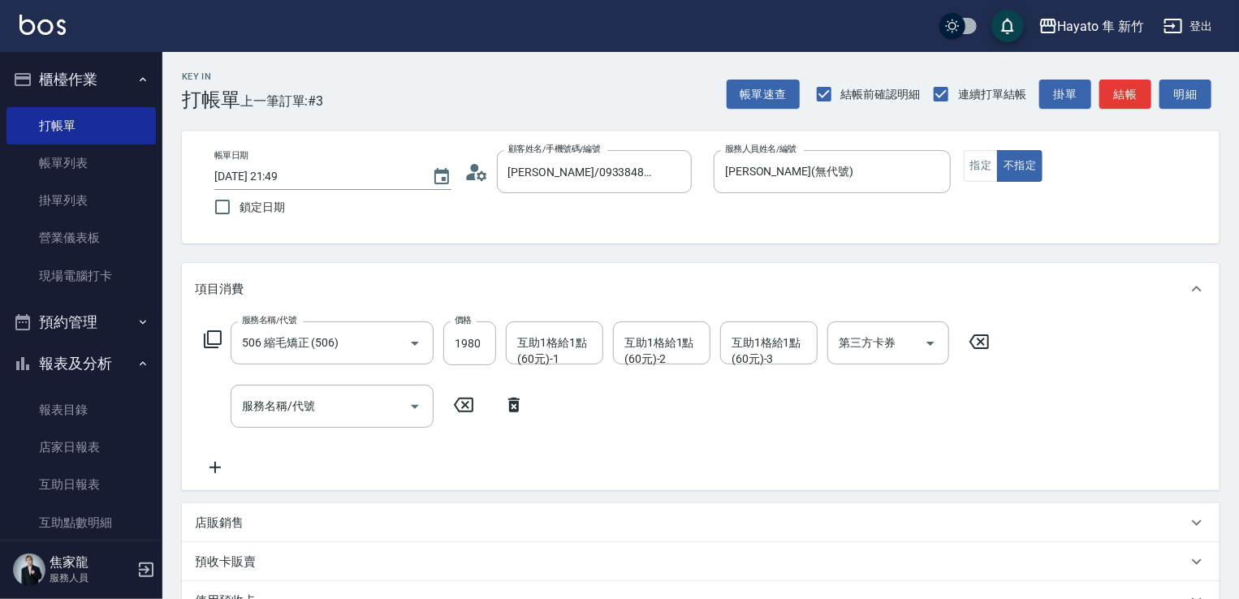
click at [274, 529] on div "店販銷售" at bounding box center [691, 523] width 992 height 17
click at [223, 582] on input "服務人員姓名/編號" at bounding box center [255, 583] width 107 height 28
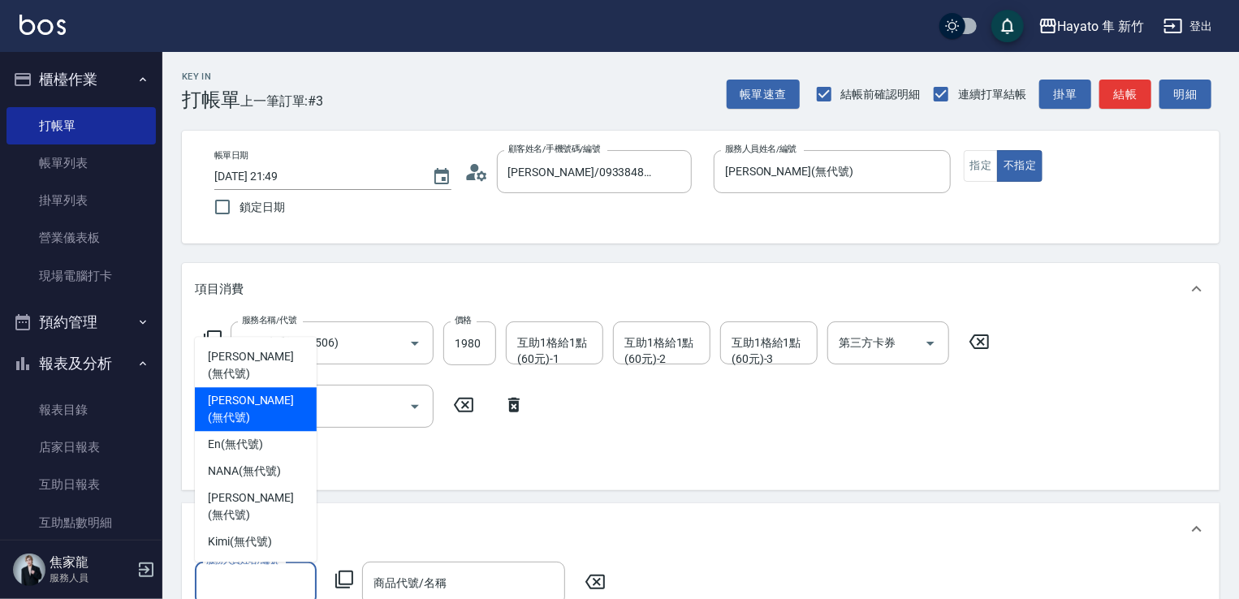
drag, startPoint x: 227, startPoint y: 442, endPoint x: 397, endPoint y: 567, distance: 210.7
click at [229, 426] on span "[PERSON_NAME] (無代號)" at bounding box center [256, 409] width 96 height 34
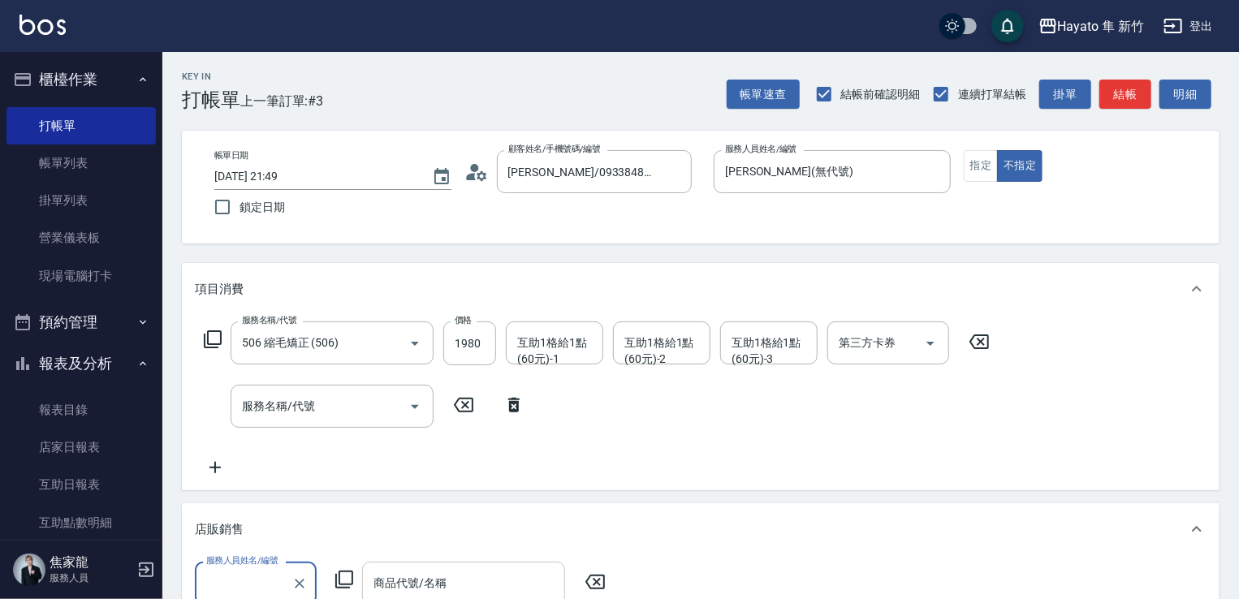
type input "[PERSON_NAME](無代號)"
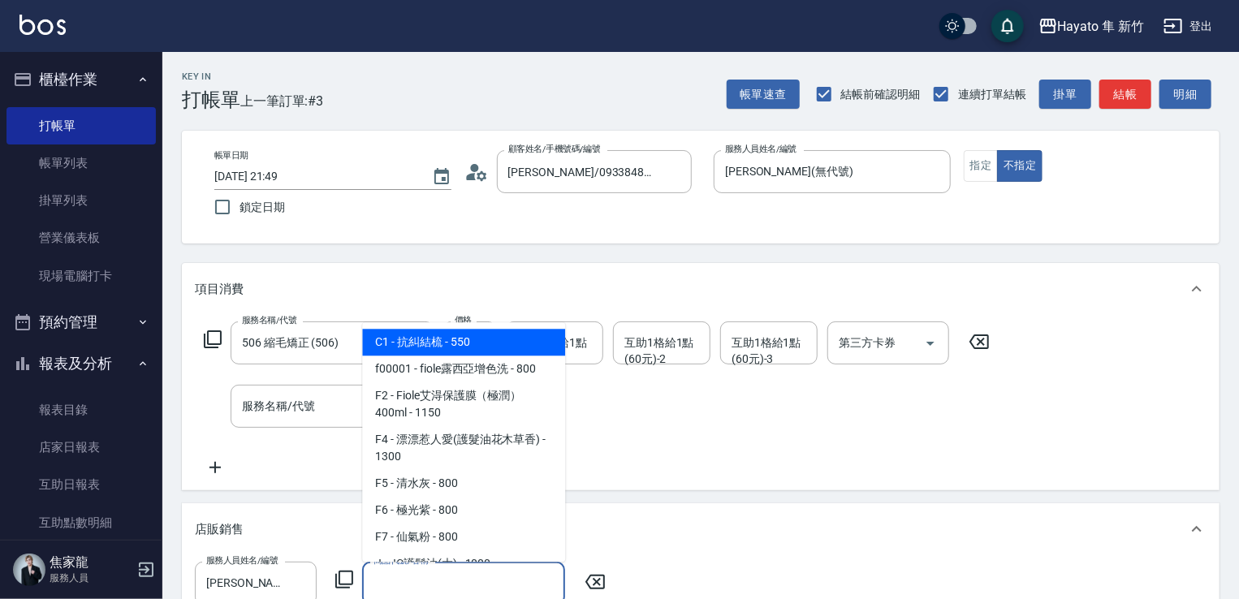
click at [429, 584] on input "商品代號/名稱" at bounding box center [463, 583] width 188 height 28
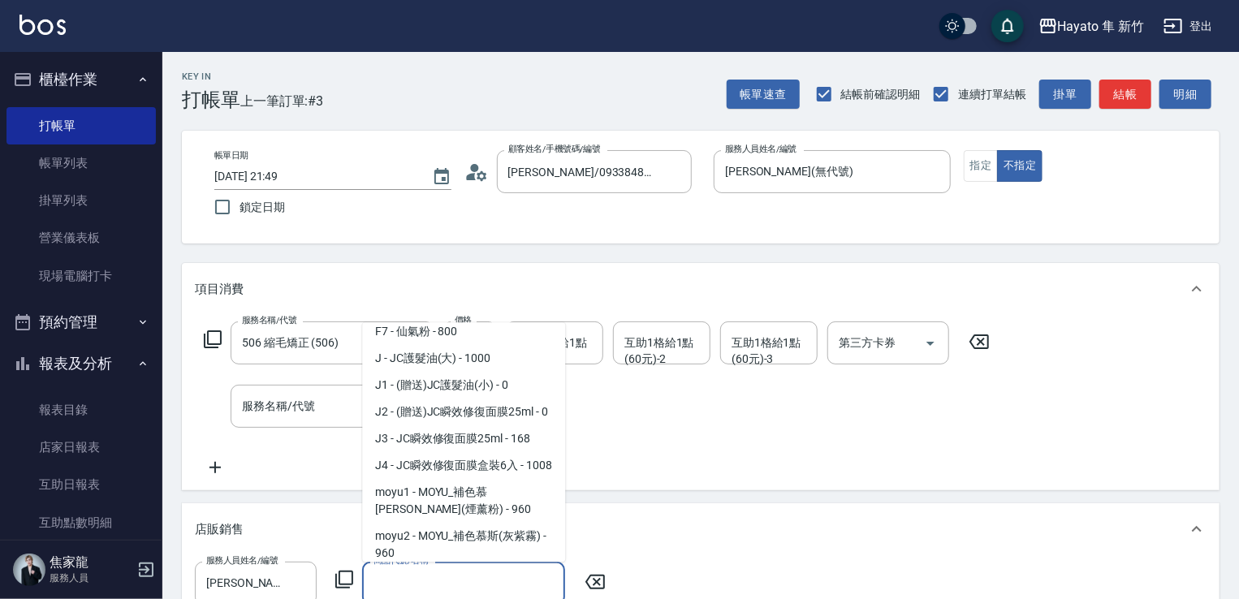
scroll to position [244, 0]
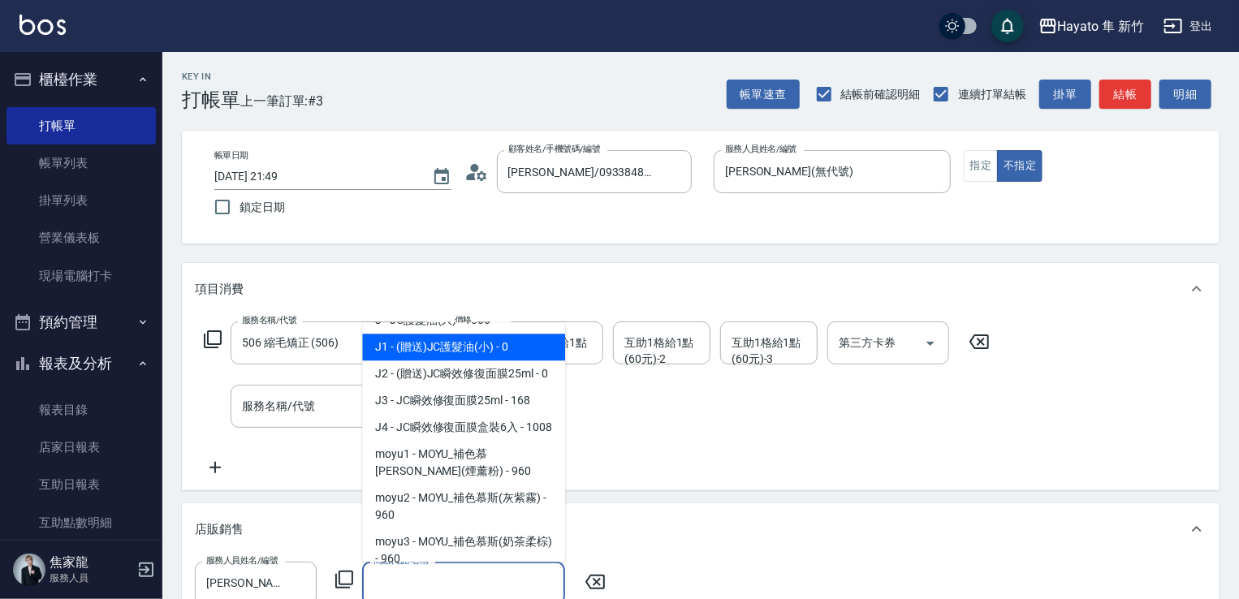
click at [420, 359] on span "J1 - (贈送)JC護髮油(小) - 0" at bounding box center [463, 347] width 203 height 27
type input "(贈送)JC護髮油(小)"
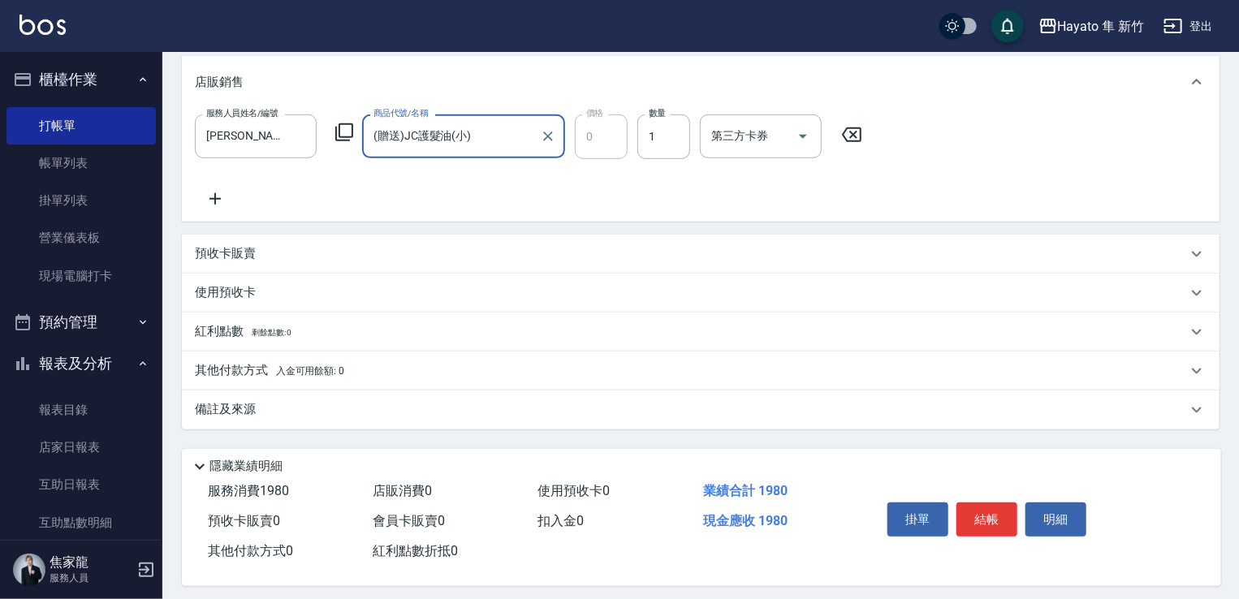
scroll to position [459, 0]
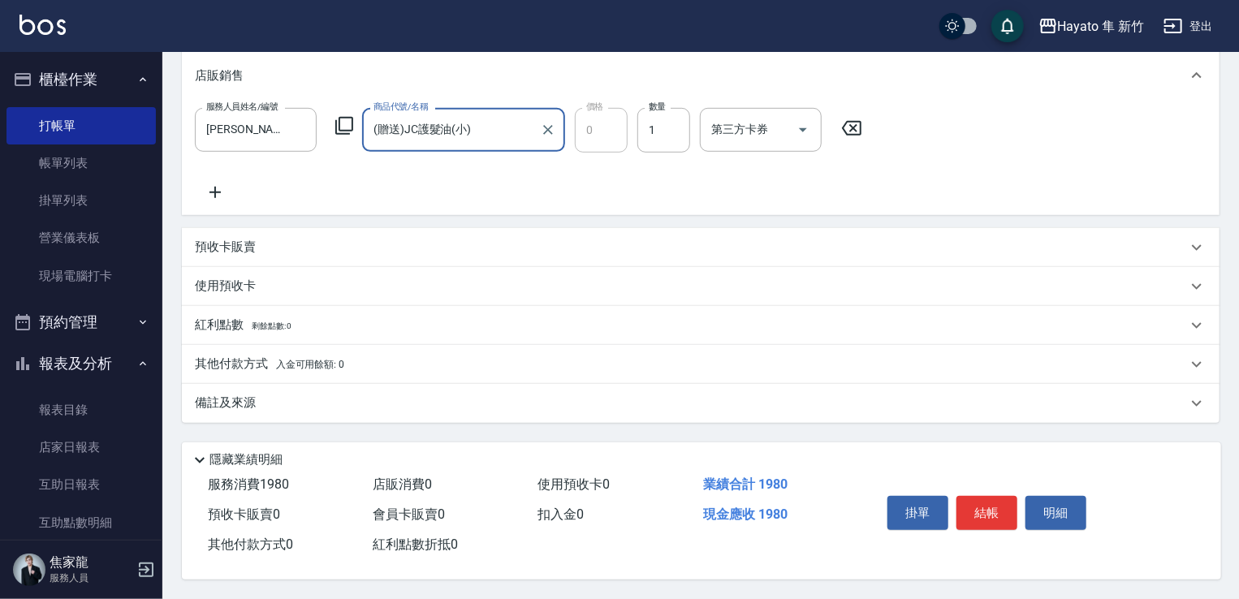
click at [360, 400] on div "備註及來源" at bounding box center [691, 403] width 992 height 17
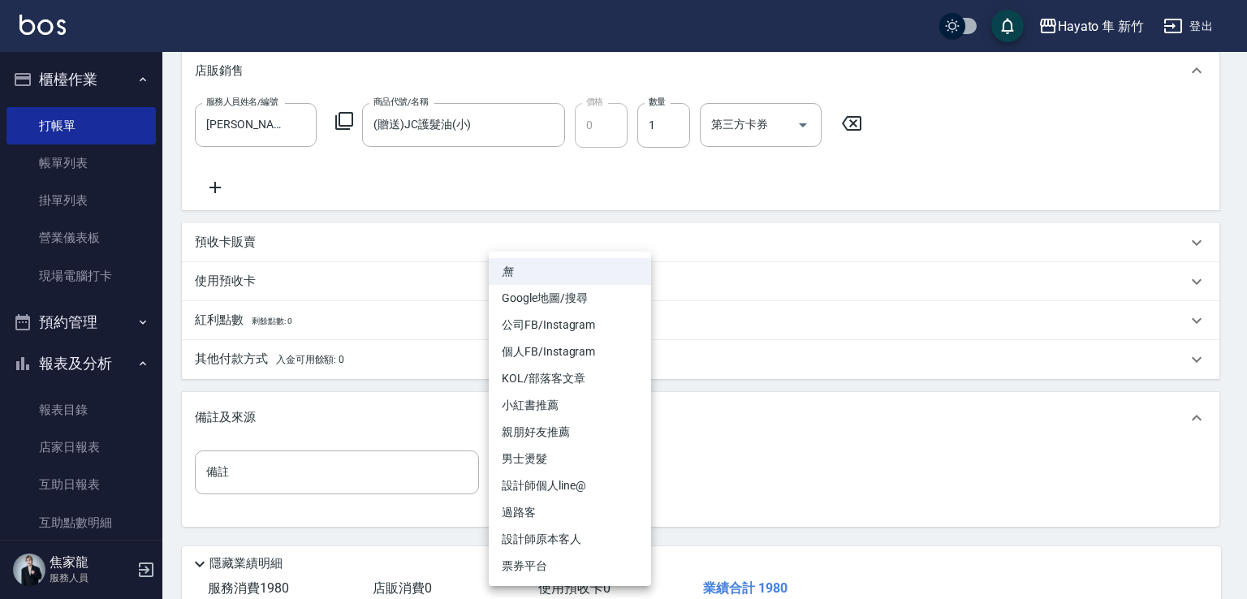
click at [570, 481] on body "Hayato 隼 新竹 登出 櫃檯作業 打帳單 帳單列表 掛單列表 營業儀表板 現場電腦打卡 預約管理 預約管理 報表及分析 報表目錄 店家日報表 互助日報表…" at bounding box center [623, 122] width 1247 height 1162
click at [536, 353] on li "個人FB/Instagram" at bounding box center [570, 351] width 162 height 27
type input "個人FB/Instagram"
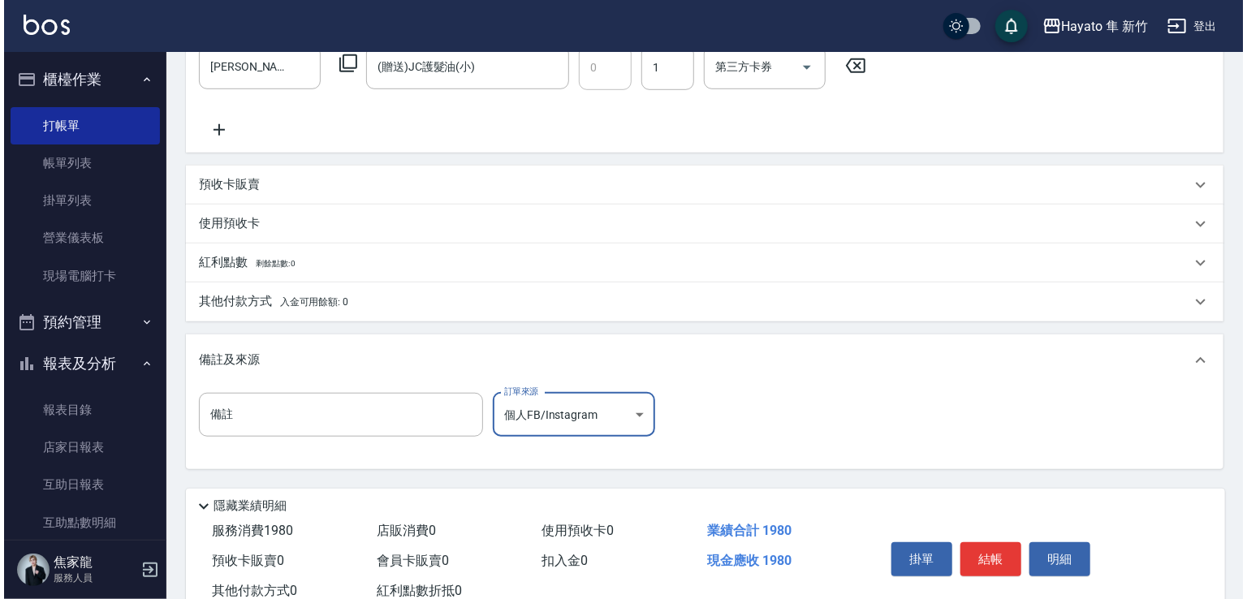
scroll to position [568, 0]
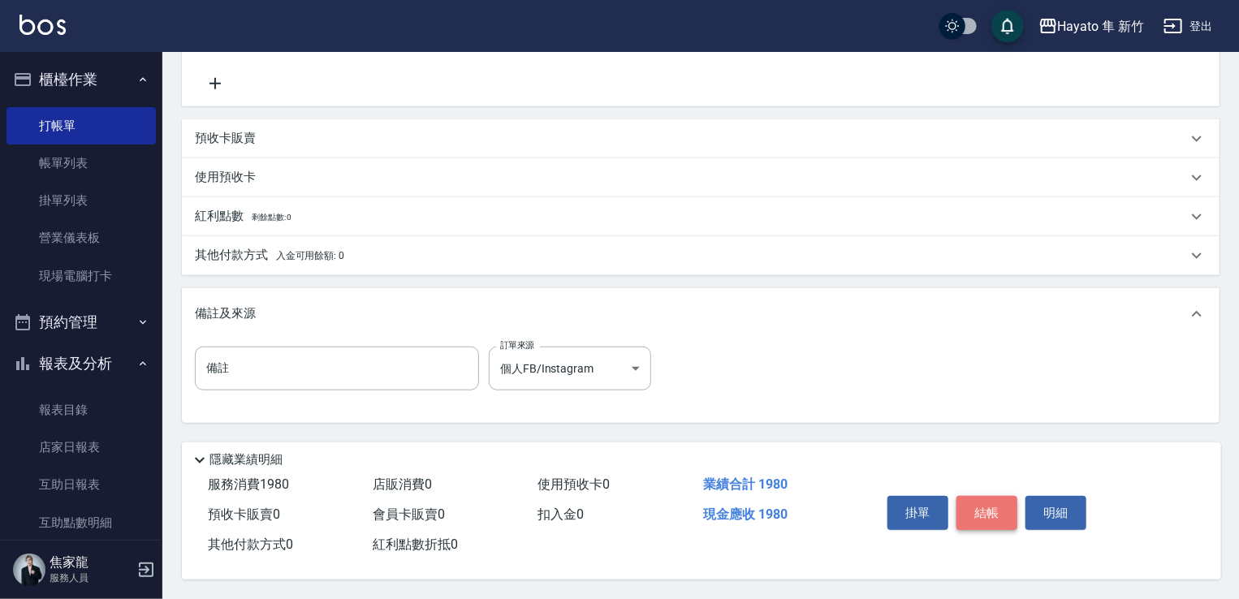
click at [992, 507] on button "結帳" at bounding box center [986, 513] width 61 height 34
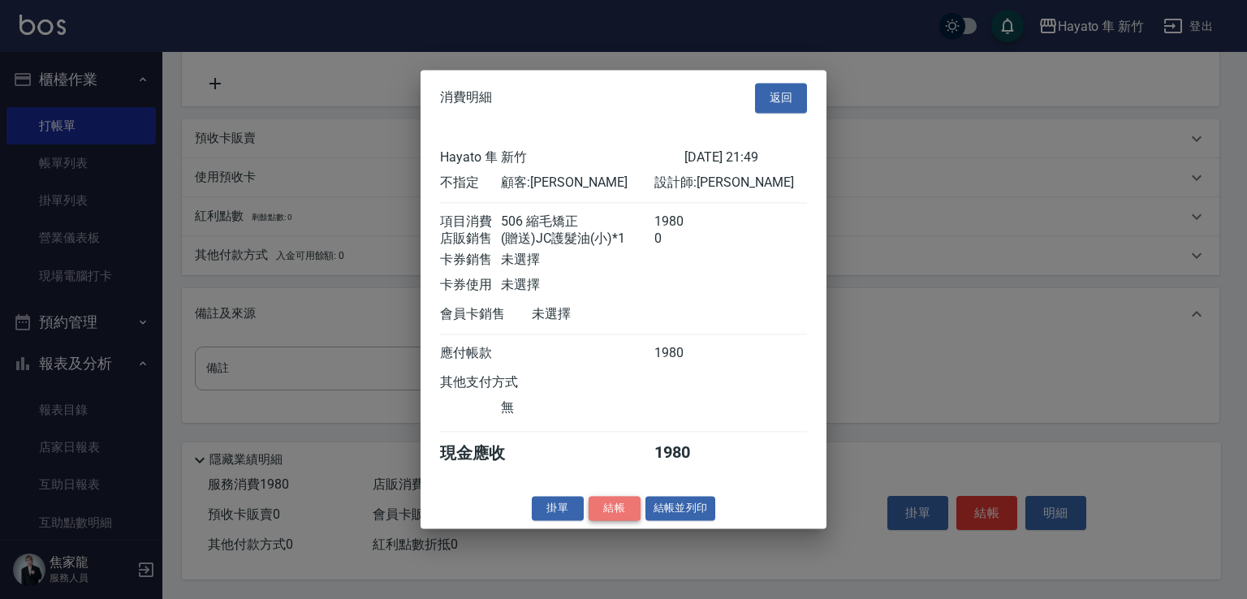
click at [621, 521] on button "結帳" at bounding box center [615, 508] width 52 height 25
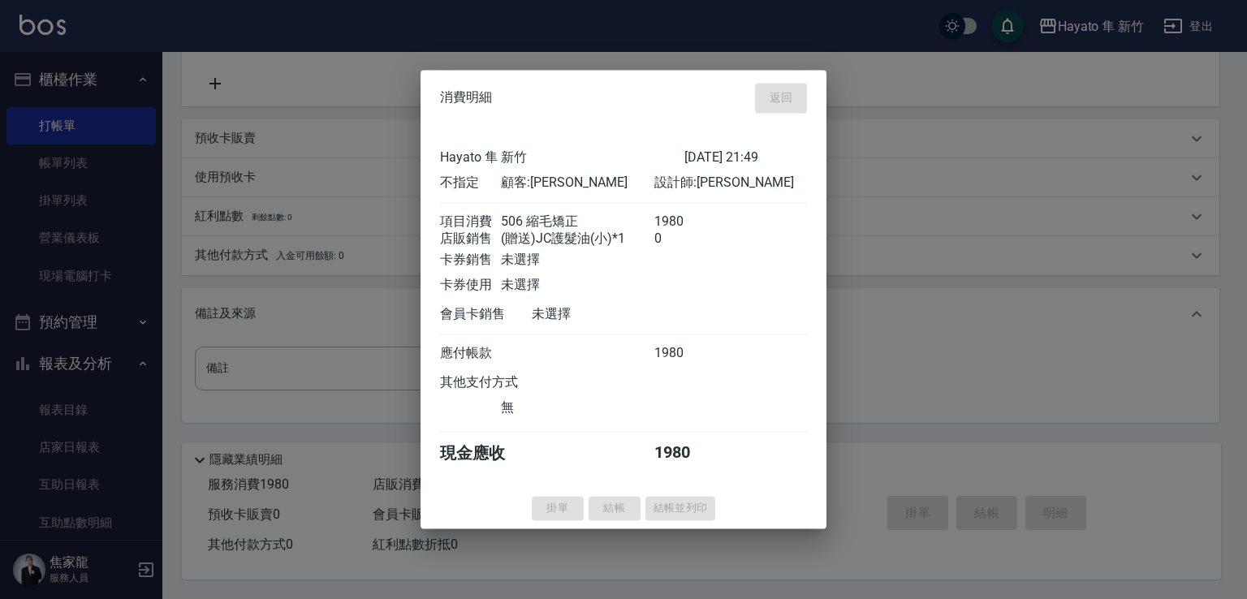
type input "[DATE] 21:51"
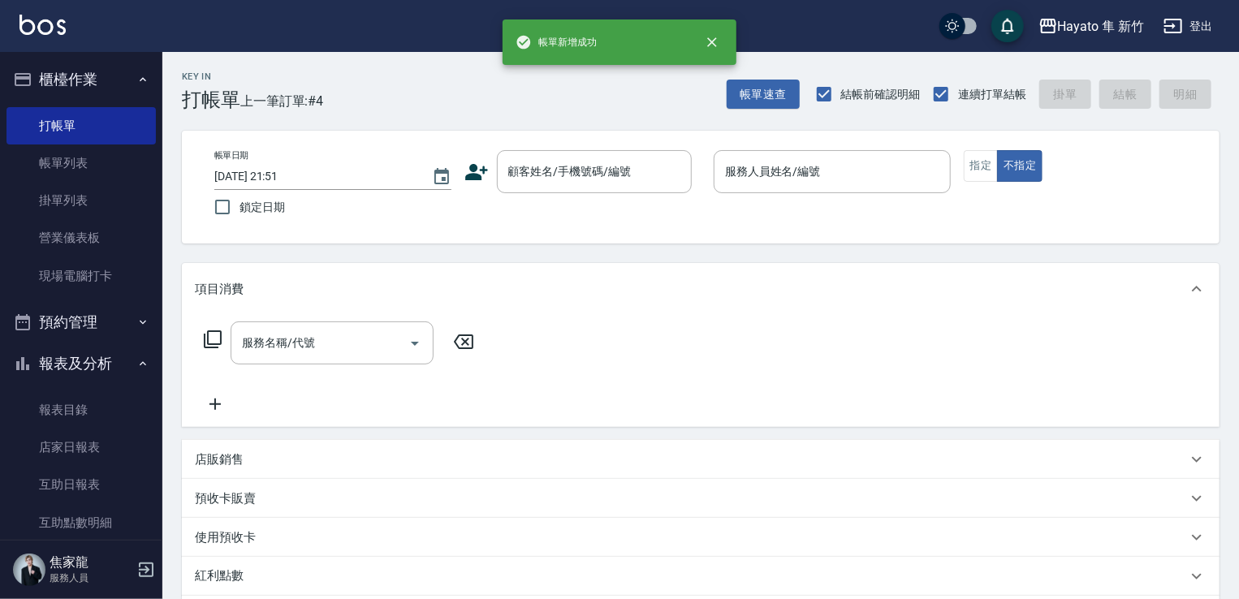
scroll to position [0, 0]
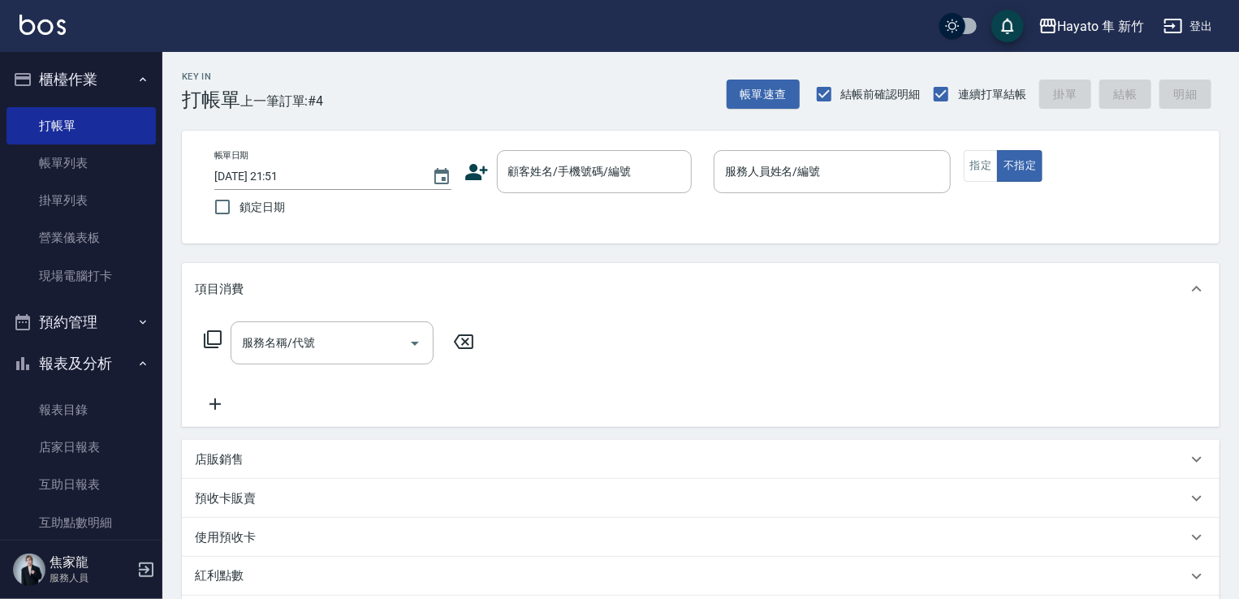
click at [494, 177] on div "顧客姓名/手機號碼/編號 顧客姓名/手機號碼/編號" at bounding box center [582, 171] width 237 height 43
click at [464, 150] on div "帳單日期 [DATE] 21:51 鎖定日期 顧客姓名/手機號碼/編號 顧客姓名/手機號碼/編號 服務人員姓名/編號 服務人員姓名/編號 指定 不指定" at bounding box center [700, 187] width 1037 height 113
click at [474, 166] on icon at bounding box center [476, 172] width 23 height 16
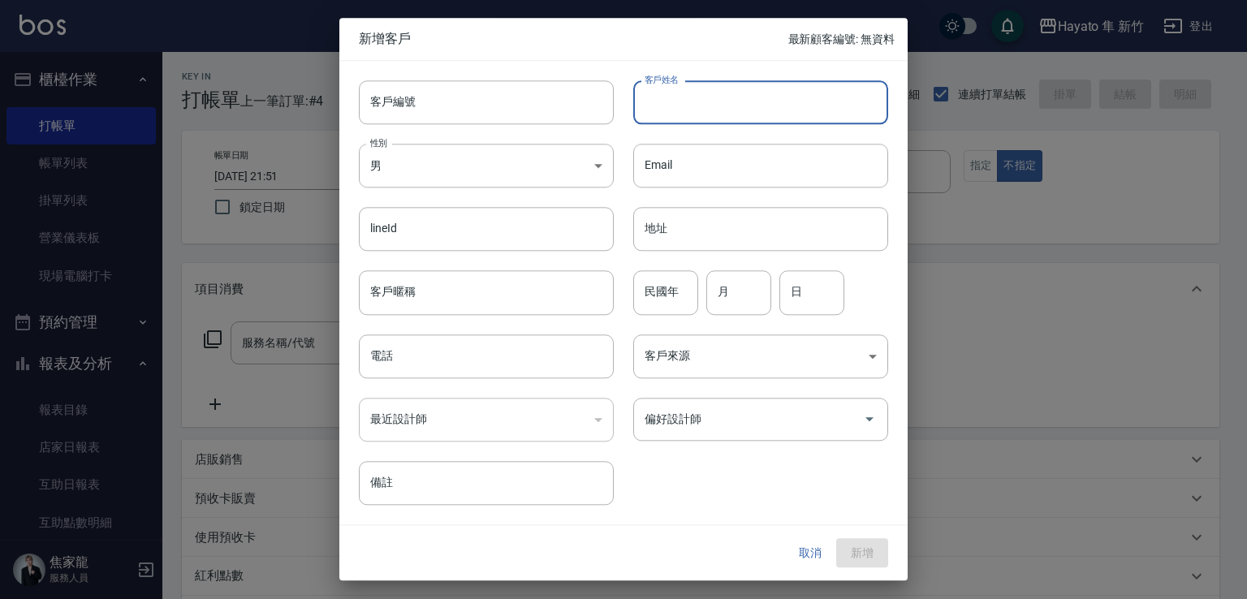
click at [659, 105] on input "客戶姓名" at bounding box center [760, 102] width 255 height 44
click at [695, 111] on input "[PERSON_NAME]" at bounding box center [760, 102] width 255 height 44
drag, startPoint x: 641, startPoint y: 101, endPoint x: 722, endPoint y: 112, distance: 81.1
click at [722, 112] on input "[PERSON_NAME]" at bounding box center [760, 102] width 255 height 44
type input "[PERSON_NAME]"
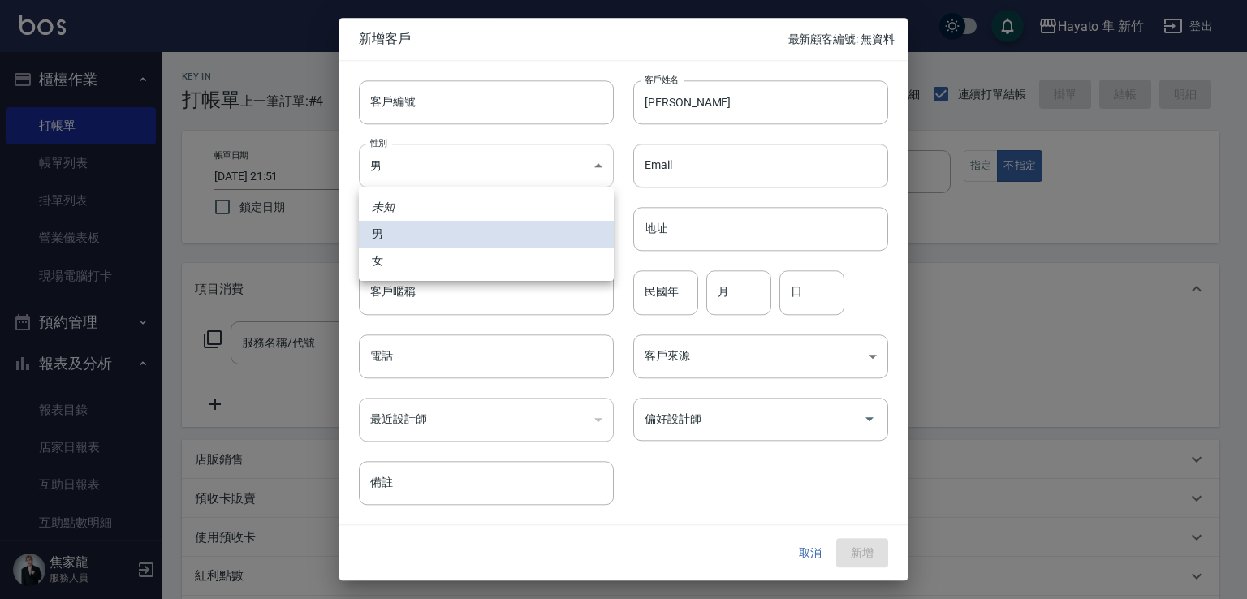
click at [464, 157] on body "[PERSON_NAME] 新竹 登出 櫃檯作業 打帳單 帳單列表 掛單列表 營業儀表板 現場電腦打卡 預約管理 預約管理 報表及分析 報表目錄 店家日報表 …" at bounding box center [623, 425] width 1247 height 850
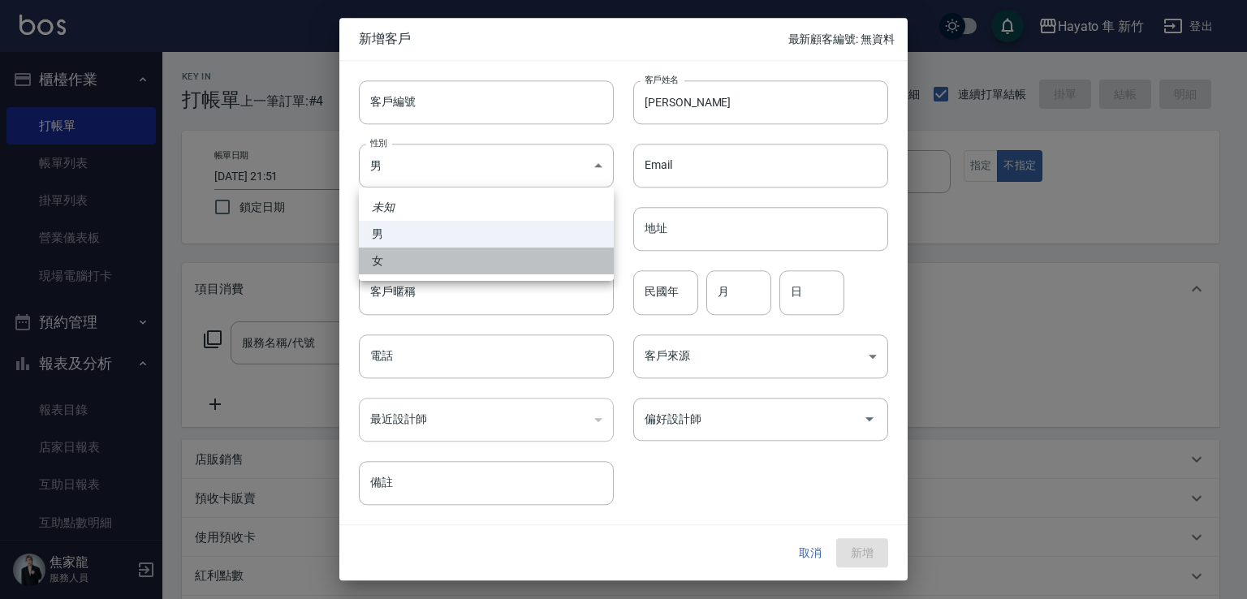
click at [501, 257] on li "女" at bounding box center [486, 261] width 255 height 27
type input "[DEMOGRAPHIC_DATA]"
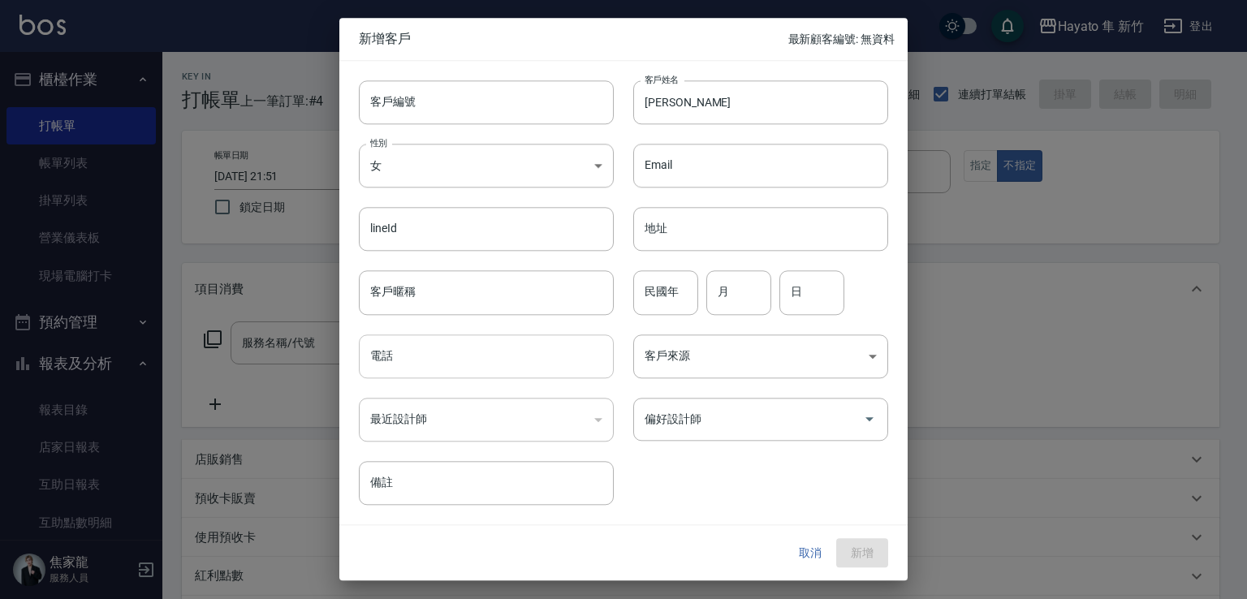
click at [469, 360] on input "電話" at bounding box center [486, 356] width 255 height 44
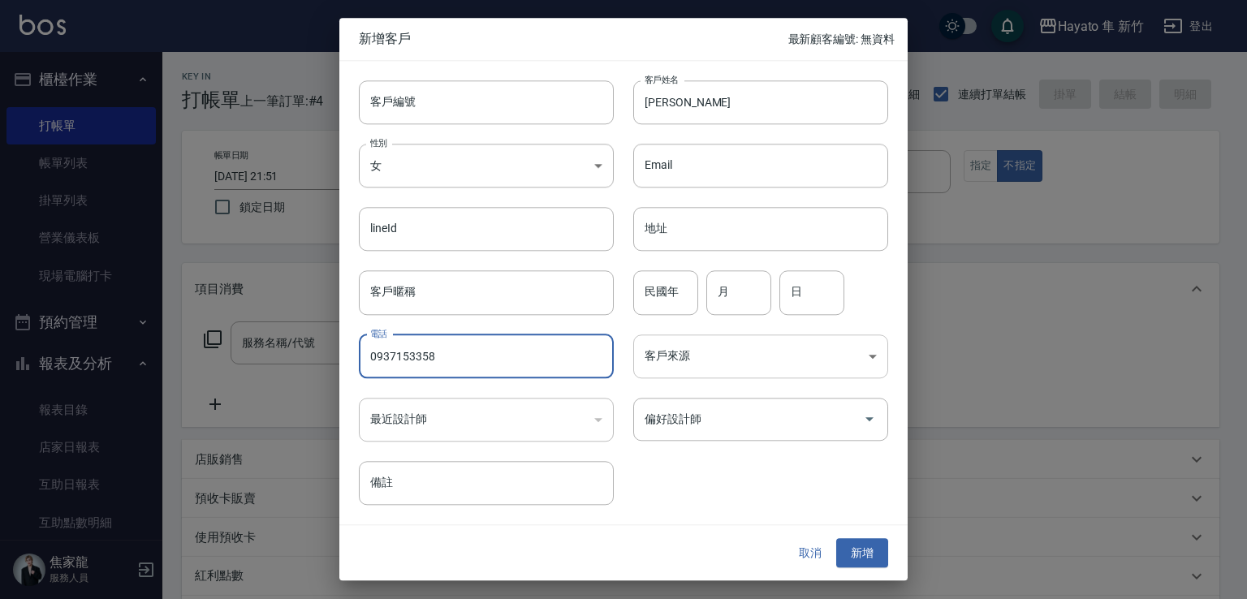
type input "0937153358"
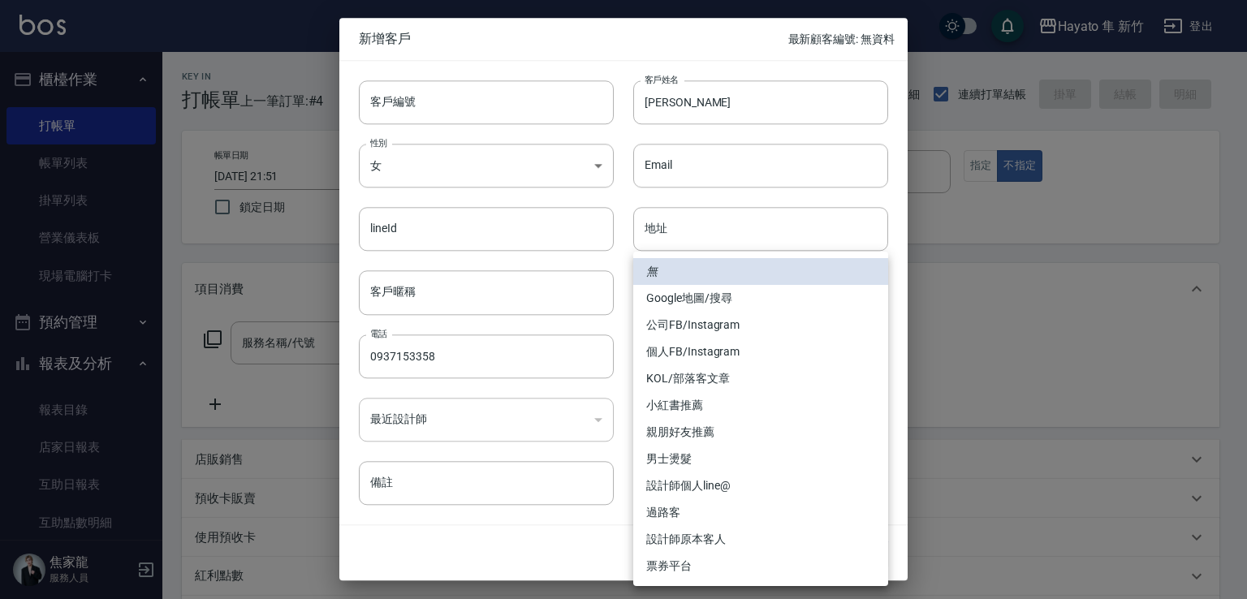
click at [704, 358] on body "[PERSON_NAME] 新竹 登出 櫃檯作業 打帳單 帳單列表 掛單列表 營業儀表板 現場電腦打卡 預約管理 預約管理 報表及分析 報表目錄 店家日報表 …" at bounding box center [623, 425] width 1247 height 850
click at [701, 346] on li "個人FB/Instagram" at bounding box center [760, 351] width 255 height 27
type input "個人FB/Instagram"
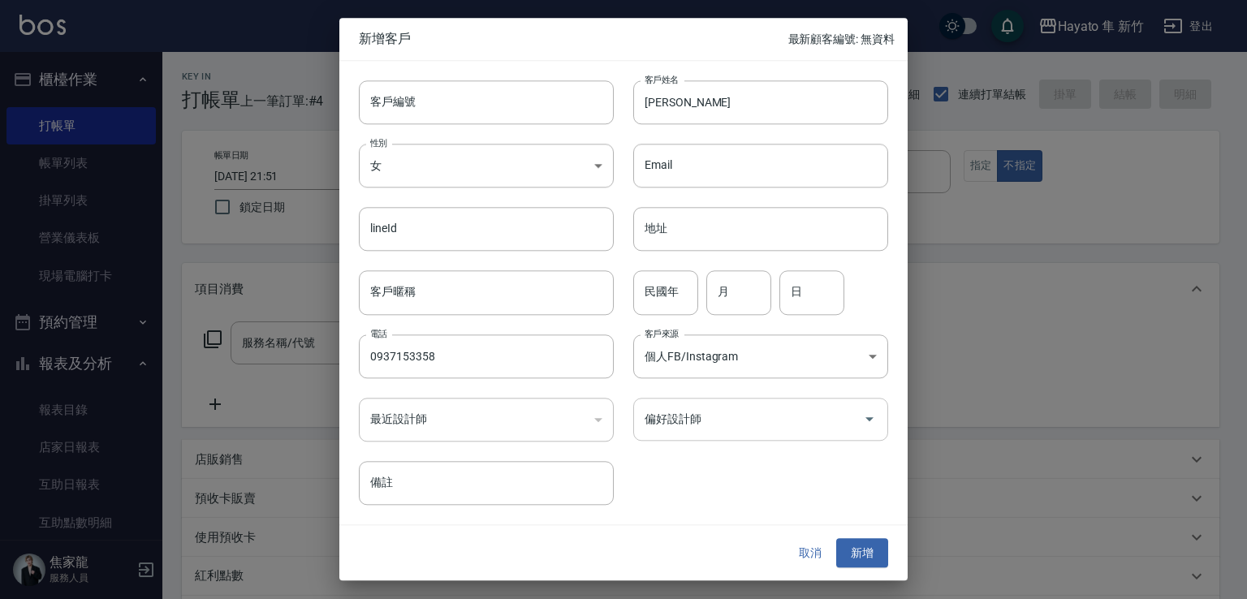
click at [684, 429] on input "偏好設計師" at bounding box center [748, 419] width 216 height 28
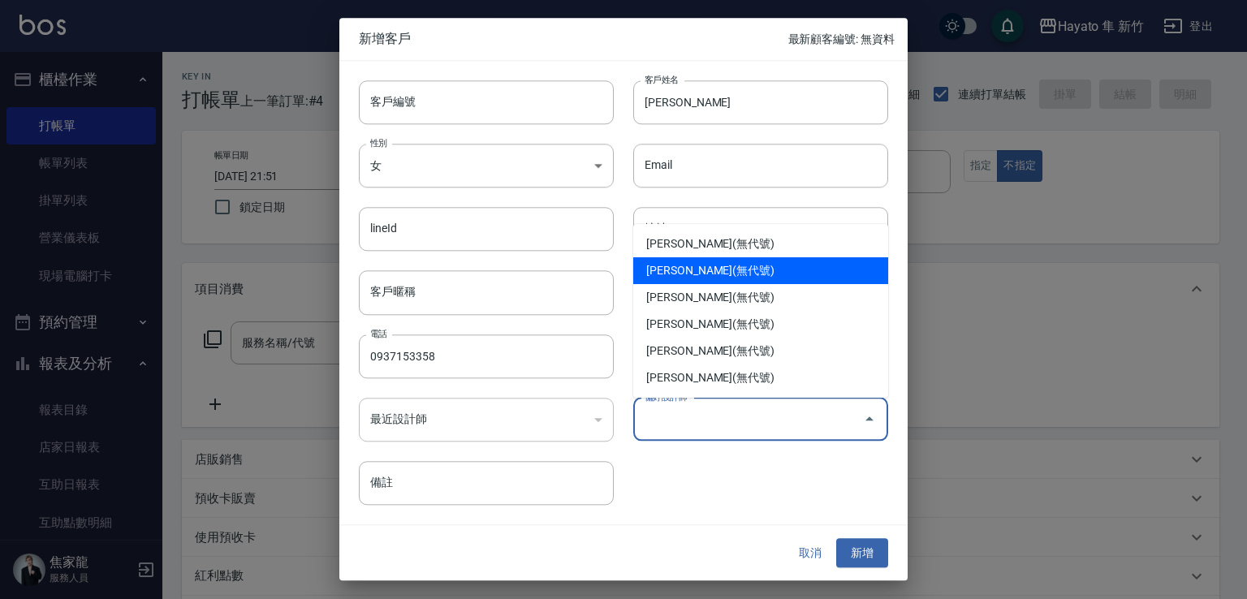
click at [684, 271] on li "[PERSON_NAME](無代號)" at bounding box center [760, 270] width 255 height 27
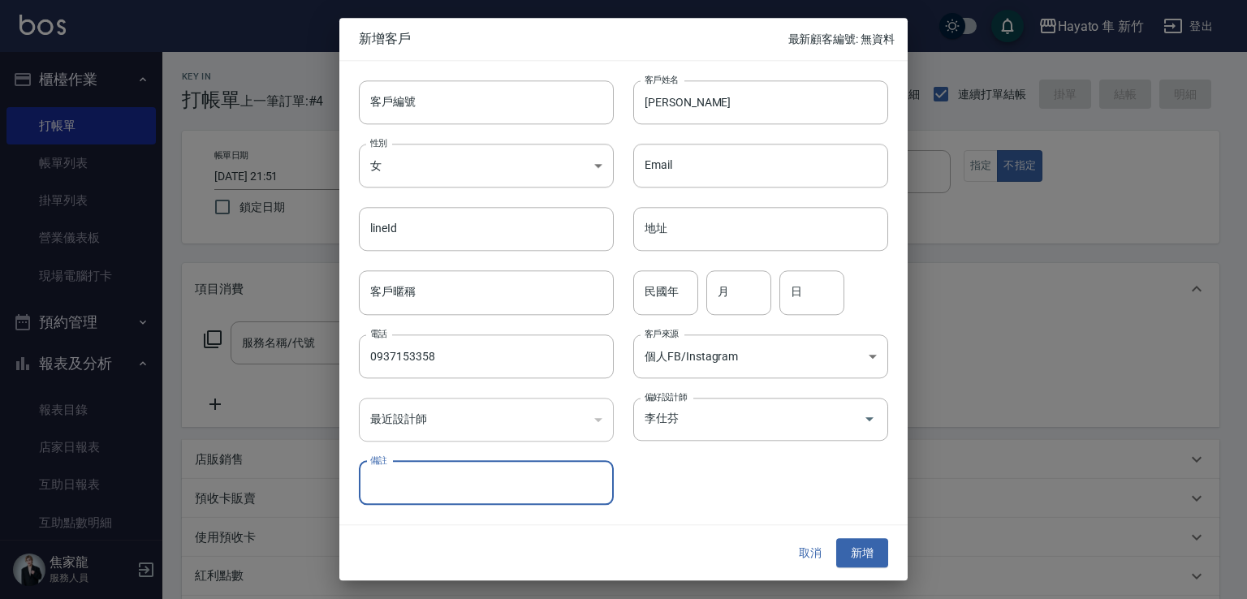
type input "李仕芬"
click at [669, 287] on input "民國年" at bounding box center [665, 293] width 65 height 44
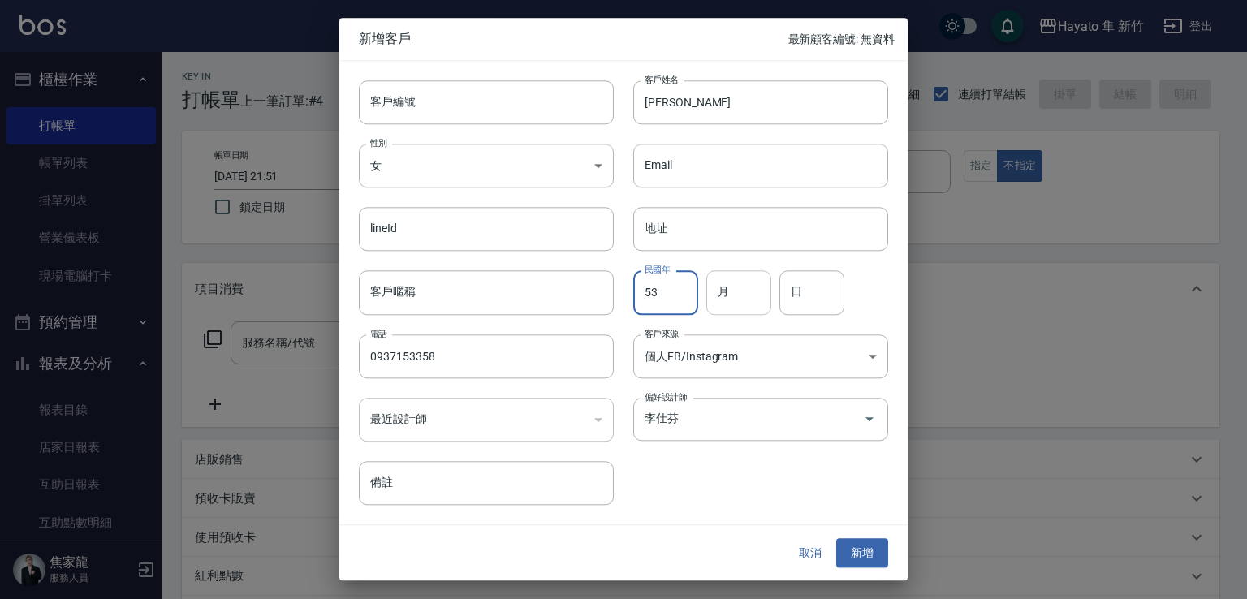
type input "53"
click at [769, 308] on input "月" at bounding box center [738, 293] width 65 height 44
click at [749, 293] on input "月" at bounding box center [738, 293] width 65 height 44
type input "5"
click at [824, 302] on input "日" at bounding box center [811, 293] width 65 height 44
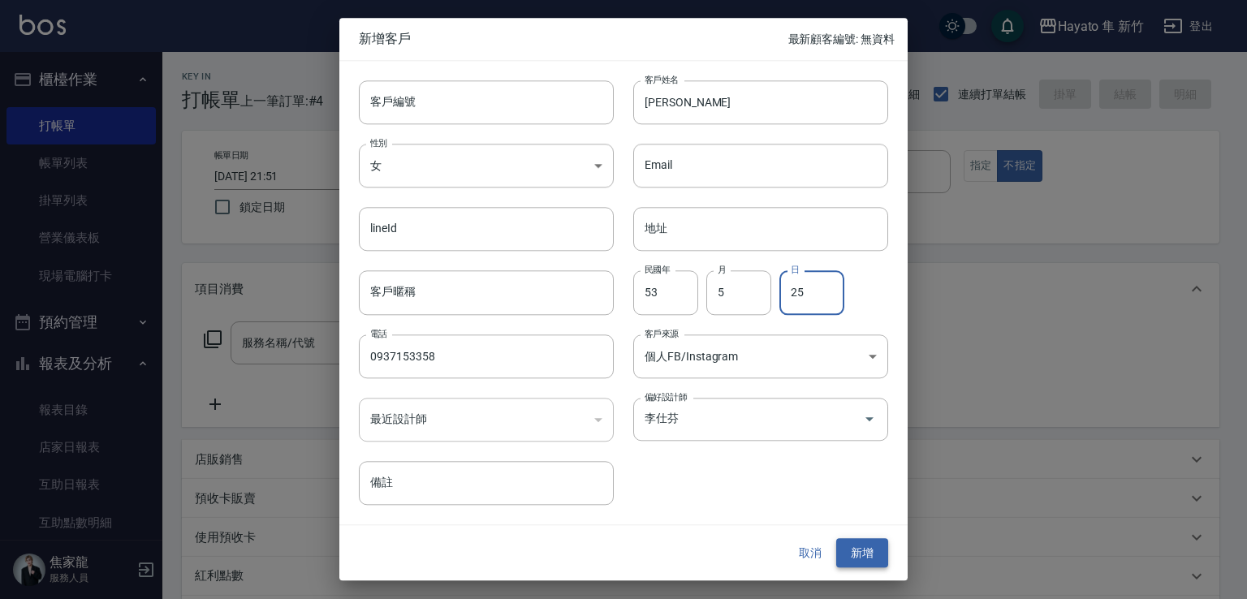
type input "25"
click at [856, 550] on button "新增" at bounding box center [862, 553] width 52 height 30
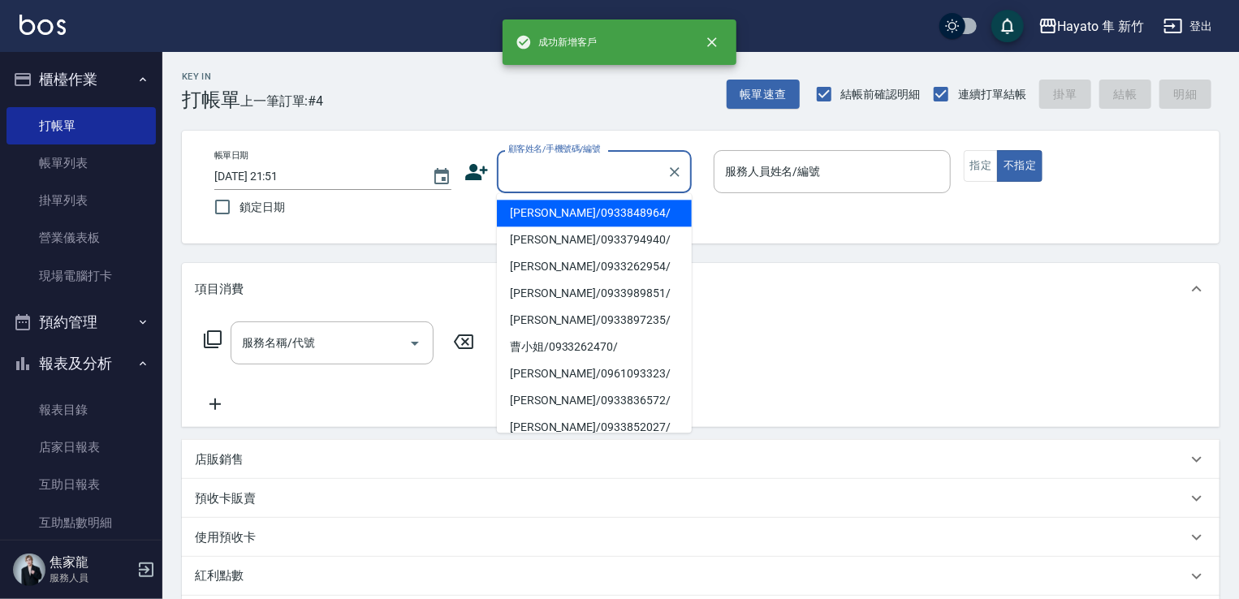
click at [593, 174] on input "顧客姓名/手機號碼/編號" at bounding box center [582, 171] width 156 height 28
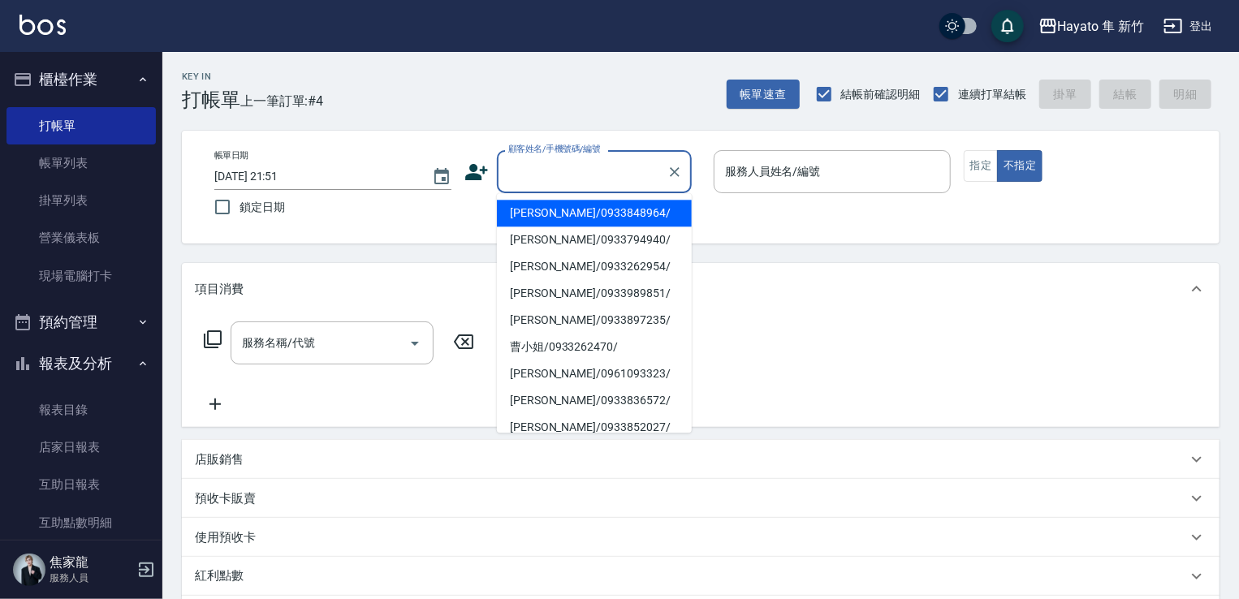
paste input "[PERSON_NAME]"
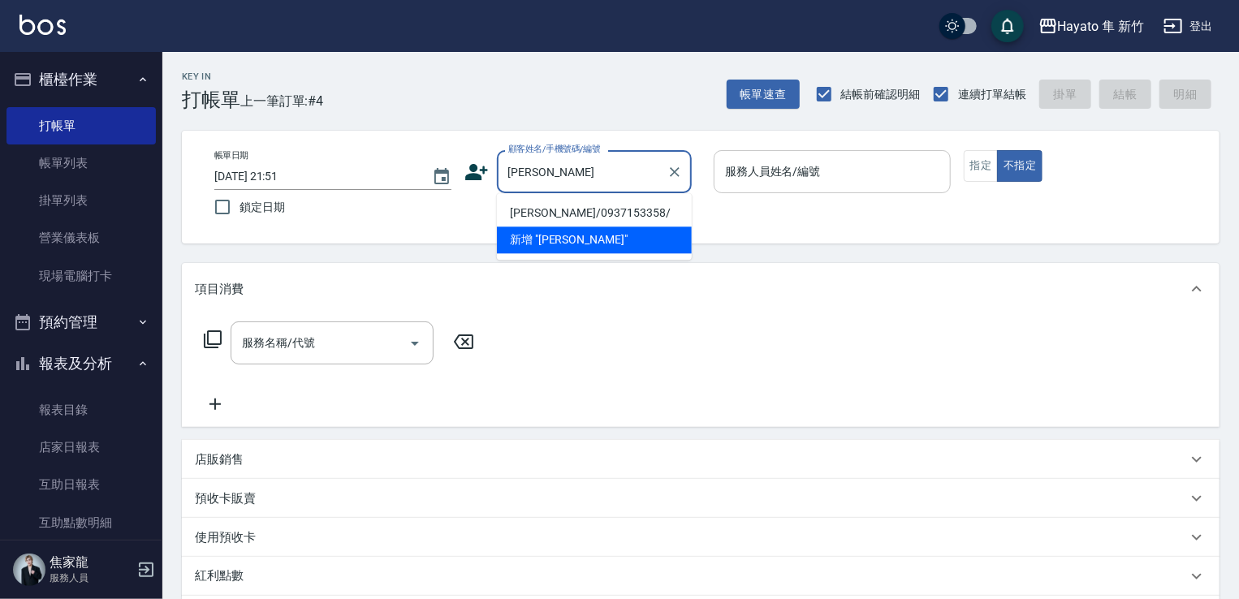
drag, startPoint x: 548, startPoint y: 205, endPoint x: 925, endPoint y: 178, distance: 378.4
click at [576, 200] on li "[PERSON_NAME]/0937153358/" at bounding box center [594, 213] width 195 height 27
type input "[PERSON_NAME]/0937153358/"
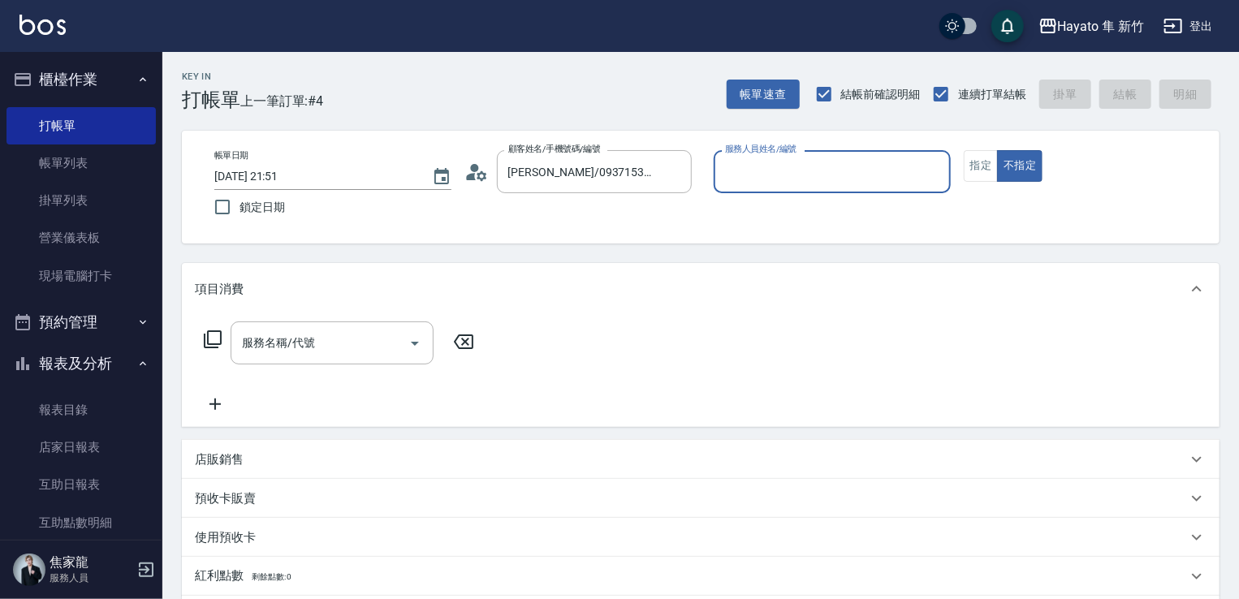
type input "[PERSON_NAME](無代號)"
click at [318, 352] on input "服務名稱/代號" at bounding box center [320, 343] width 164 height 28
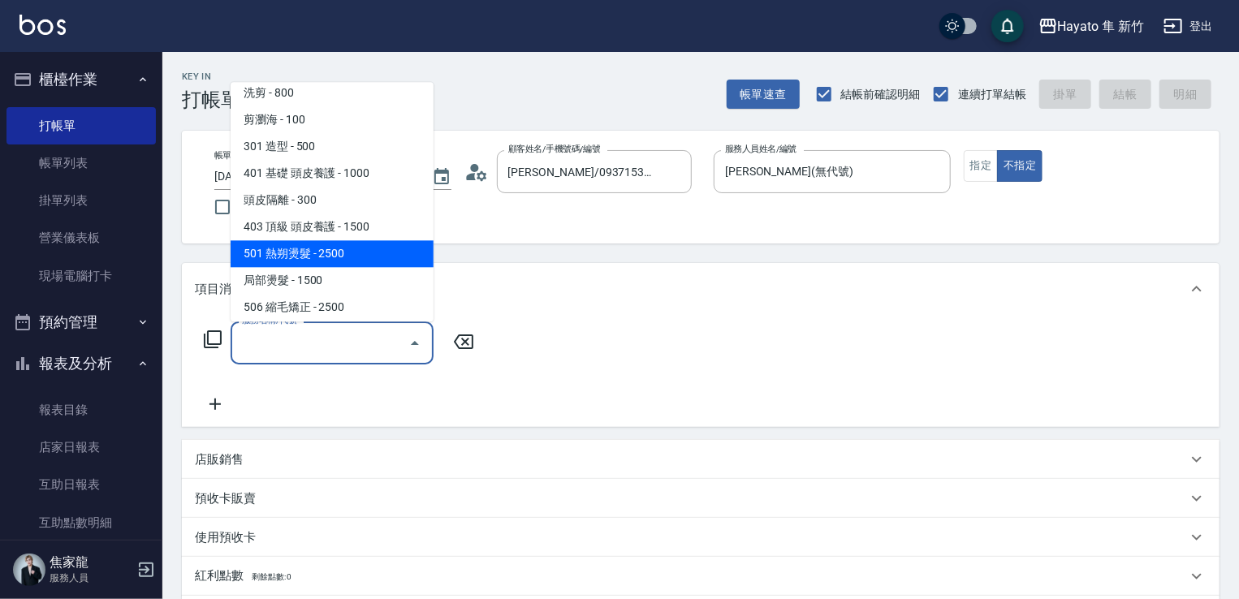
scroll to position [162, 0]
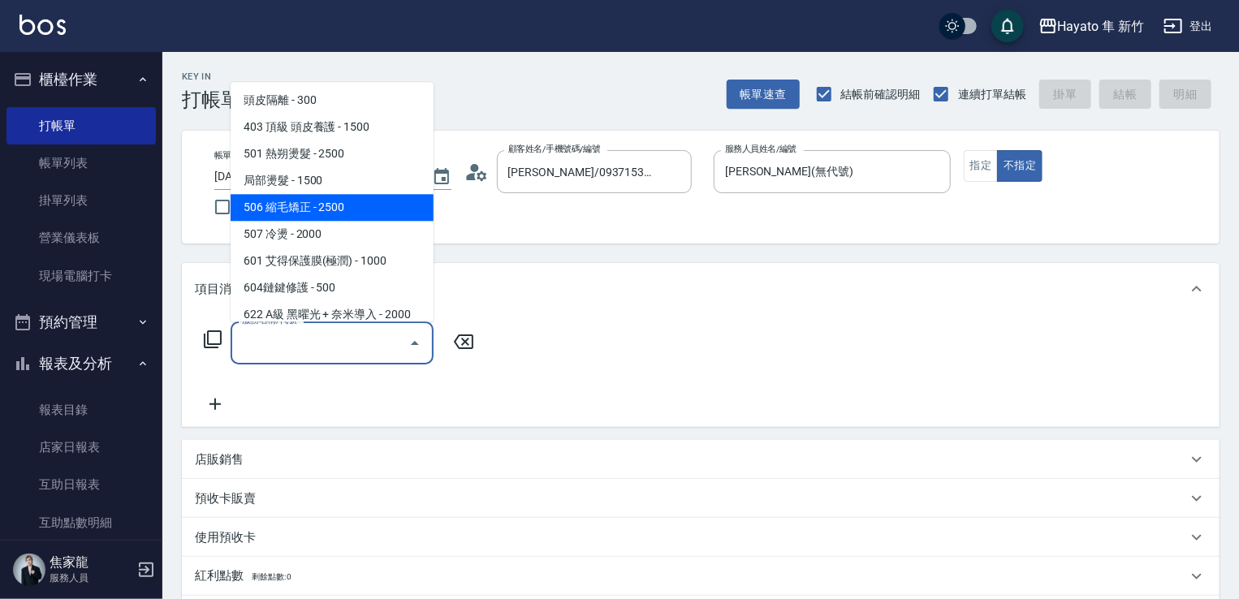
click at [304, 205] on span "506 縮毛矯正 - 2500" at bounding box center [332, 207] width 203 height 27
type input "506 縮毛矯正 (506)"
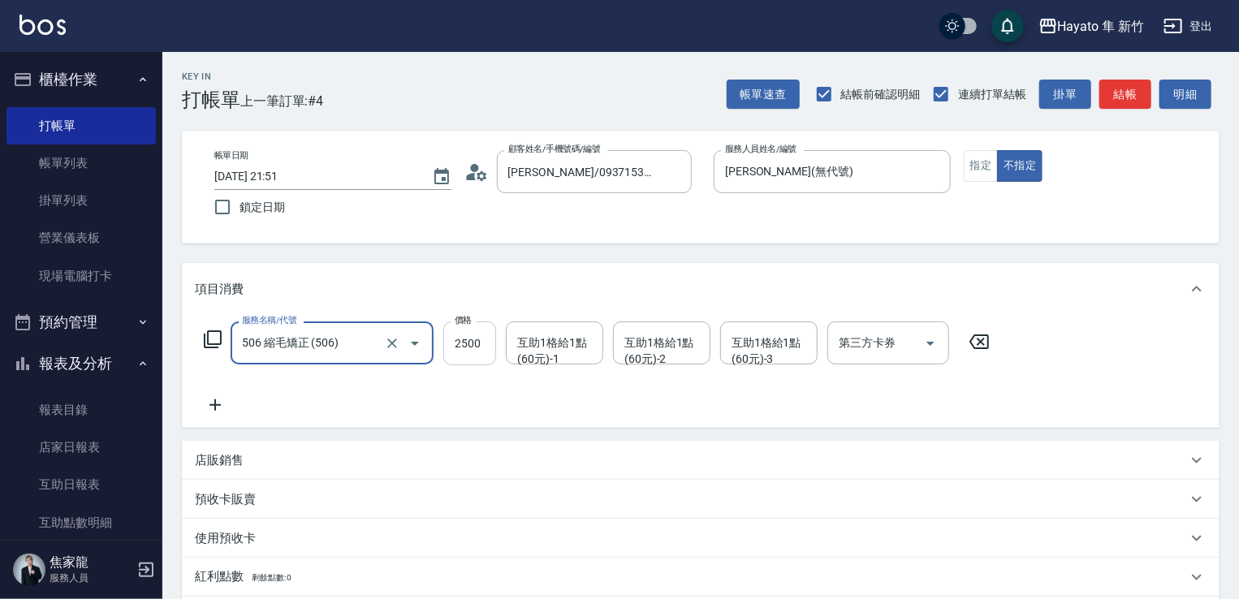
click at [485, 339] on input "2500" at bounding box center [469, 343] width 53 height 44
type input "1980"
drag, startPoint x: 388, startPoint y: 395, endPoint x: 227, endPoint y: 400, distance: 160.8
click at [382, 397] on div "服務名稱/代號 506 縮毛矯正 (506) 服務名稱/代號 價格 1980 價格 互助1格給1點(60元)-1 互助1格給1點(60元)-1 互助1格給1點…" at bounding box center [597, 367] width 804 height 93
click at [219, 404] on icon at bounding box center [214, 404] width 11 height 11
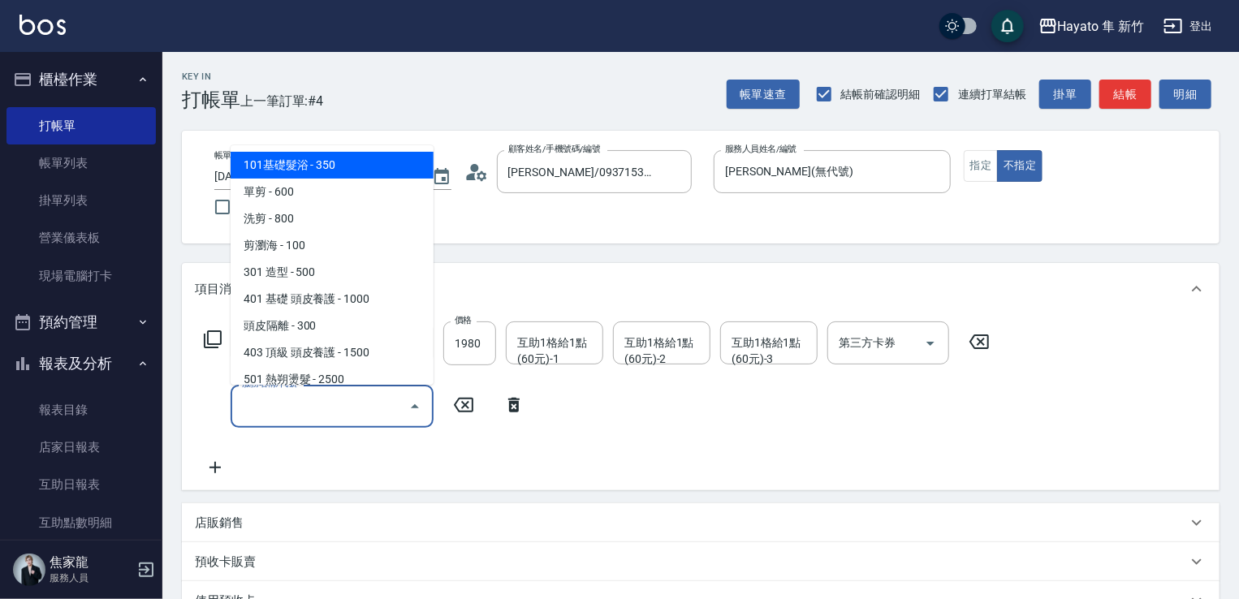
drag, startPoint x: 300, startPoint y: 408, endPoint x: 302, endPoint y: 352, distance: 56.1
click at [302, 408] on input "服務名稱/代號" at bounding box center [320, 406] width 164 height 28
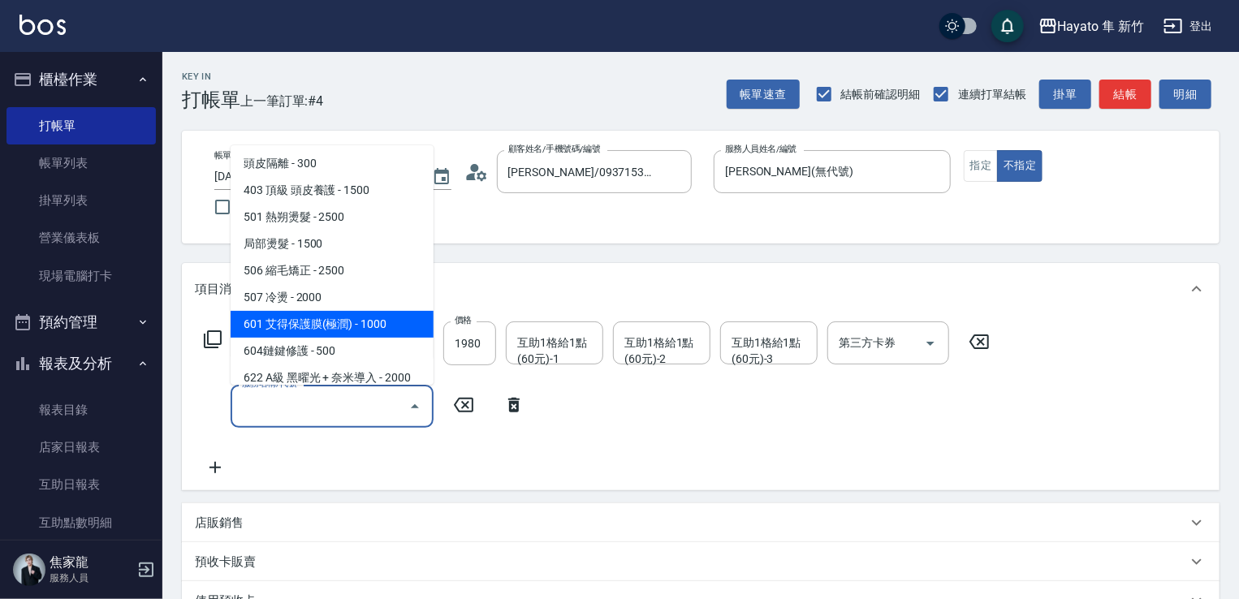
click at [300, 316] on span "601 艾得保護膜(極潤) - 1000" at bounding box center [332, 324] width 203 height 27
type input "601 艾得保護膜(極潤)(601)"
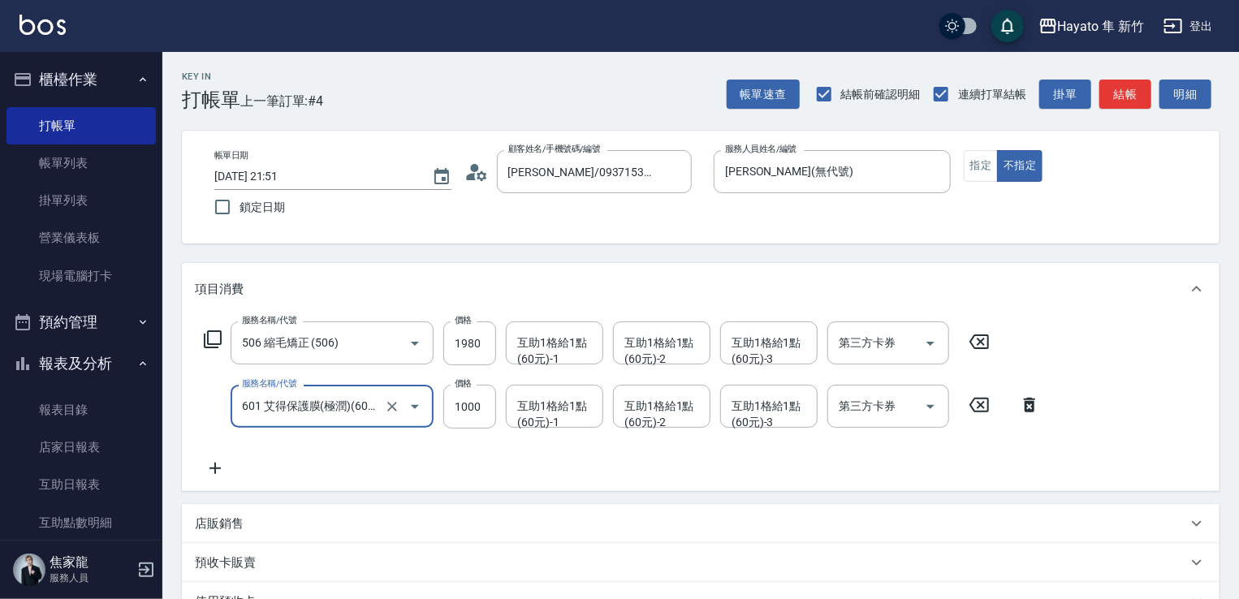
click at [280, 533] on div "店販銷售" at bounding box center [700, 523] width 1037 height 39
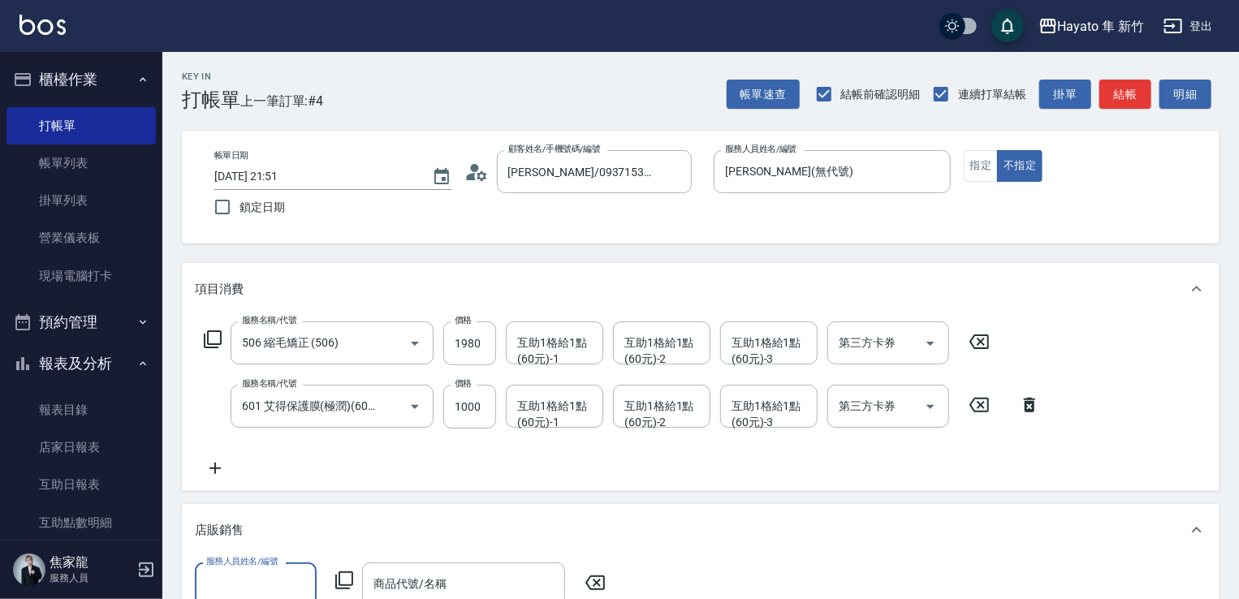
scroll to position [0, 0]
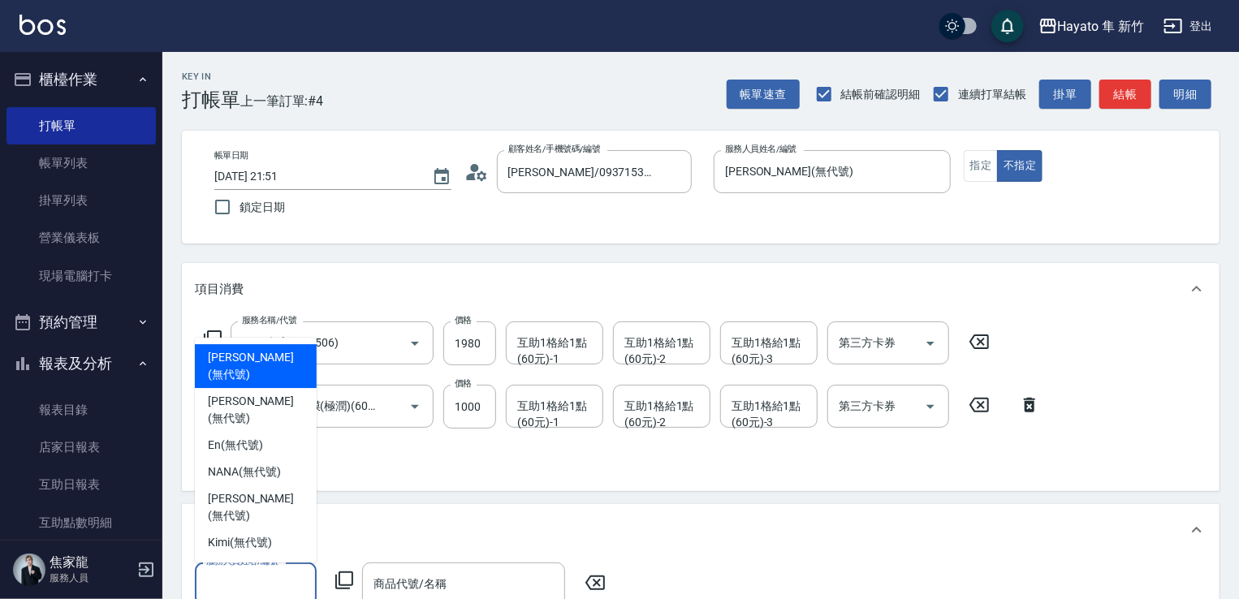
click at [257, 593] on input "服務人員姓名/編號" at bounding box center [255, 584] width 107 height 28
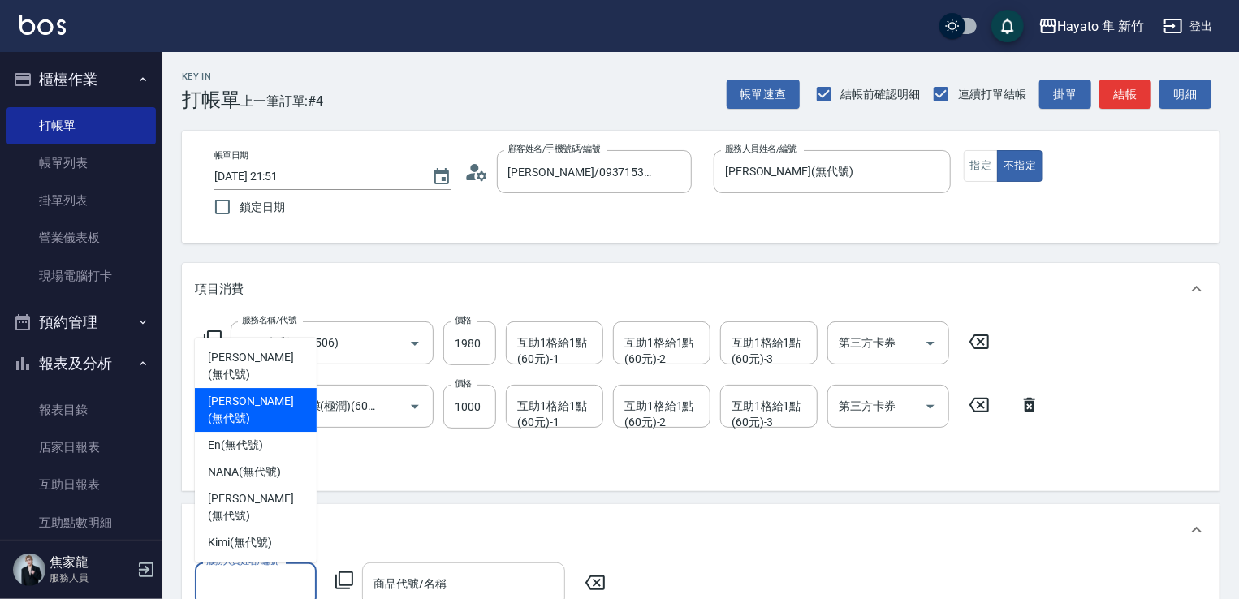
drag, startPoint x: 244, startPoint y: 438, endPoint x: 438, endPoint y: 571, distance: 236.0
click at [245, 427] on span "[PERSON_NAME] (無代號)" at bounding box center [256, 410] width 96 height 34
type input "[PERSON_NAME](無代號)"
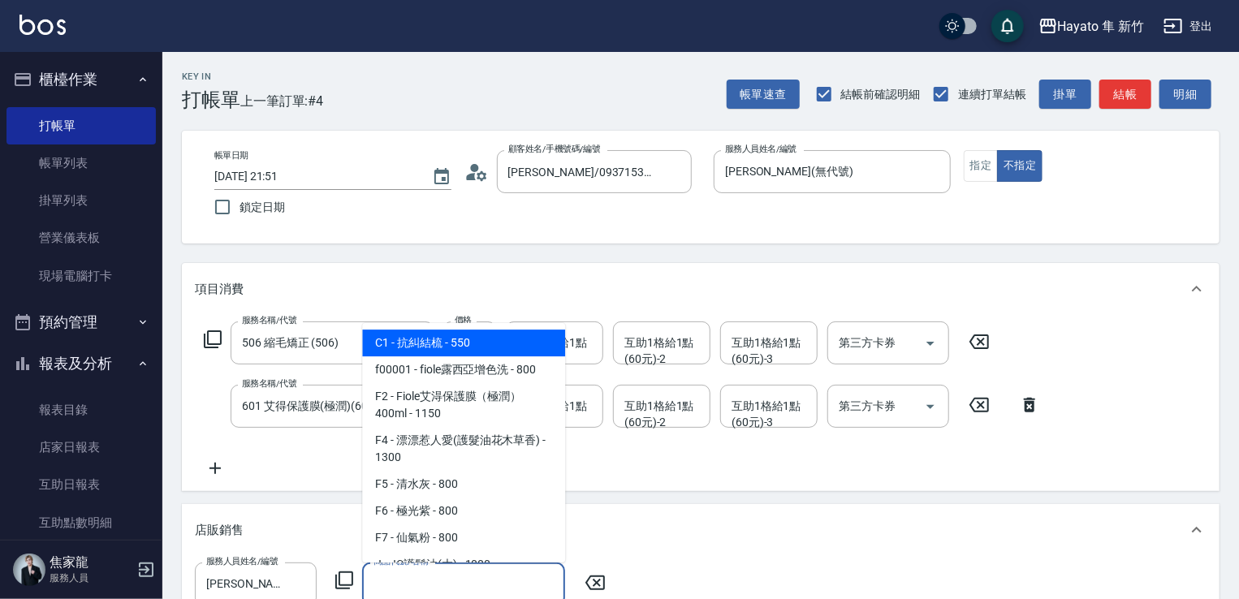
click at [462, 578] on input "商品代號/名稱" at bounding box center [463, 584] width 188 height 28
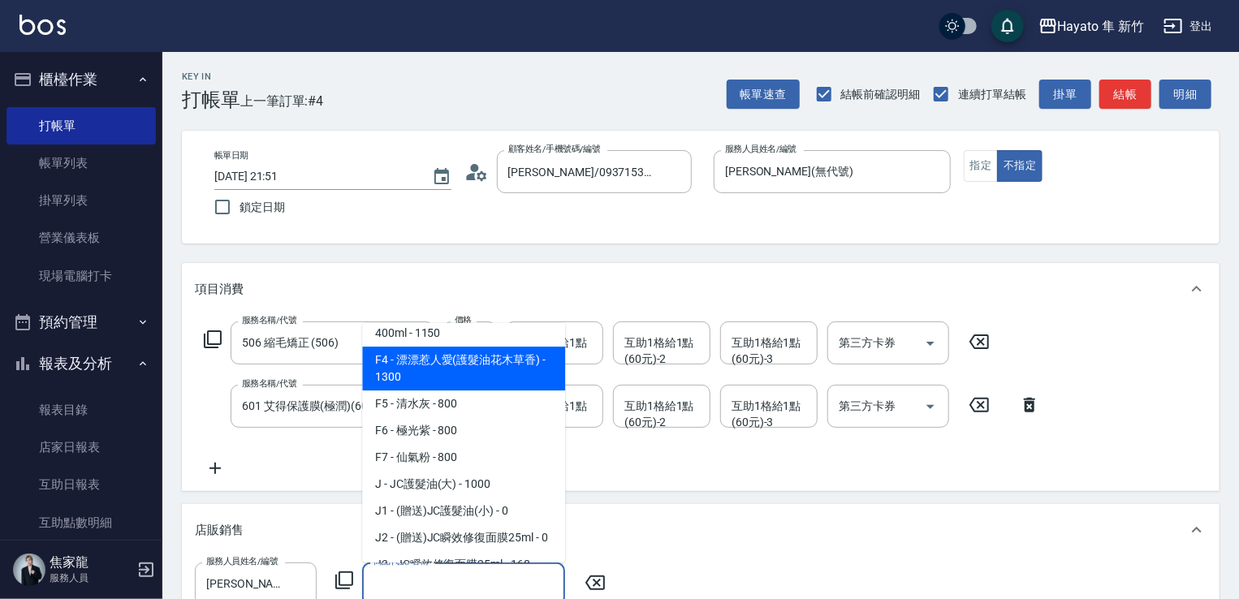
scroll to position [162, 0]
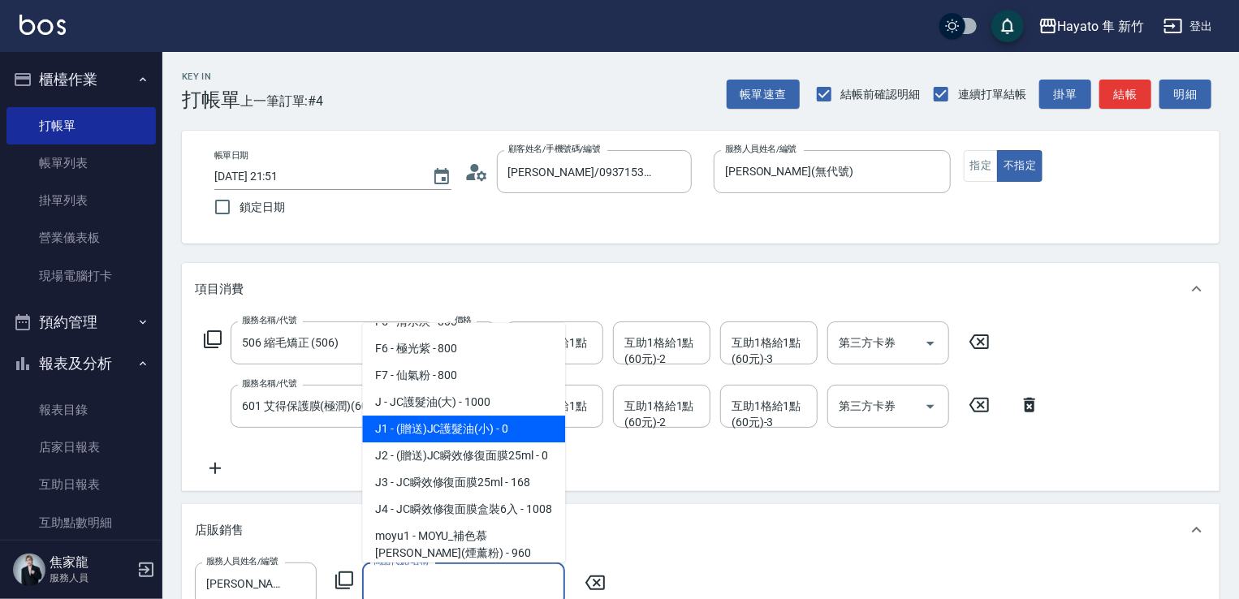
click at [438, 420] on span "J1 - (贈送)JC護髮油(小) - 0" at bounding box center [463, 429] width 203 height 27
type input "(贈送)JC護髮油(小)"
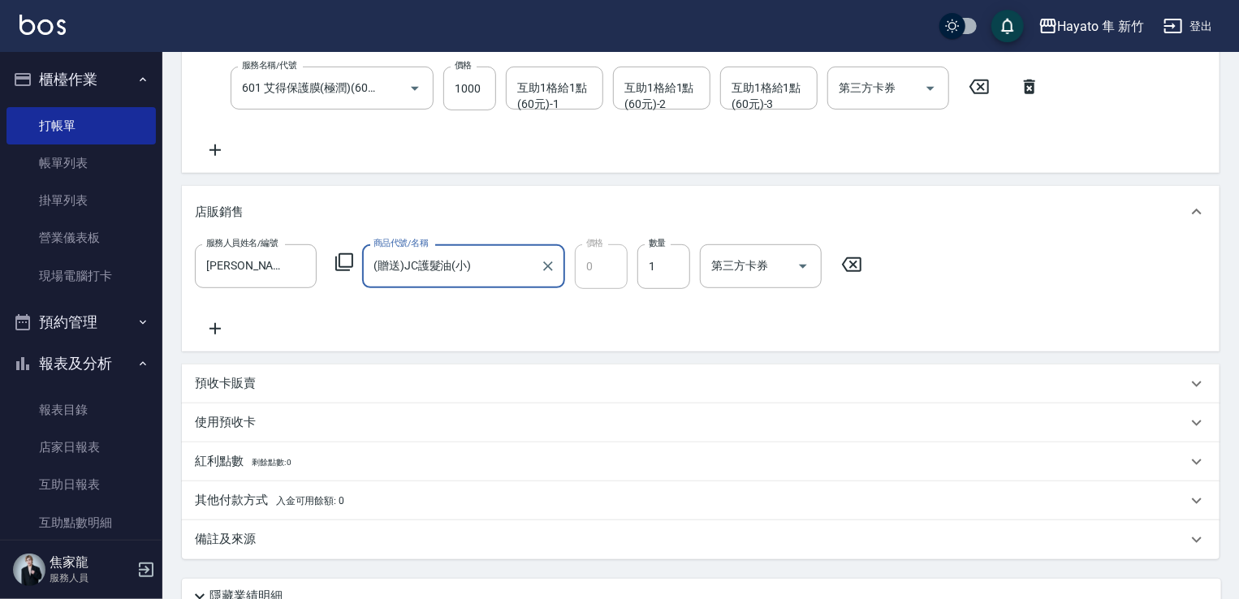
scroll to position [406, 0]
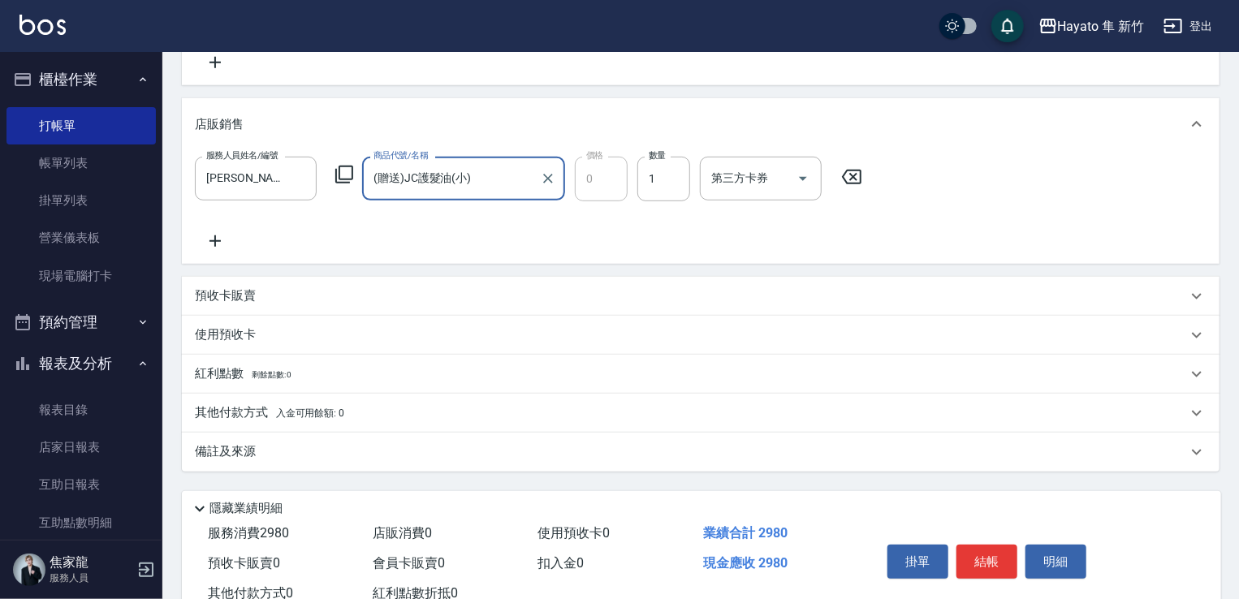
click at [311, 446] on div "備註及來源" at bounding box center [691, 451] width 992 height 17
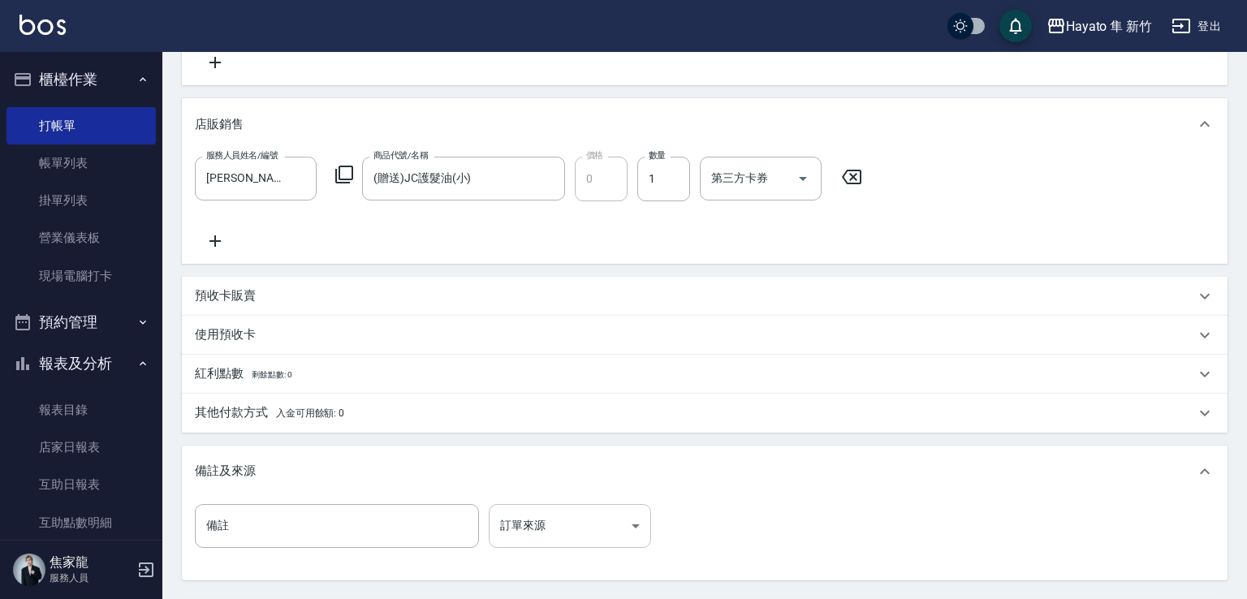
click at [558, 504] on body "Hayato 隼 新竹 登出 櫃檯作業 打帳單 帳單列表 掛單列表 營業儀表板 現場電腦打卡 預約管理 預約管理 報表及分析 報表目錄 店家日報表 互助日報表…" at bounding box center [623, 175] width 1247 height 1162
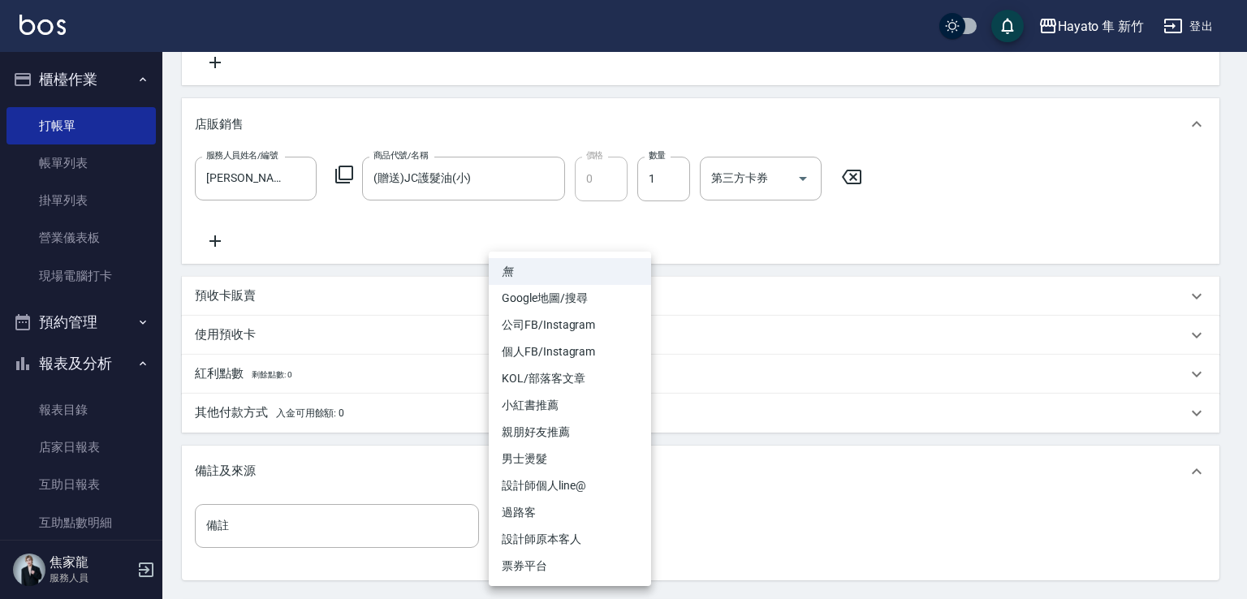
click at [540, 346] on li "個人FB/Instagram" at bounding box center [570, 351] width 162 height 27
type input "個人FB/Instagram"
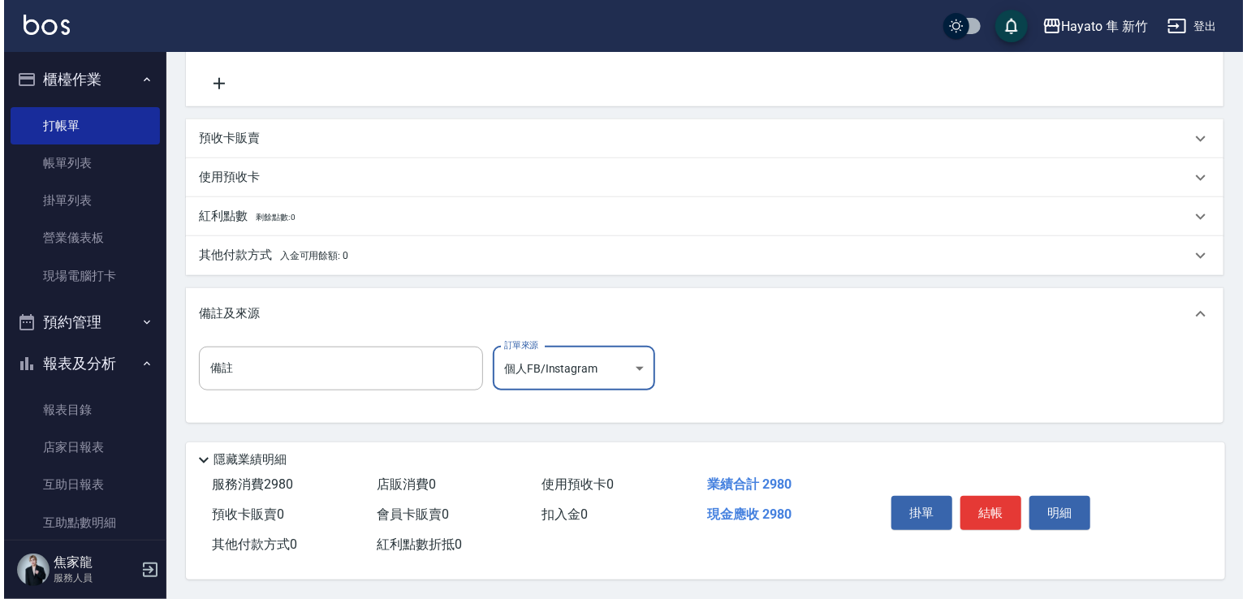
scroll to position [568, 0]
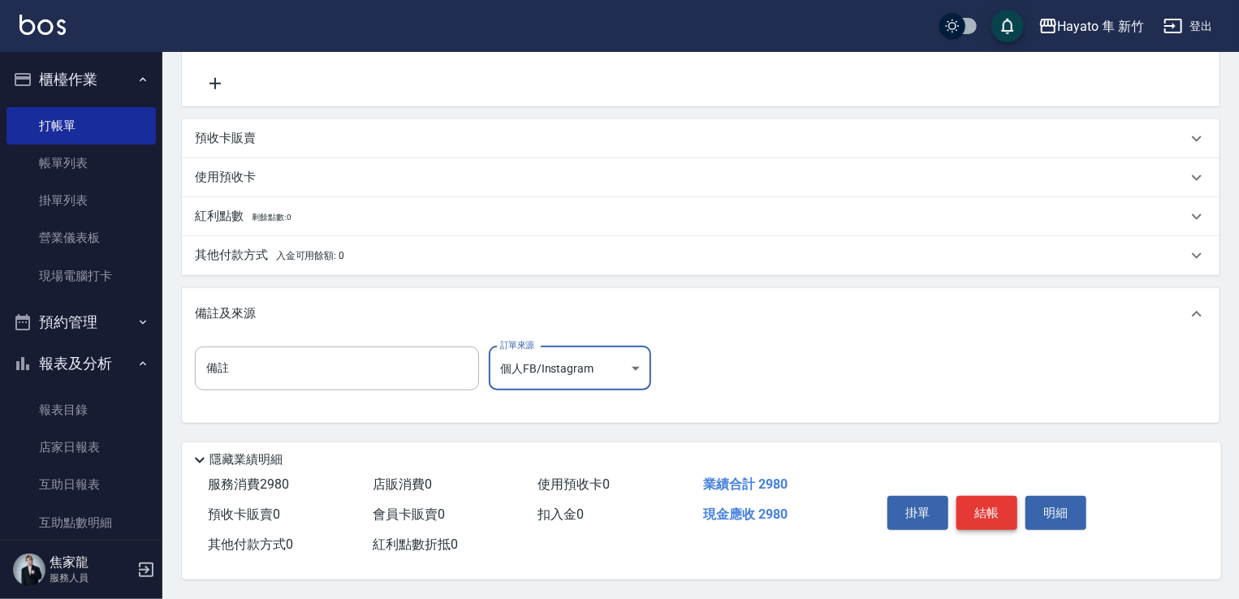
click at [977, 511] on button "結帳" at bounding box center [986, 513] width 61 height 34
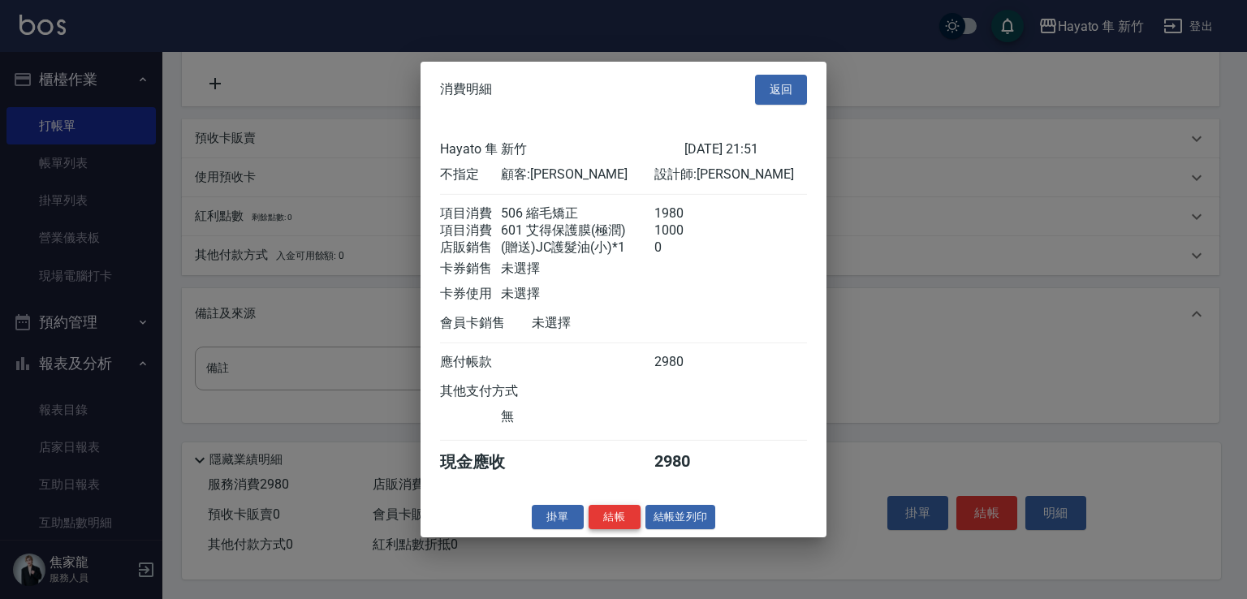
click at [613, 517] on button "結帳" at bounding box center [615, 516] width 52 height 25
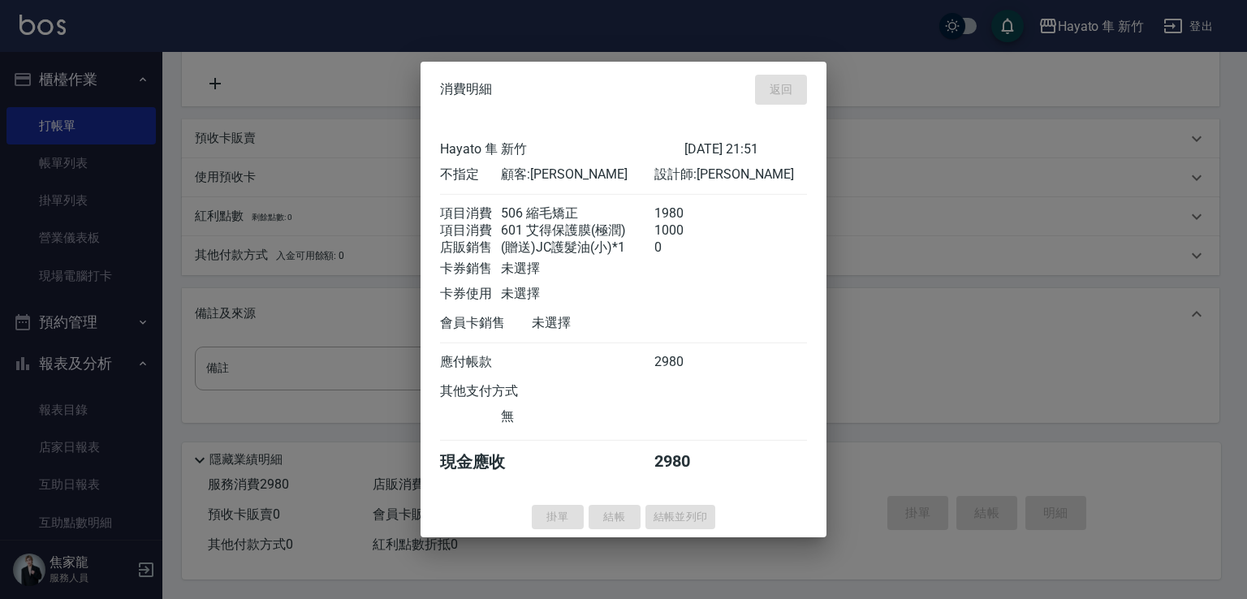
type input "[DATE] 21:53"
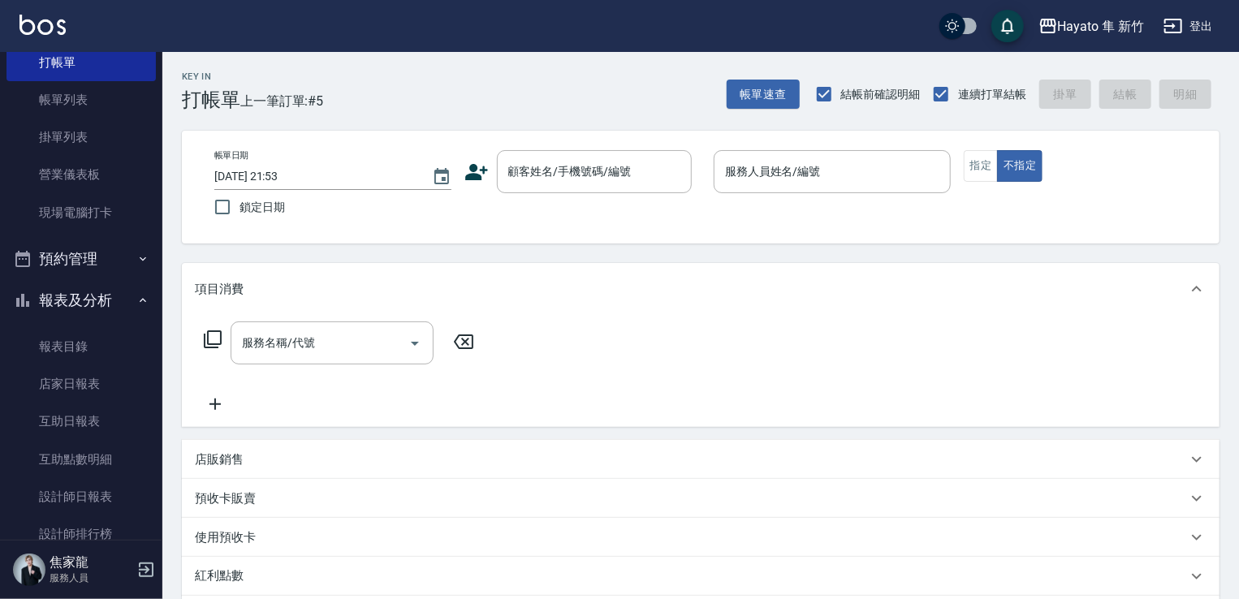
scroll to position [162, 0]
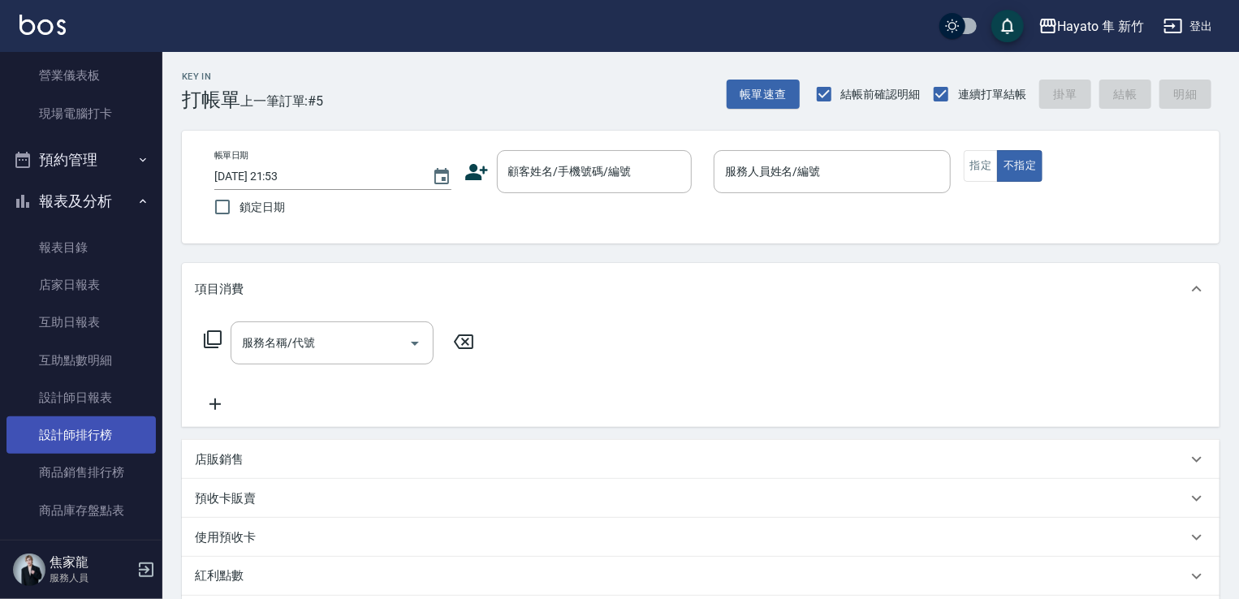
click at [86, 433] on link "設計師排行榜" at bounding box center [80, 434] width 149 height 37
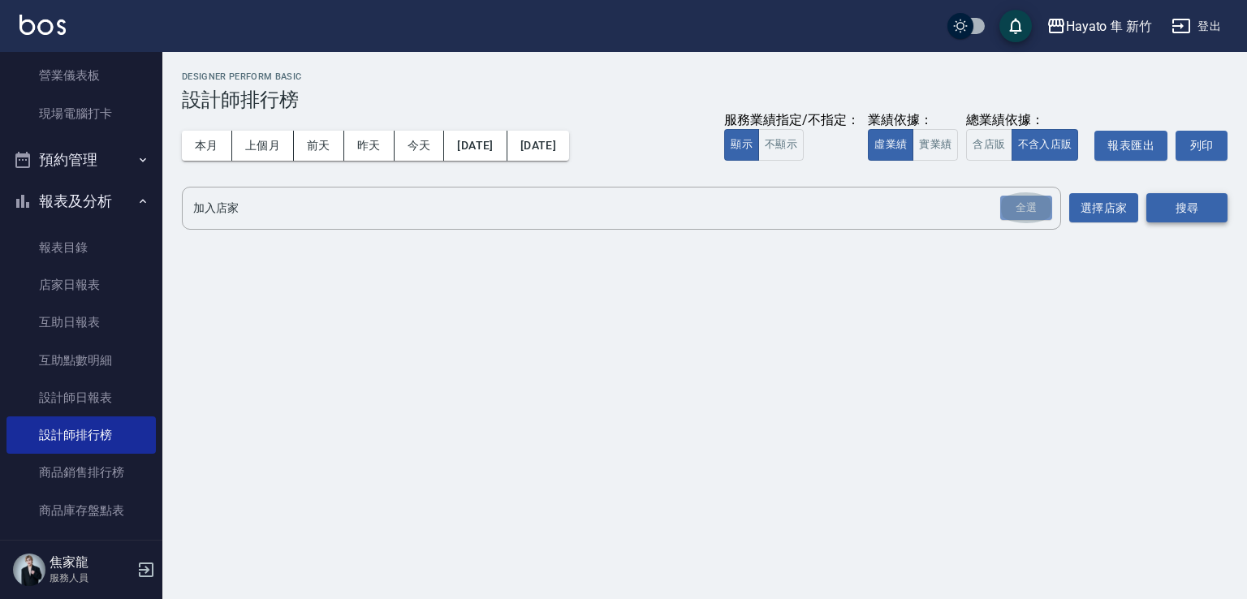
drag, startPoint x: 1023, startPoint y: 196, endPoint x: 1148, endPoint y: 220, distance: 127.4
click at [1023, 197] on div "全選" at bounding box center [1026, 208] width 52 height 25
click at [1176, 206] on button "搜尋" at bounding box center [1186, 209] width 81 height 30
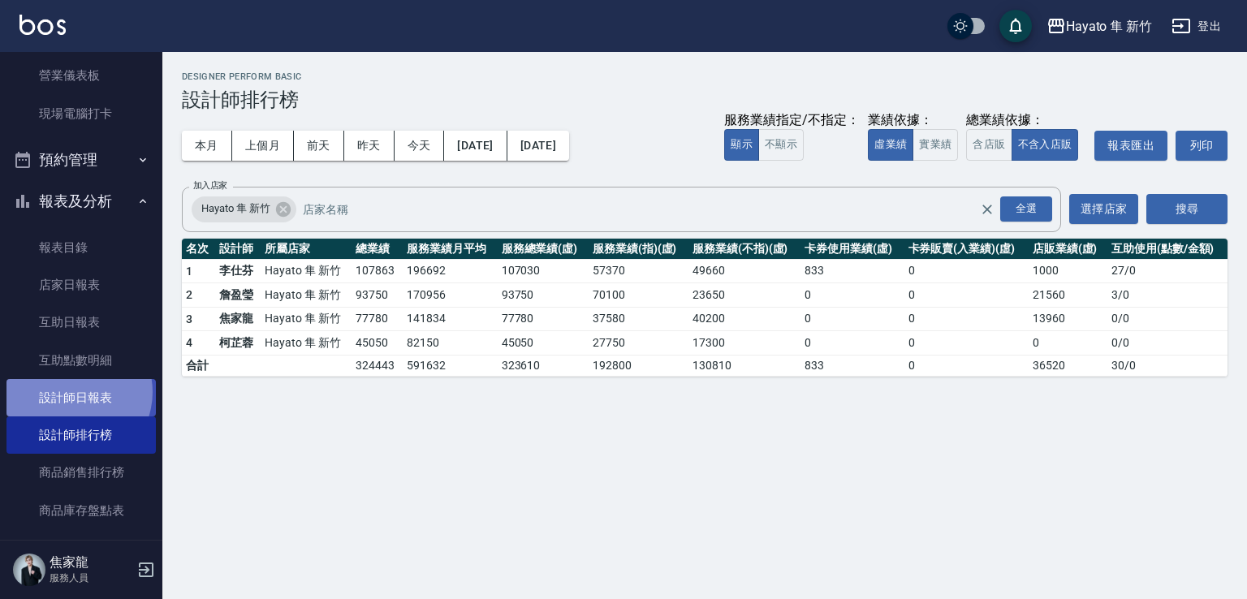
click at [72, 392] on link "設計師日報表" at bounding box center [80, 397] width 149 height 37
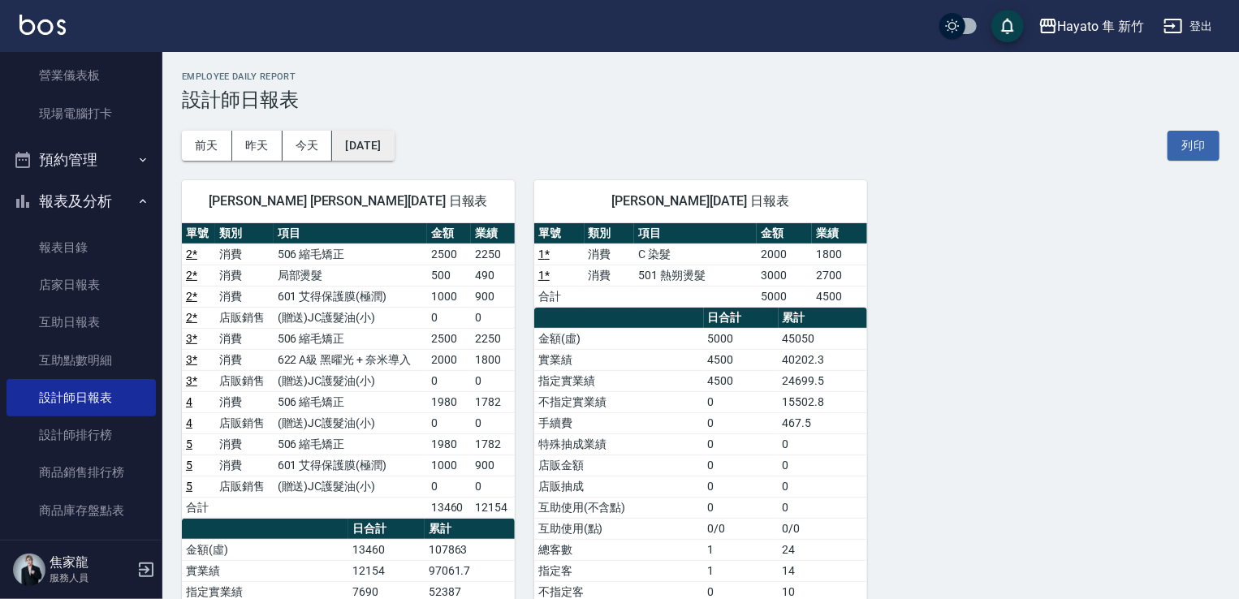
click at [394, 133] on button "[DATE]" at bounding box center [363, 146] width 62 height 30
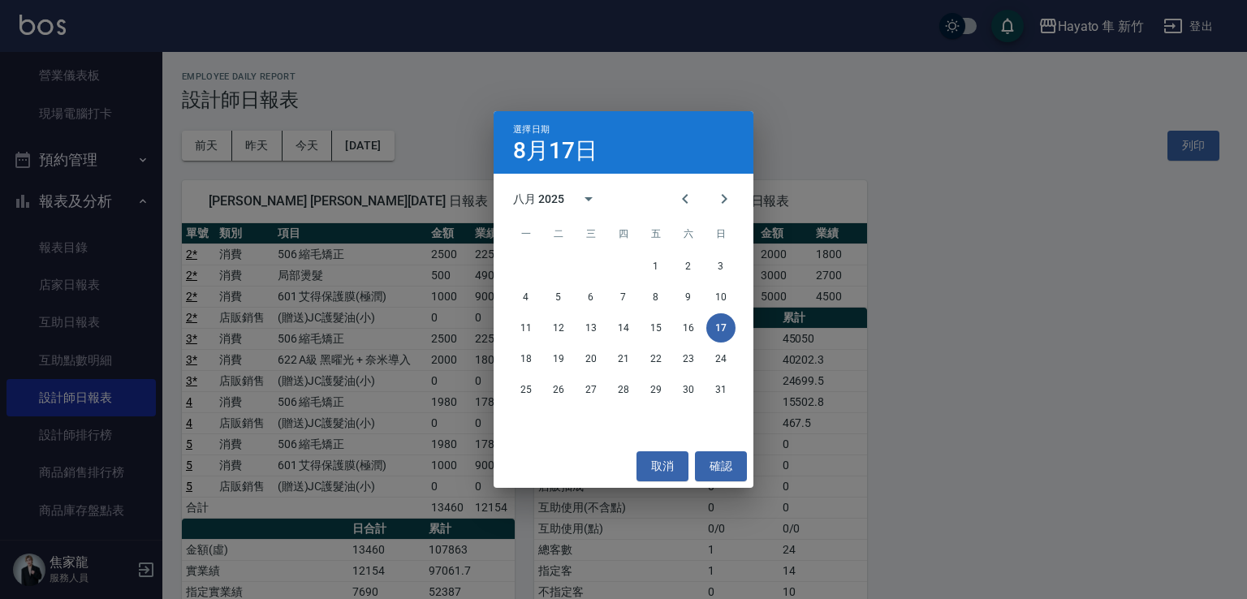
click at [267, 139] on div "選擇日期 8月17日 八月 2025 一 二 三 四 五 六 日 1 2 3 4 5 6 7 8 9 10 11 12 13 14 15 16 17 18 1…" at bounding box center [623, 299] width 1247 height 599
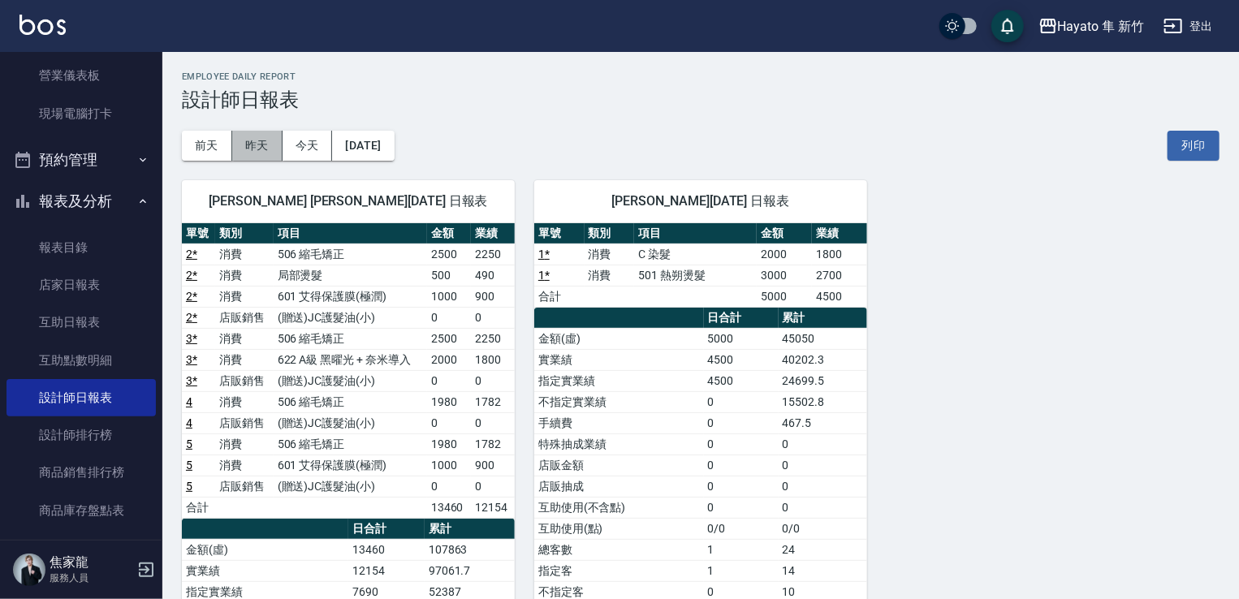
click at [267, 139] on button "昨天" at bounding box center [257, 146] width 50 height 30
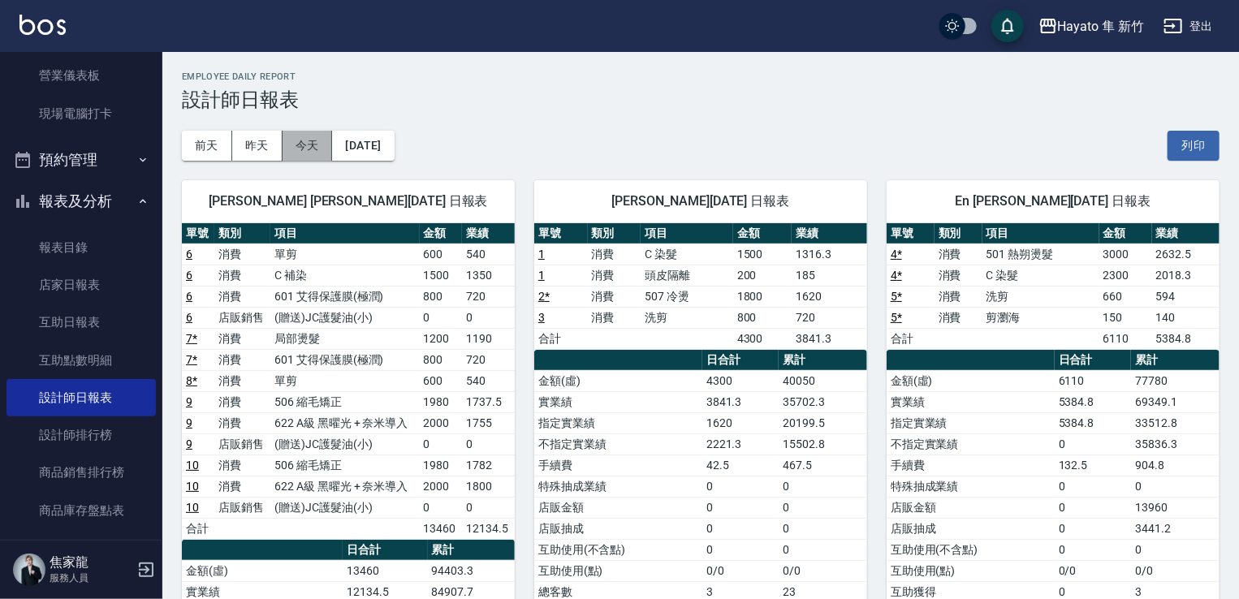
click at [304, 155] on button "今天" at bounding box center [307, 146] width 50 height 30
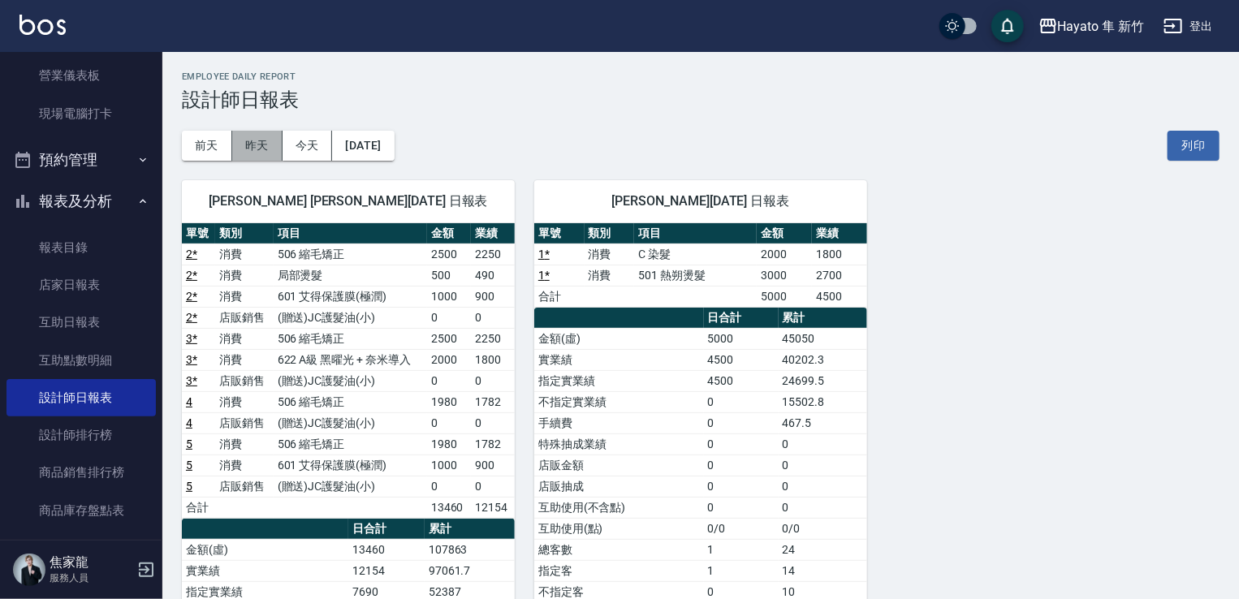
click at [263, 149] on button "昨天" at bounding box center [257, 146] width 50 height 30
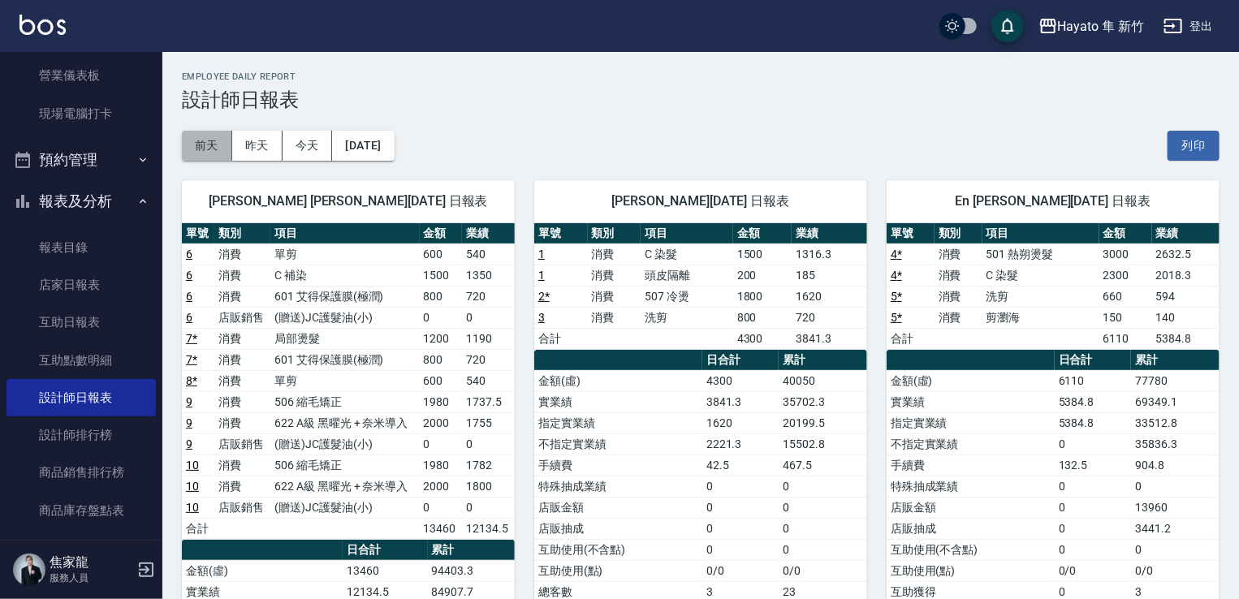
click at [201, 145] on button "前天" at bounding box center [207, 146] width 50 height 30
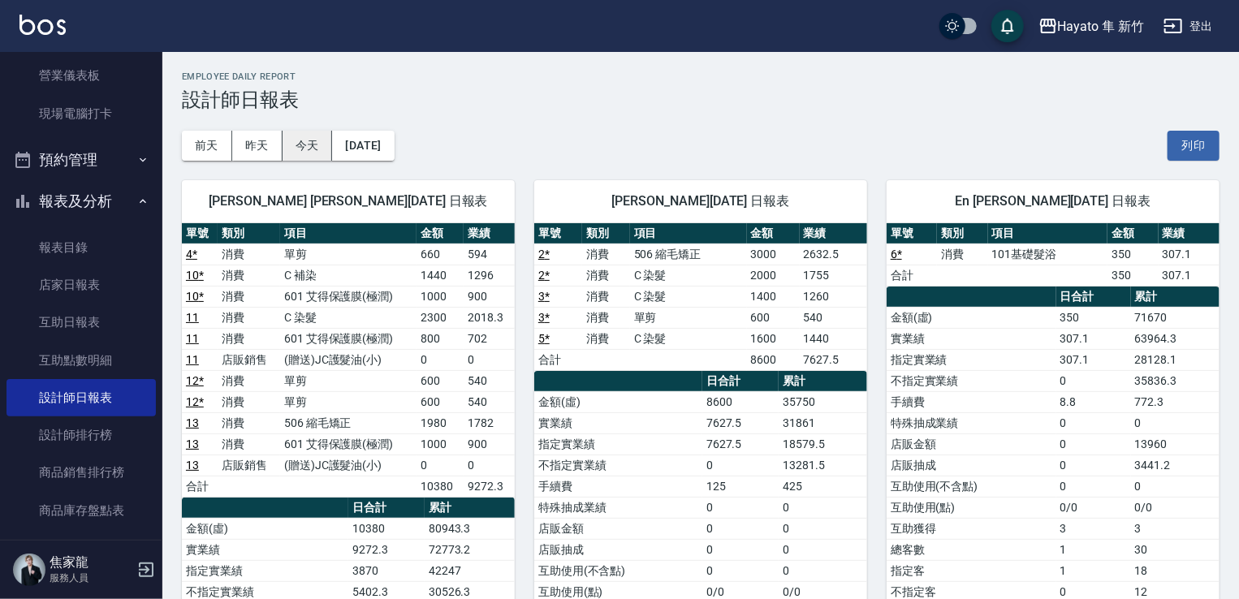
click at [298, 150] on button "今天" at bounding box center [307, 146] width 50 height 30
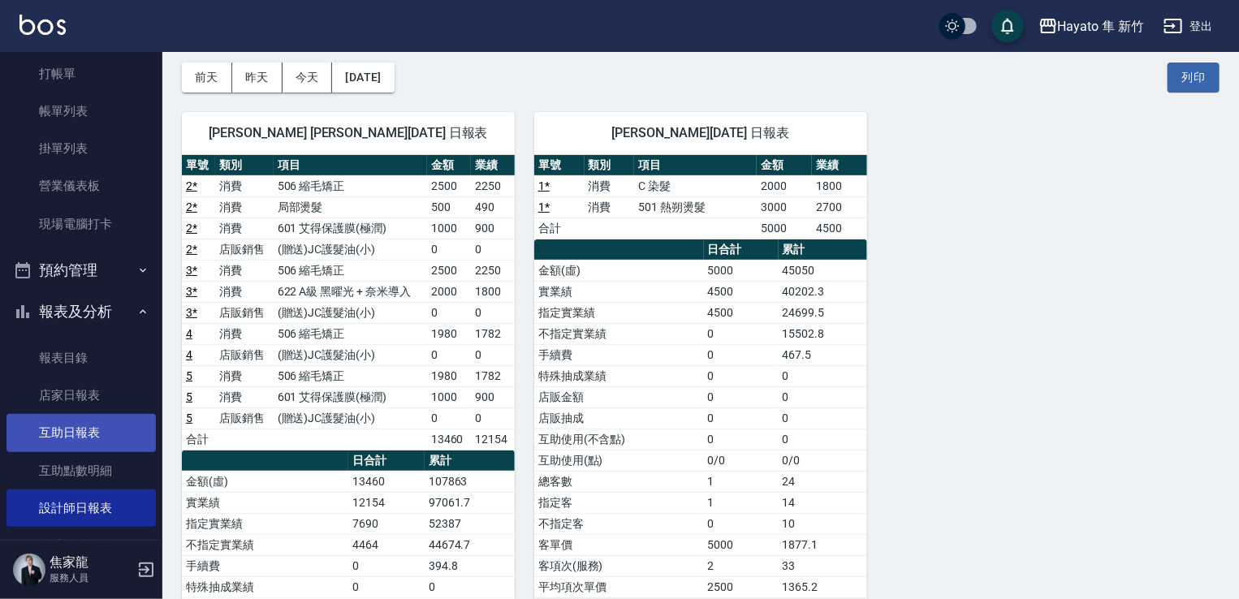
scroll to position [162, 0]
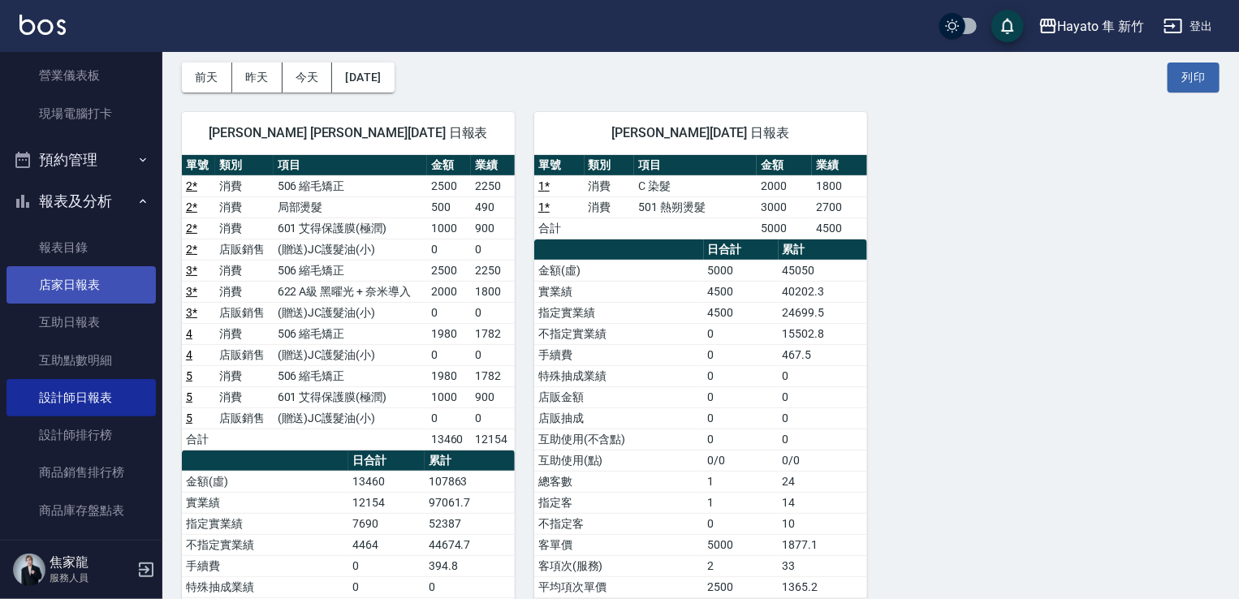
click at [91, 297] on link "店家日報表" at bounding box center [80, 284] width 149 height 37
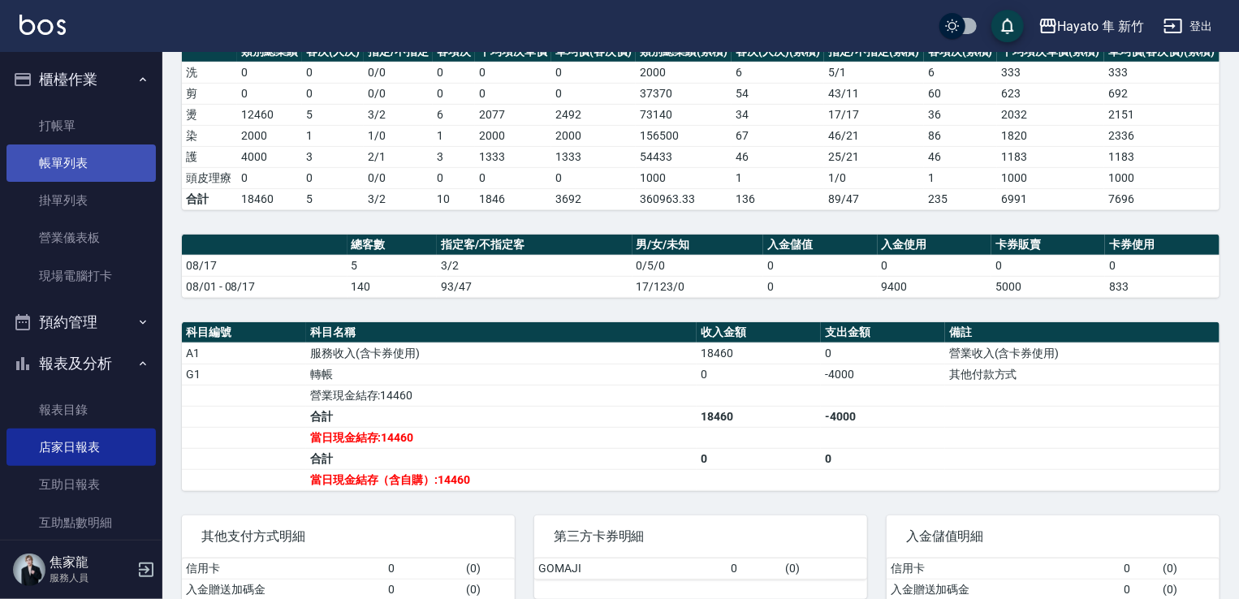
click at [62, 162] on link "帳單列表" at bounding box center [80, 162] width 149 height 37
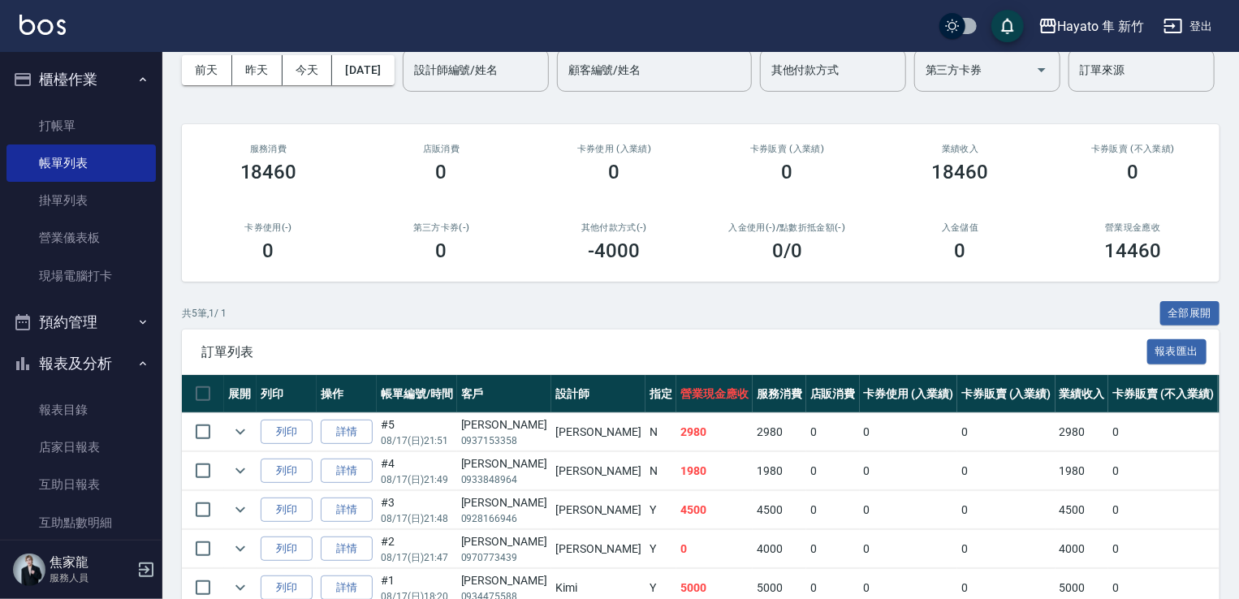
scroll to position [209, 0]
